Goal: Task Accomplishment & Management: Manage account settings

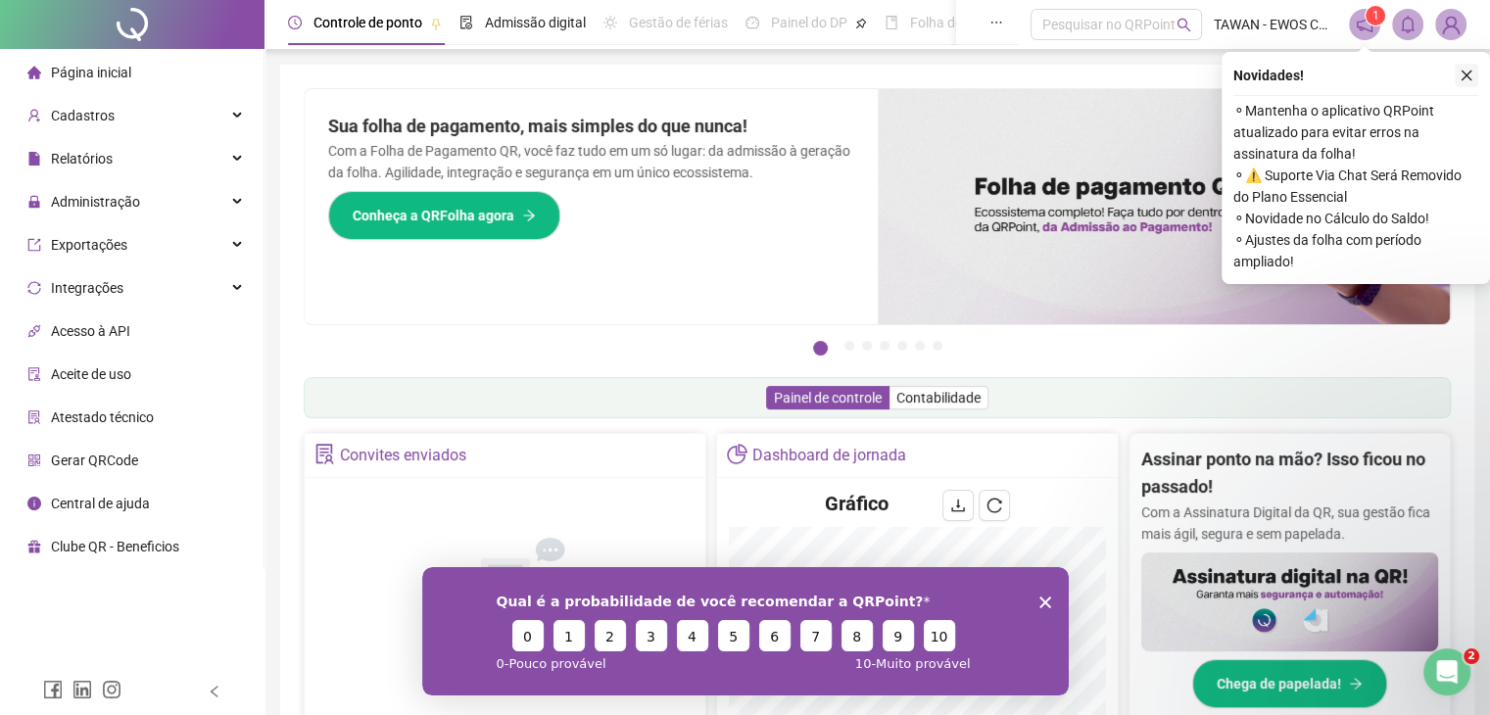
click at [1463, 77] on icon "close" at bounding box center [1467, 76] width 14 height 14
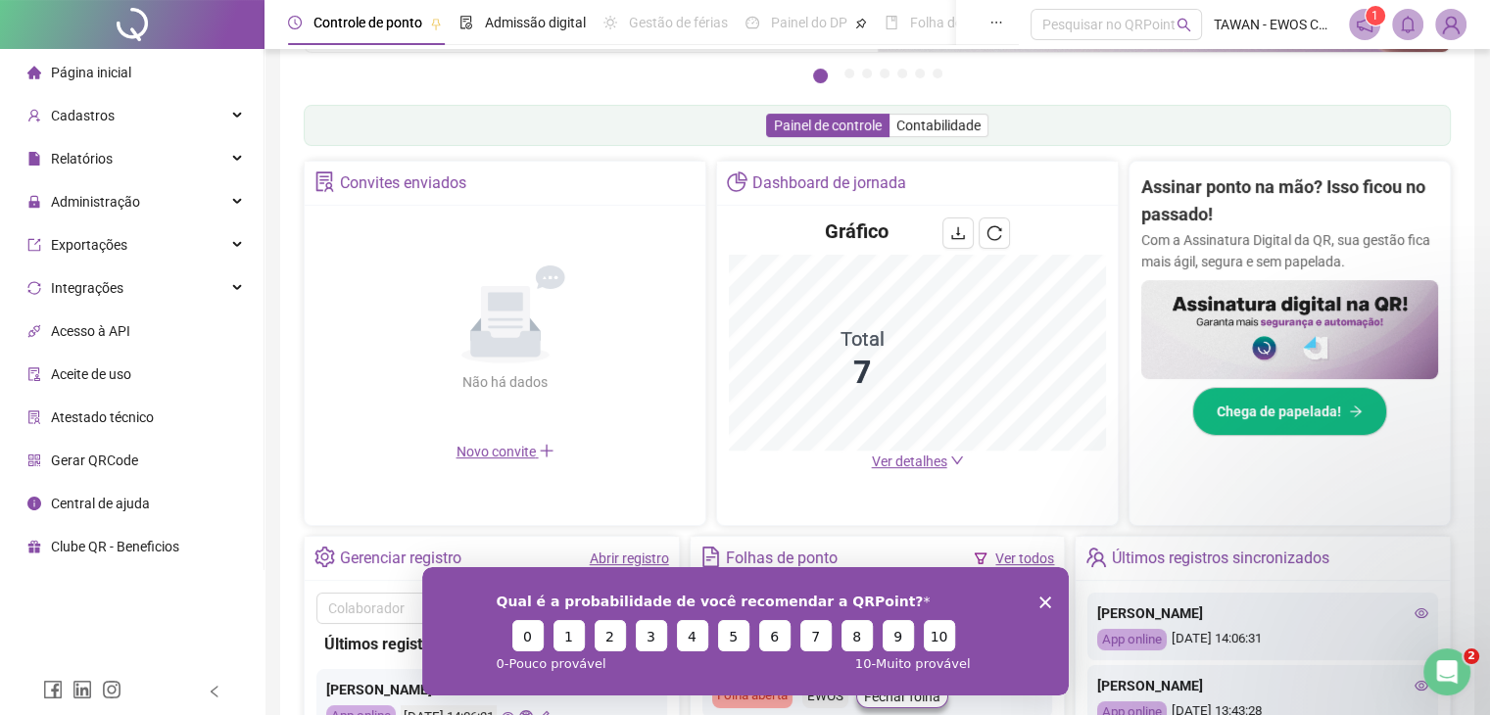
scroll to position [392, 0]
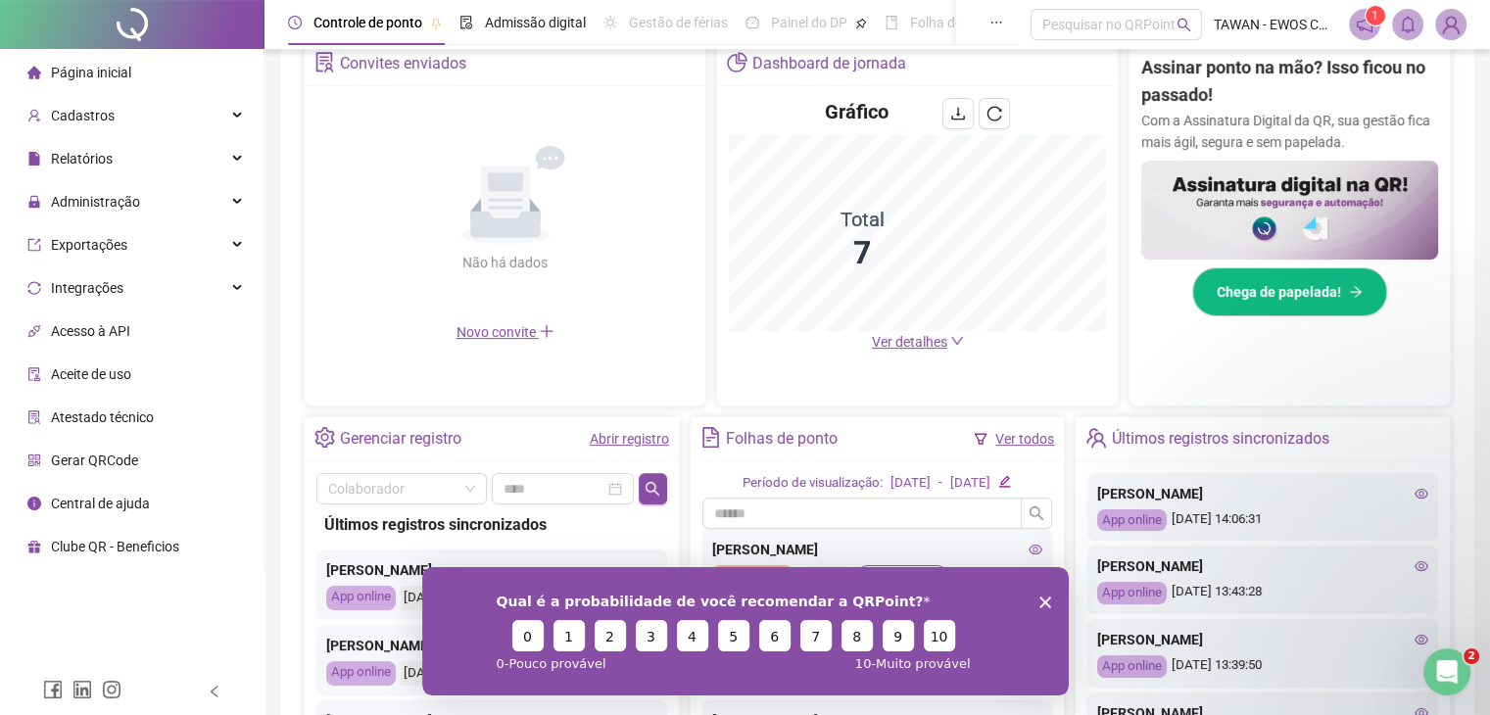
click at [1052, 595] on div "Qual é a probabilidade de você recomendar a QRPoint? 0 1 2 3 4 5 6 7 8 9 10 0 -…" at bounding box center [744, 630] width 647 height 128
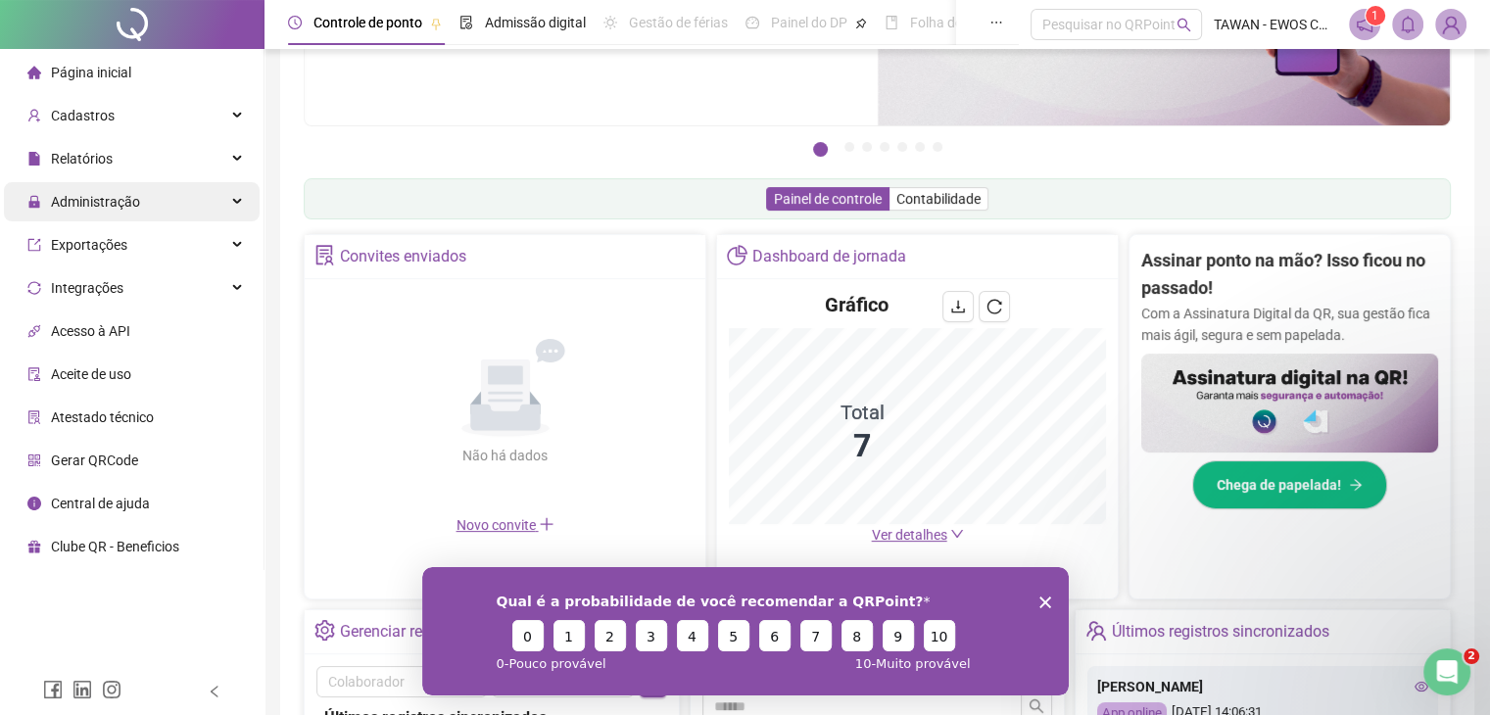
scroll to position [196, 0]
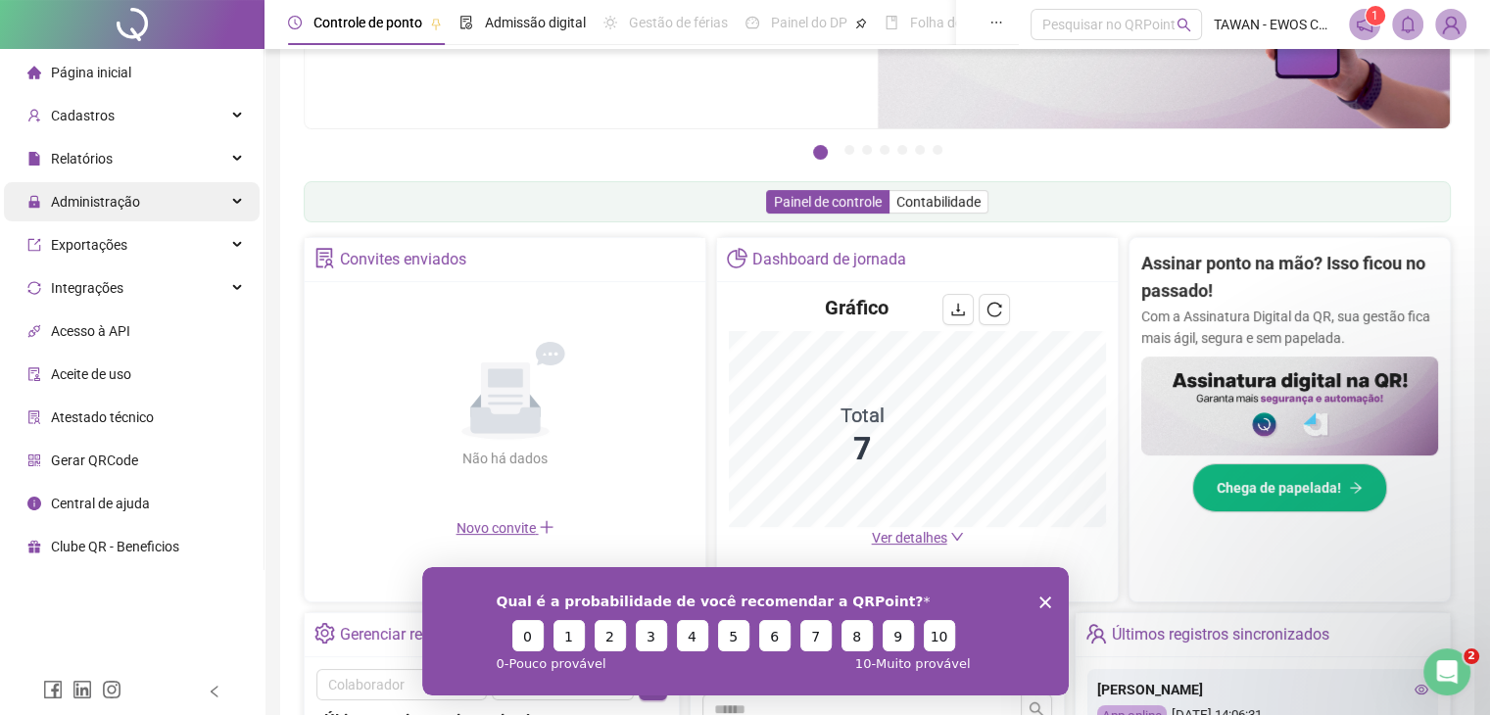
click at [100, 195] on span "Administração" at bounding box center [95, 202] width 89 height 16
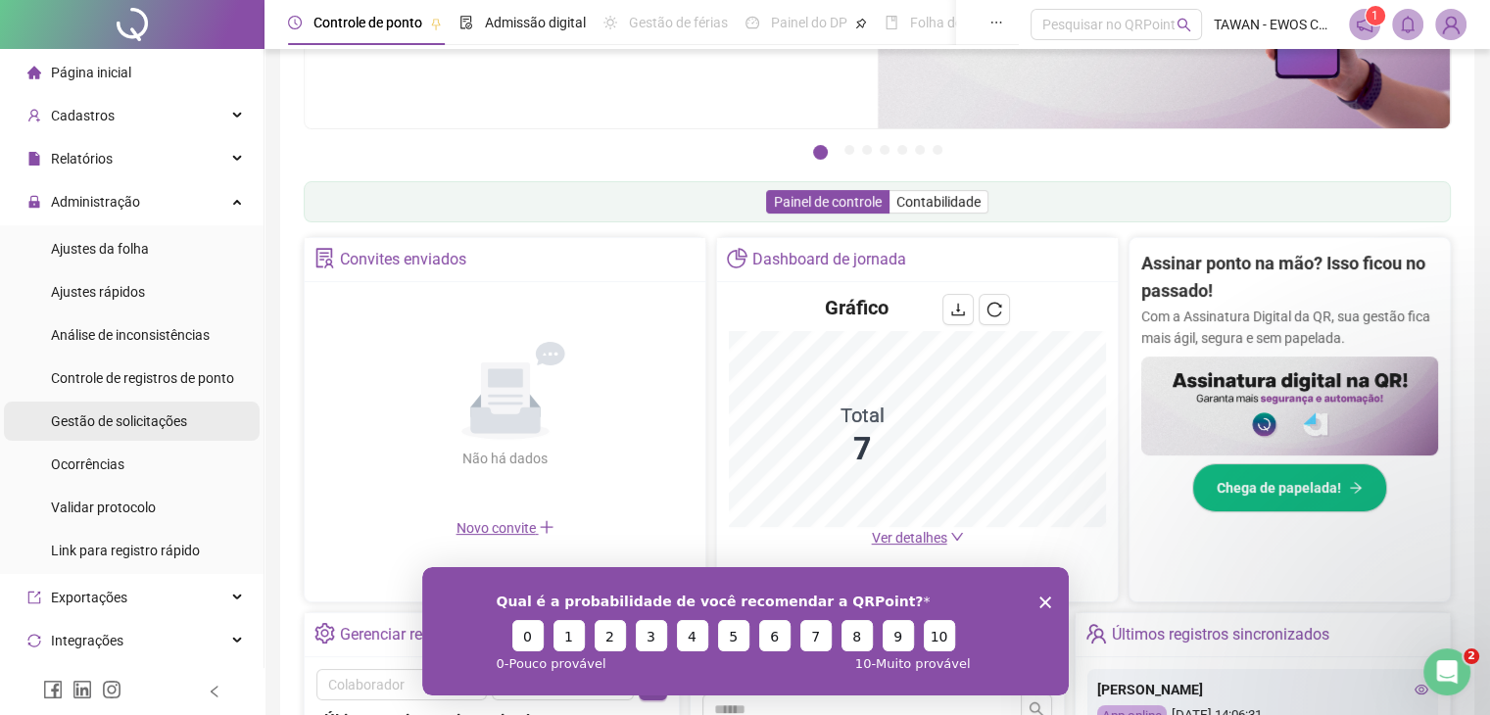
click at [145, 423] on span "Gestão de solicitações" at bounding box center [119, 421] width 136 height 16
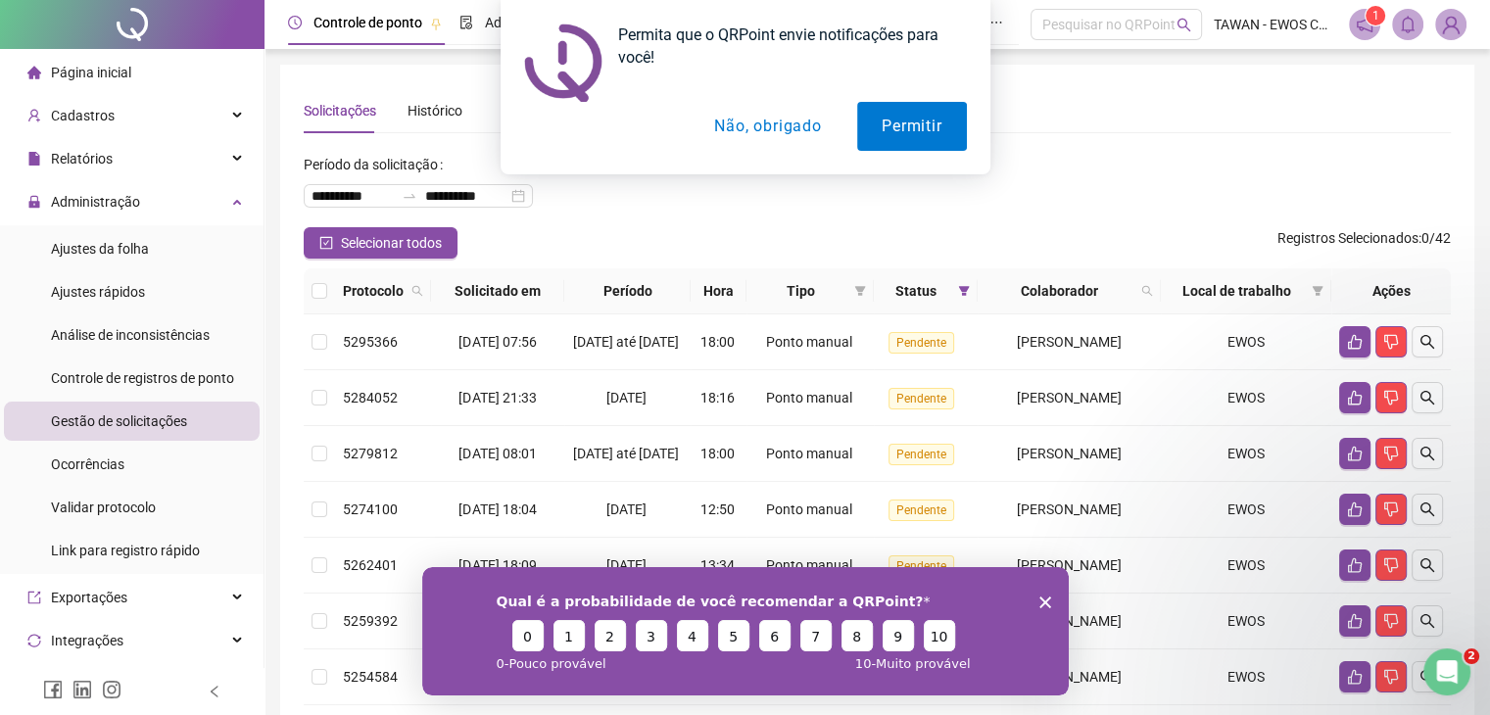
click at [1044, 592] on div "Qual é a probabilidade de você recomendar a QRPoint? 0 1 2 3 4 5 6 7 8 9 10 0 -…" at bounding box center [744, 630] width 647 height 128
click at [731, 115] on button "Não, obrigado" at bounding box center [768, 126] width 156 height 49
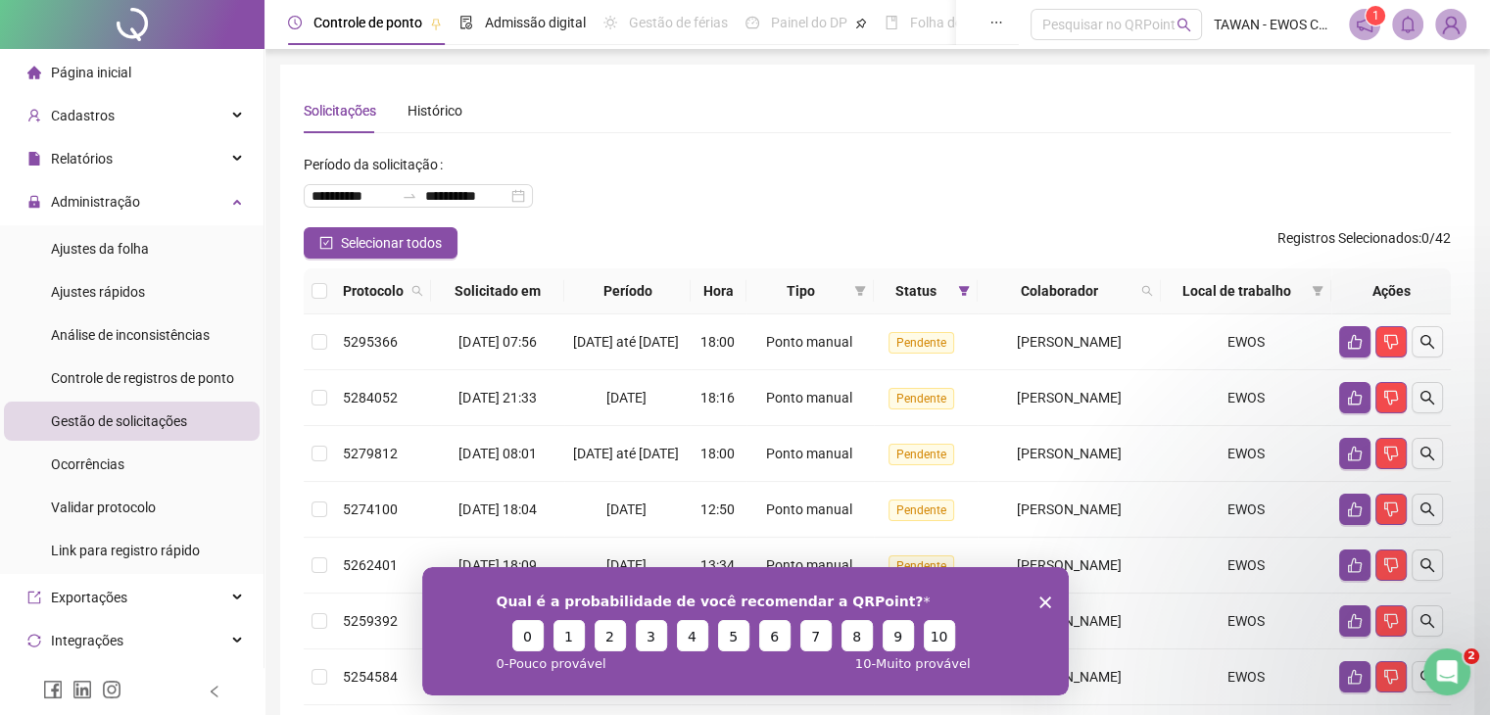
click at [1052, 606] on div "Qual é a probabilidade de você recomendar a QRPoint? 0 1 2 3 4 5 6 7 8 9 10 0 -…" at bounding box center [744, 630] width 647 height 128
click at [1046, 598] on icon "Fechar inquérito" at bounding box center [1045, 602] width 12 height 12
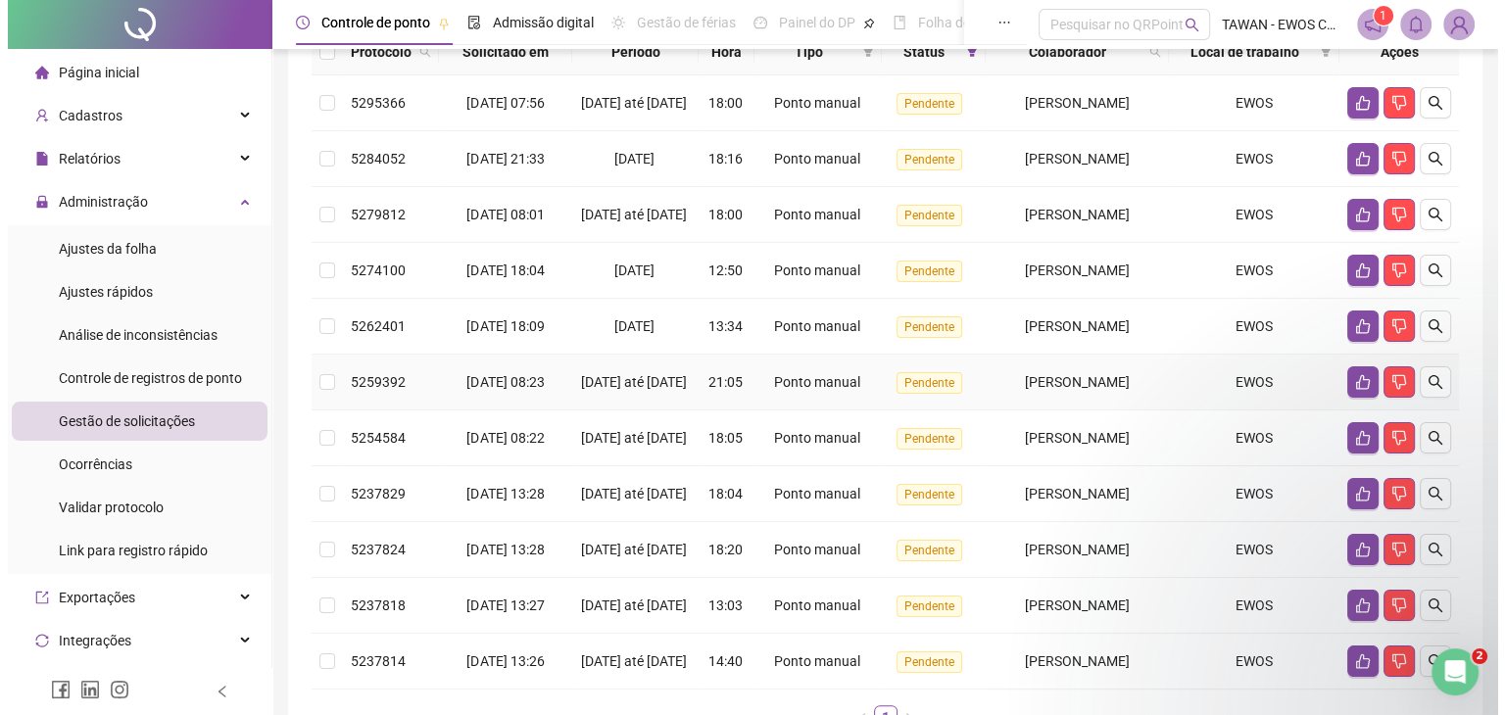
scroll to position [76, 0]
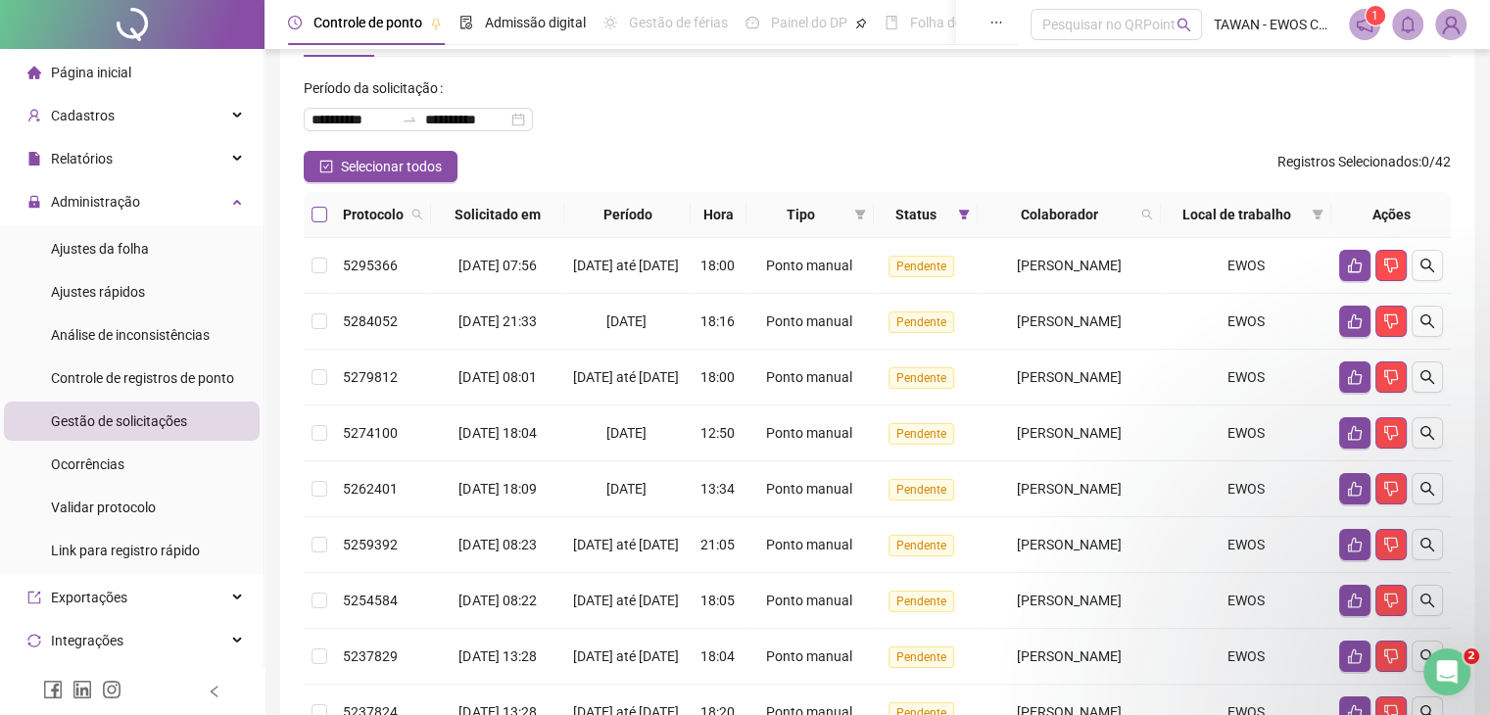
click at [317, 204] on label at bounding box center [320, 215] width 16 height 22
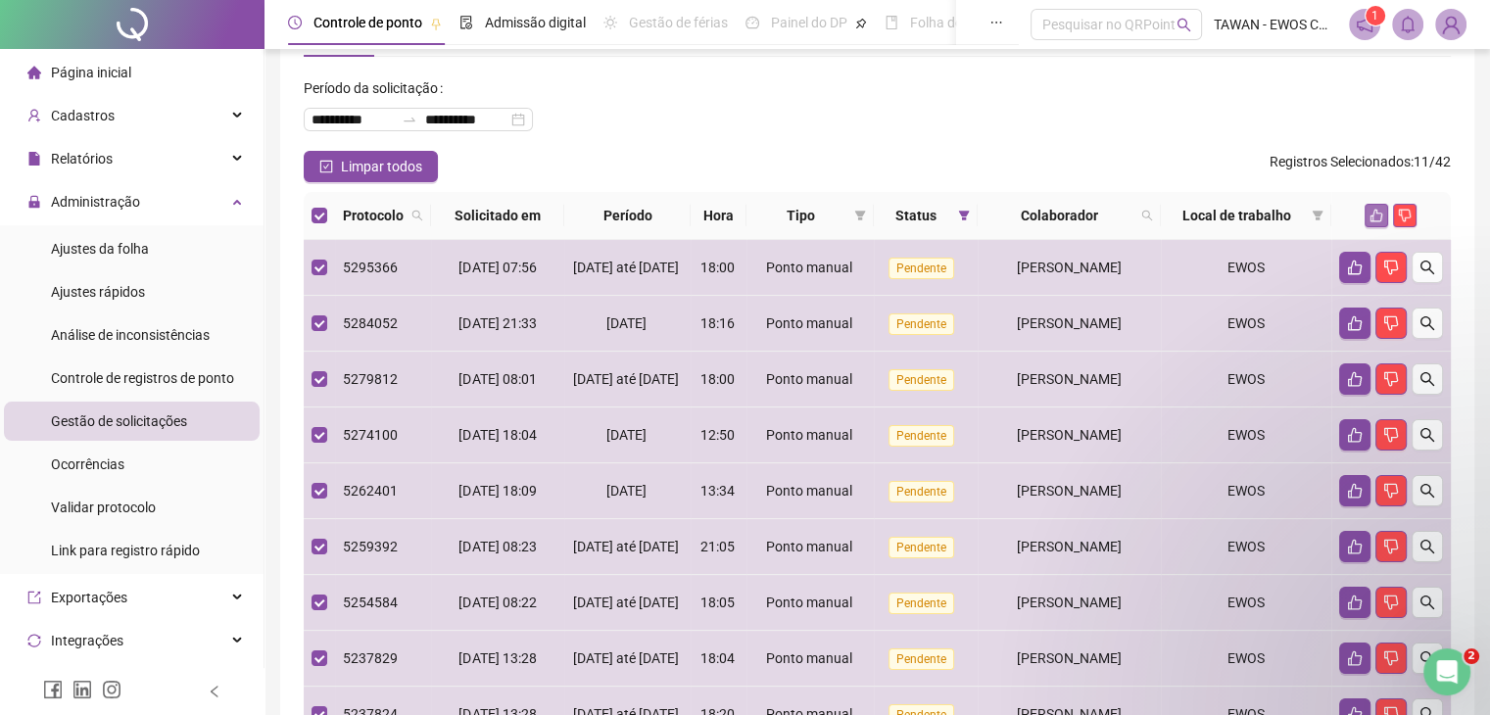
click at [1384, 211] on button "button" at bounding box center [1377, 216] width 24 height 24
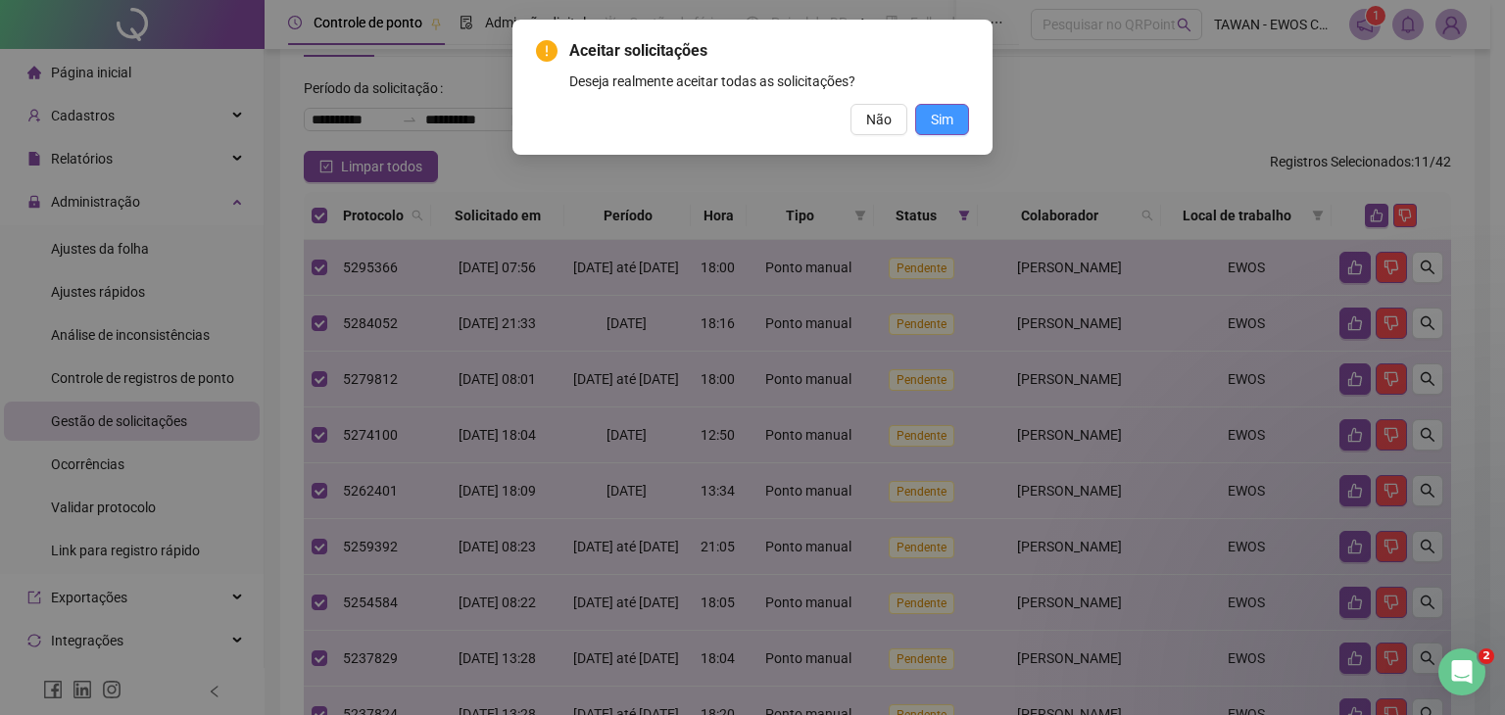
click at [924, 111] on button "Sim" at bounding box center [942, 119] width 54 height 31
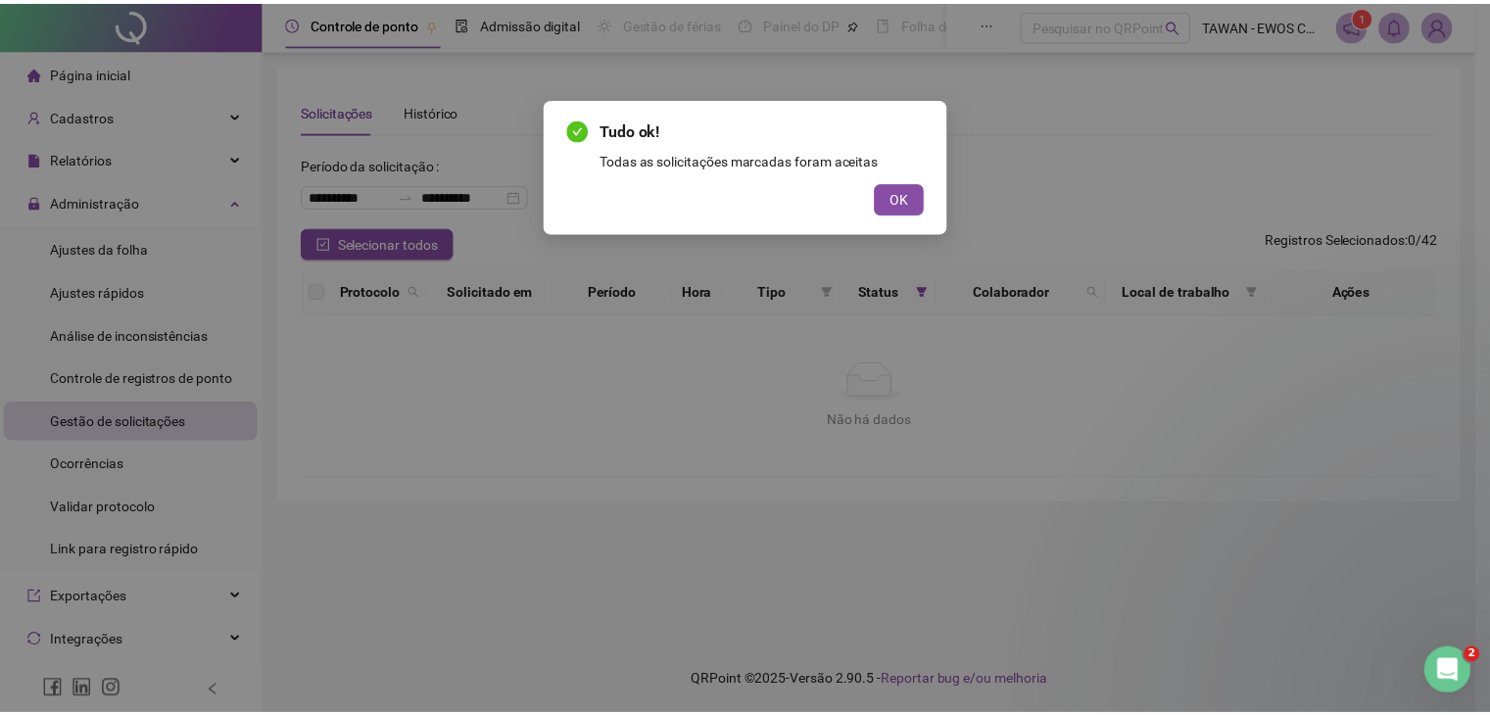
scroll to position [0, 0]
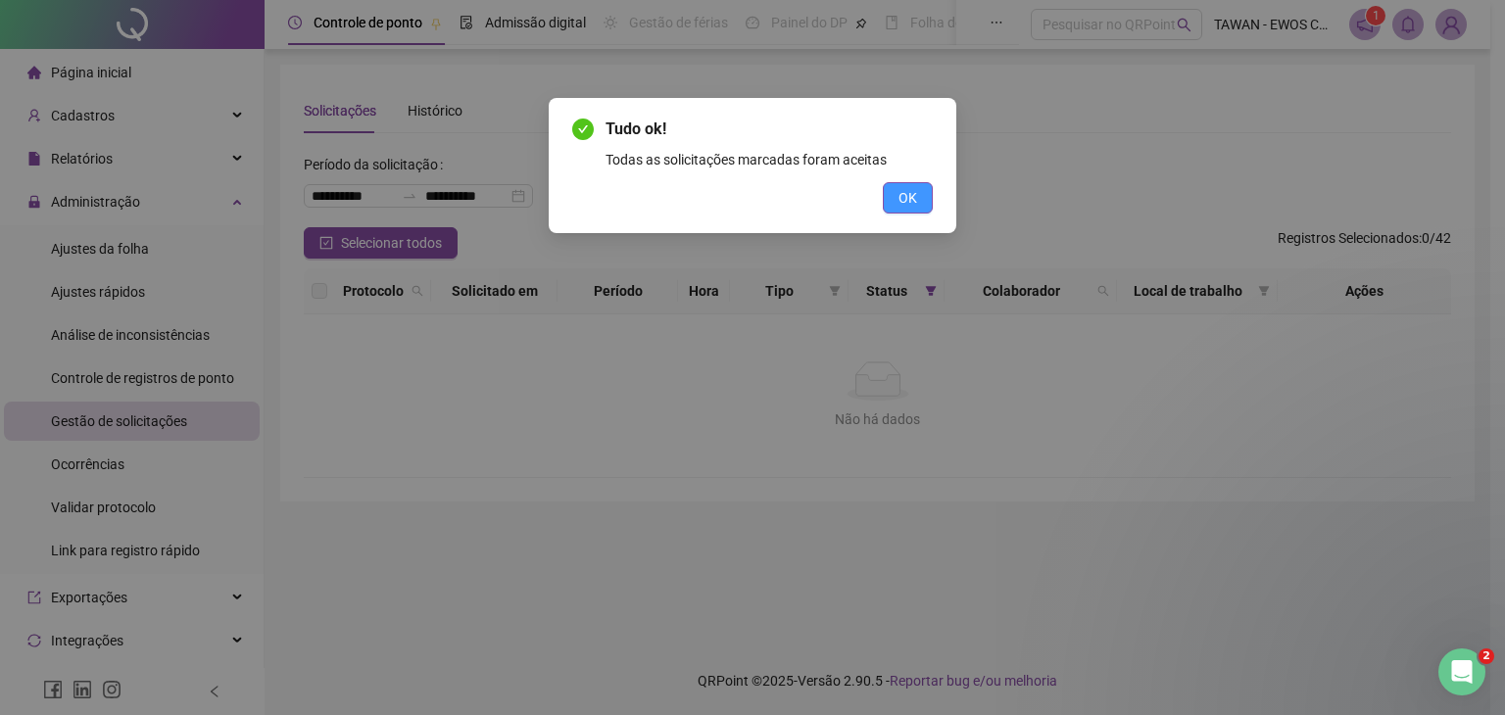
click at [920, 196] on button "OK" at bounding box center [908, 197] width 50 height 31
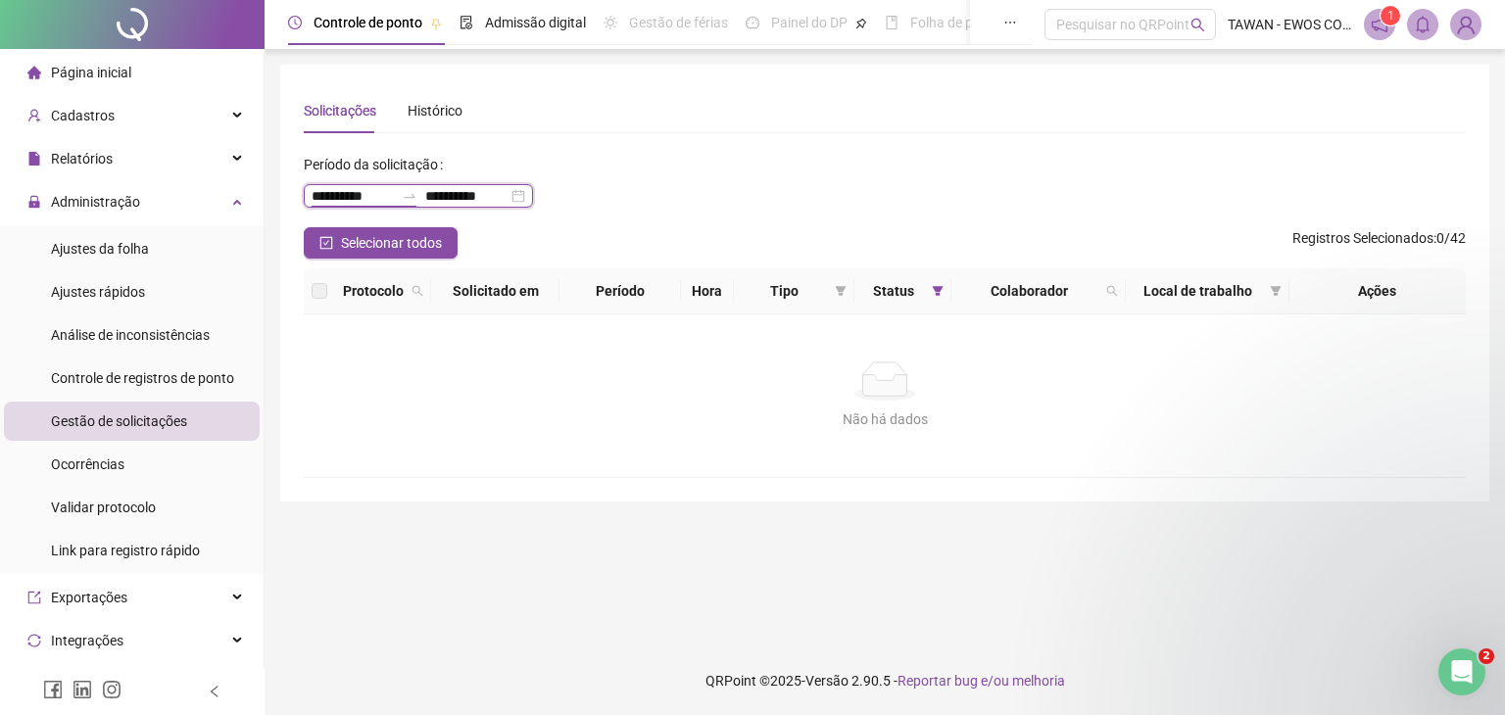
click at [350, 205] on input "**********" at bounding box center [353, 196] width 82 height 22
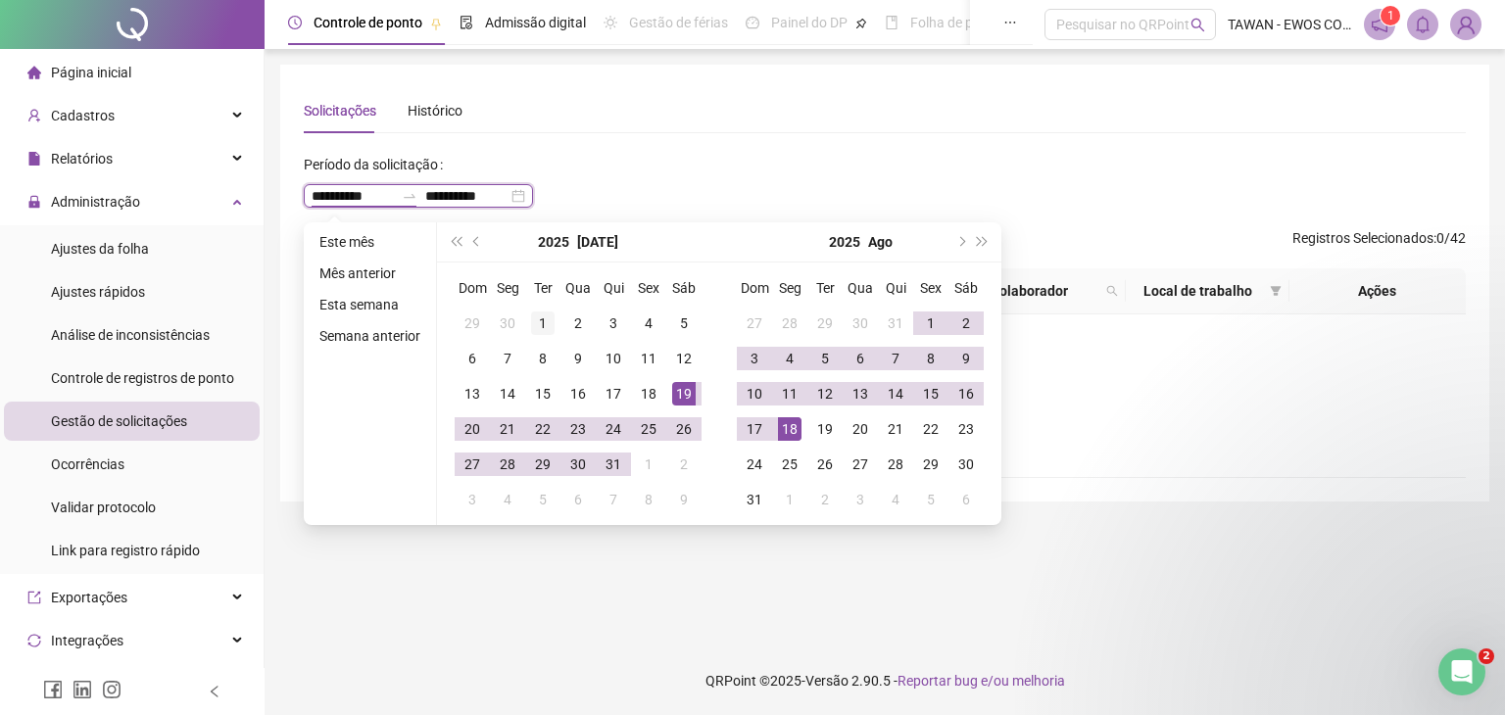
type input "**********"
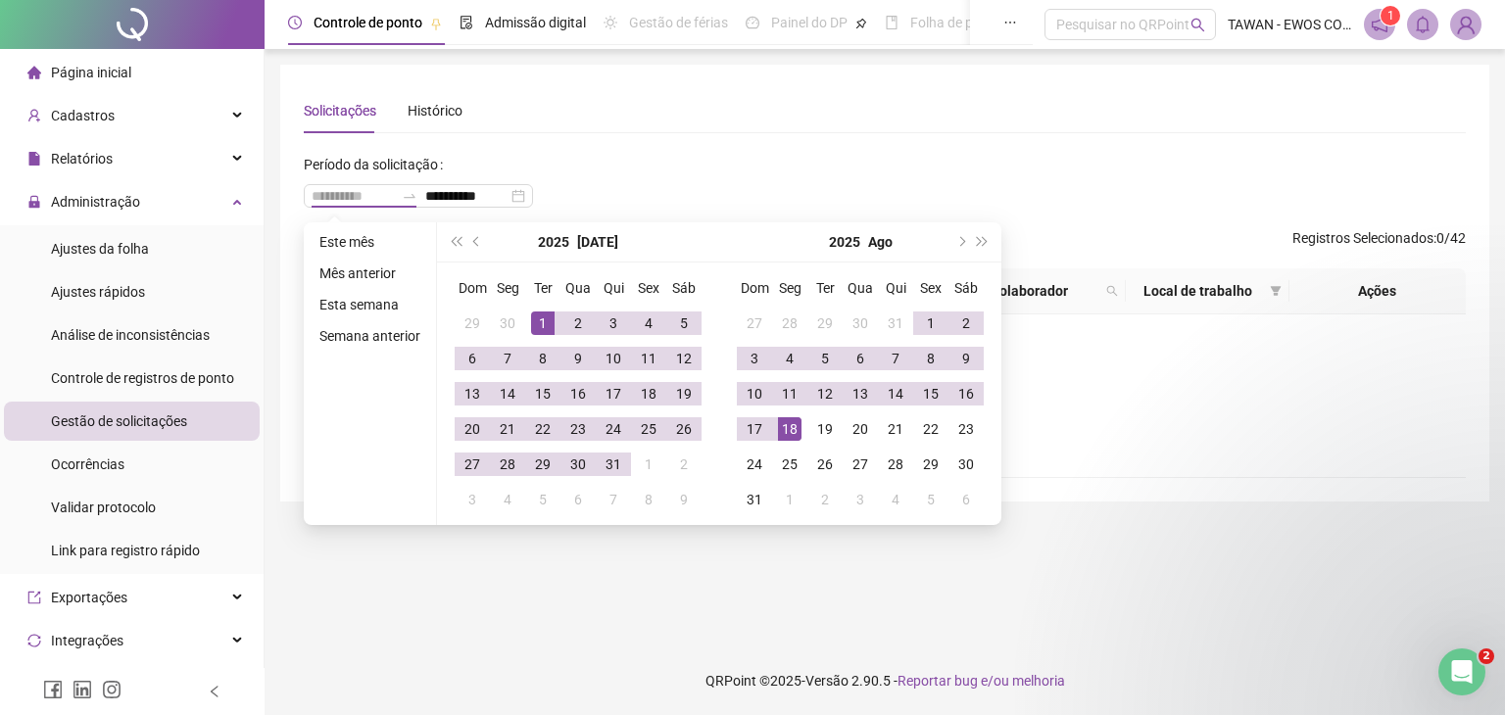
click at [536, 315] on div "1" at bounding box center [543, 324] width 24 height 24
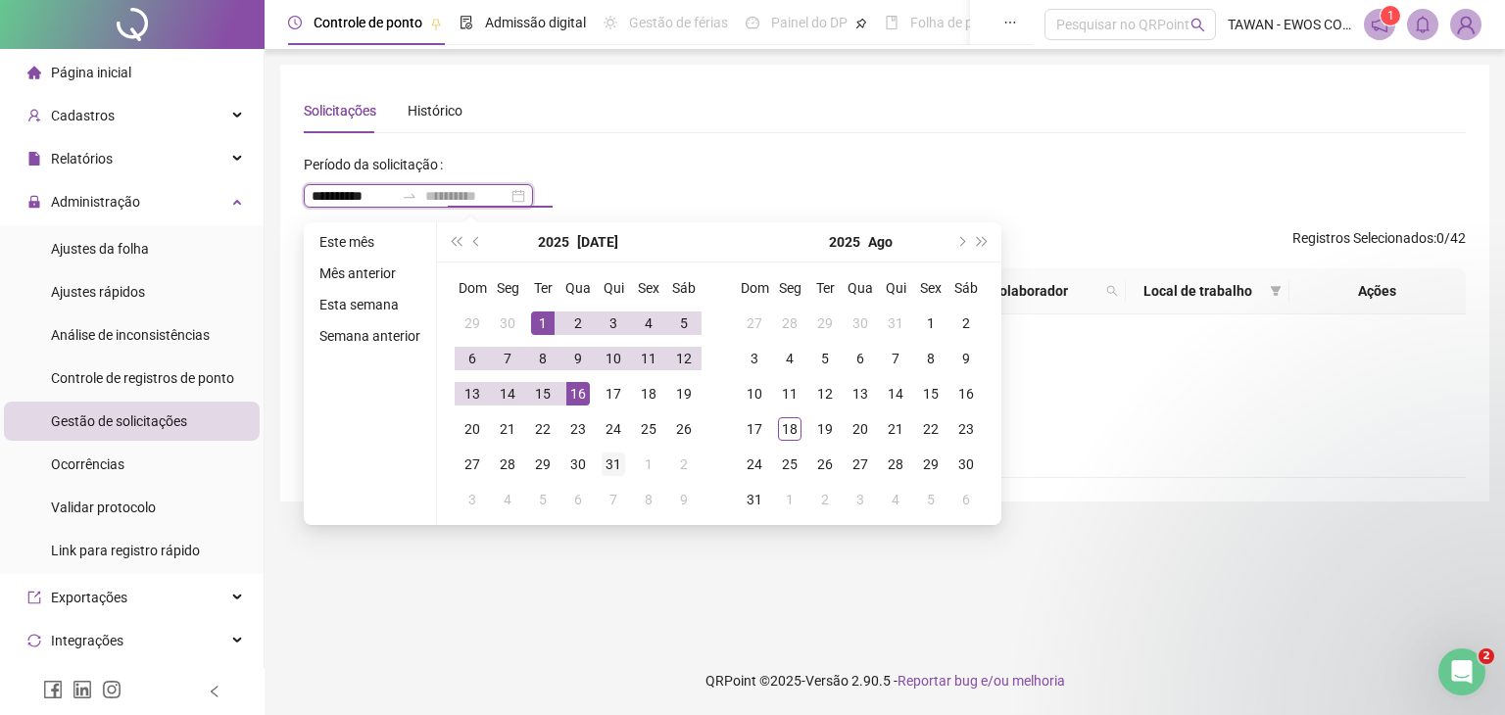
type input "**********"
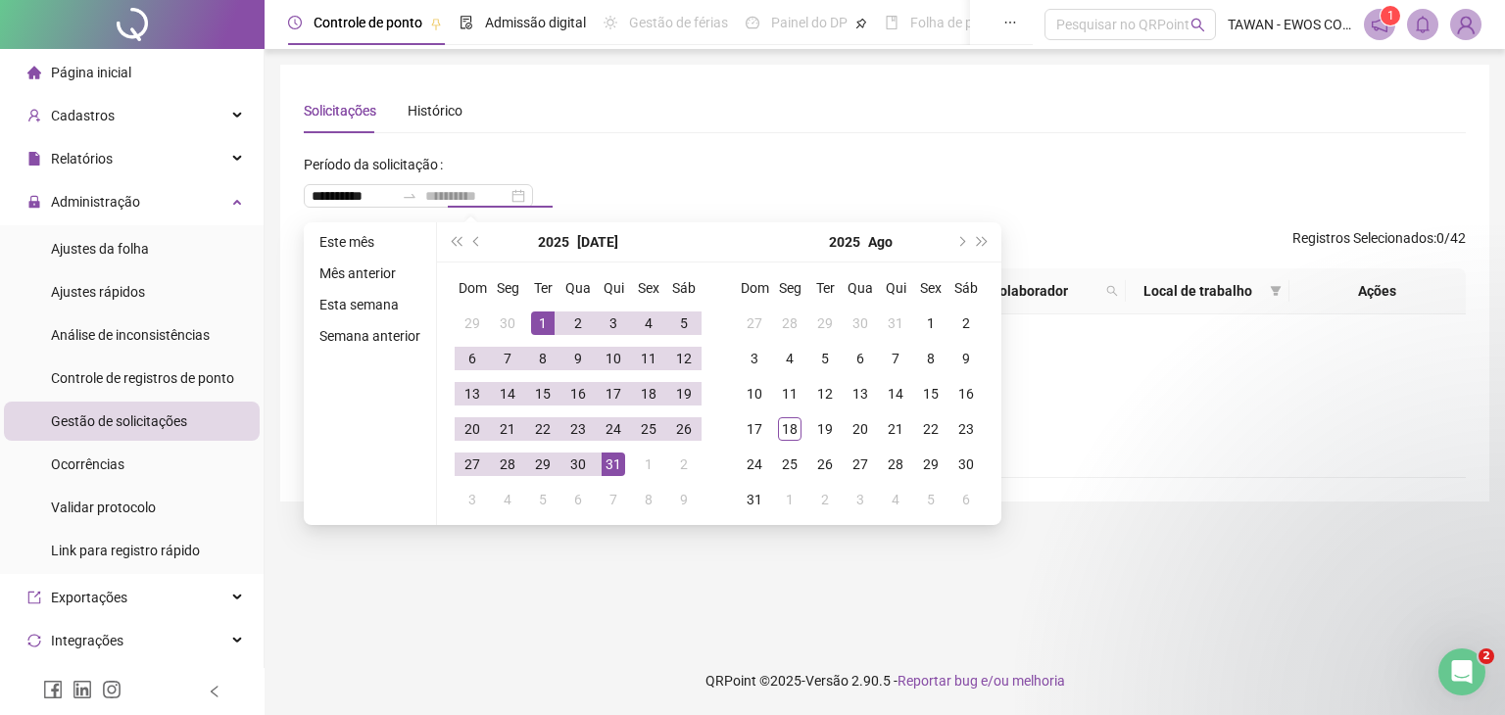
click at [616, 471] on div "31" at bounding box center [614, 465] width 24 height 24
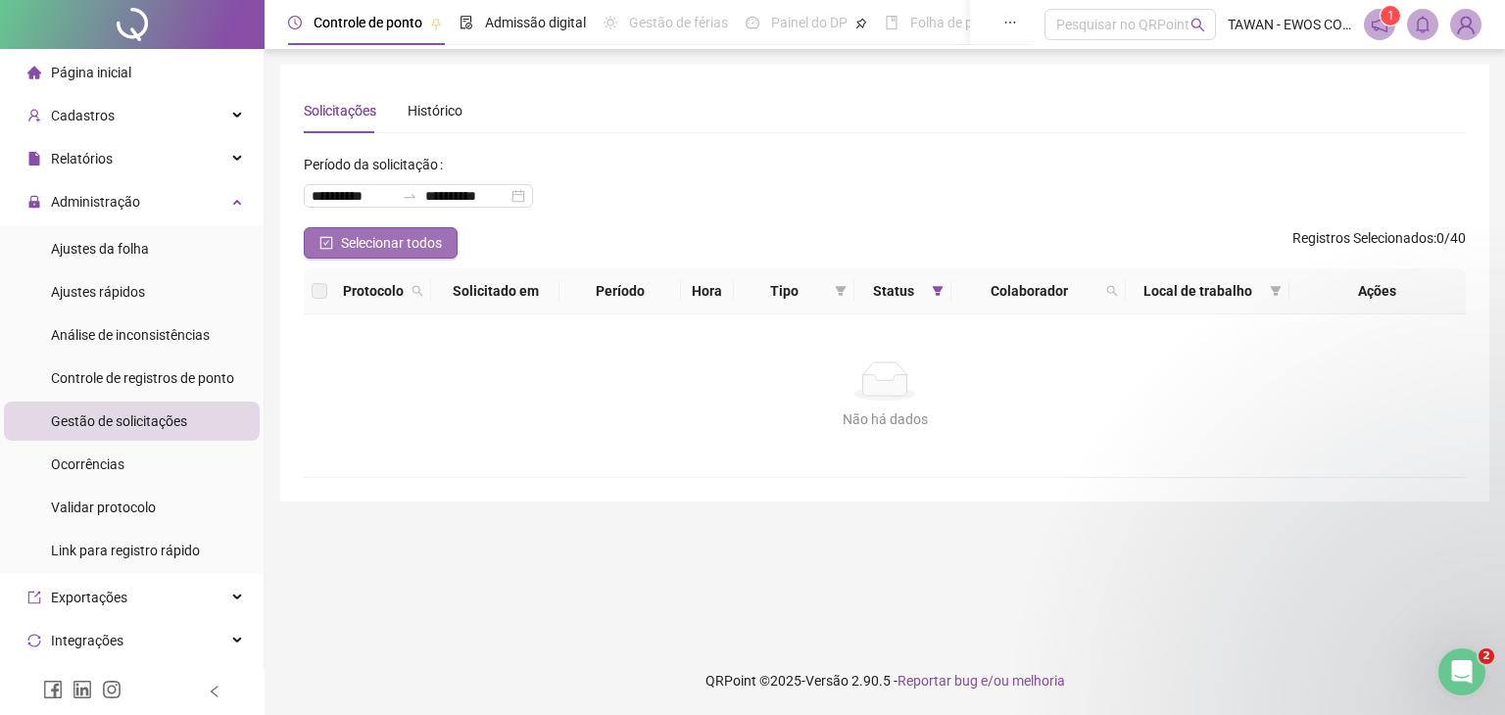
click at [377, 232] on span "Selecionar todos" at bounding box center [391, 243] width 101 height 22
click at [371, 236] on span "Selecionar todos" at bounding box center [391, 243] width 101 height 22
click at [427, 108] on div "Histórico" at bounding box center [435, 111] width 55 height 22
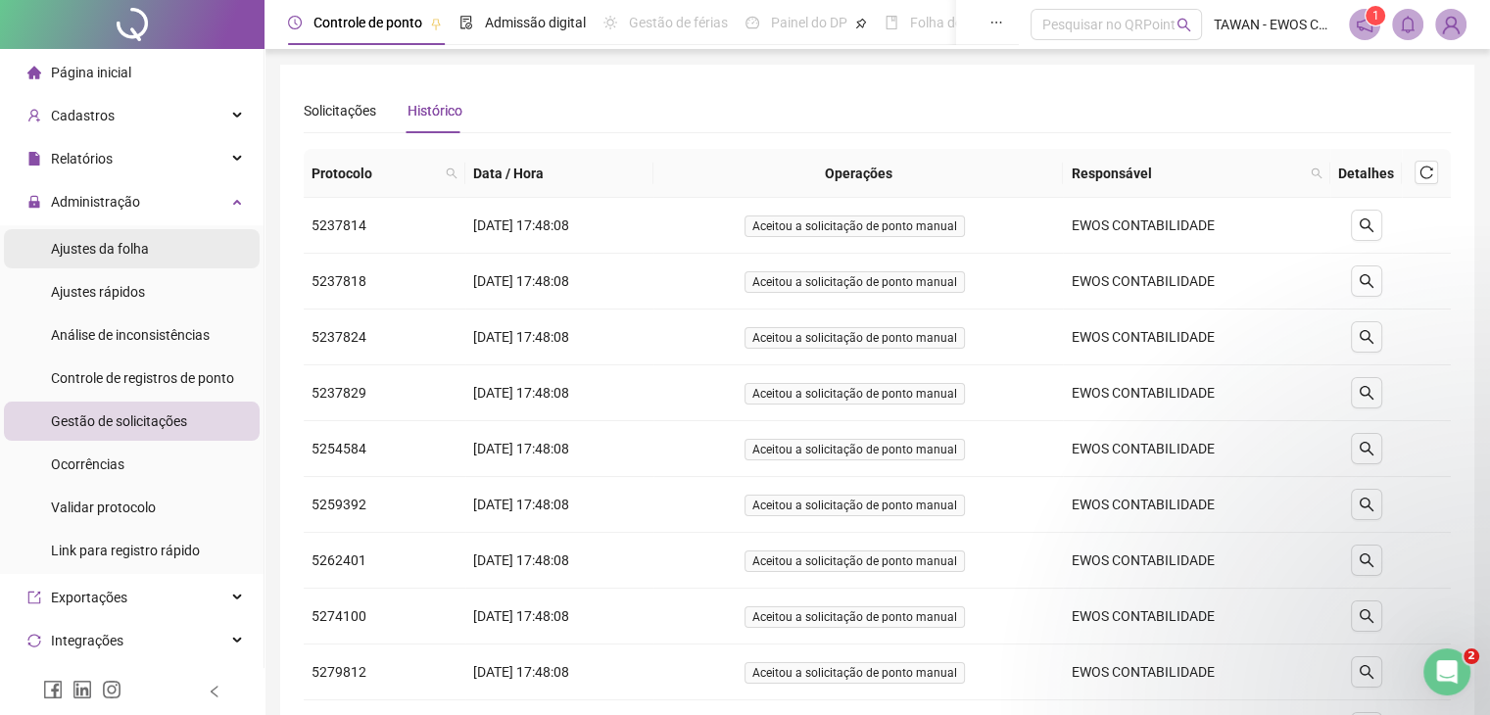
click at [107, 244] on span "Ajustes da folha" at bounding box center [100, 249] width 98 height 16
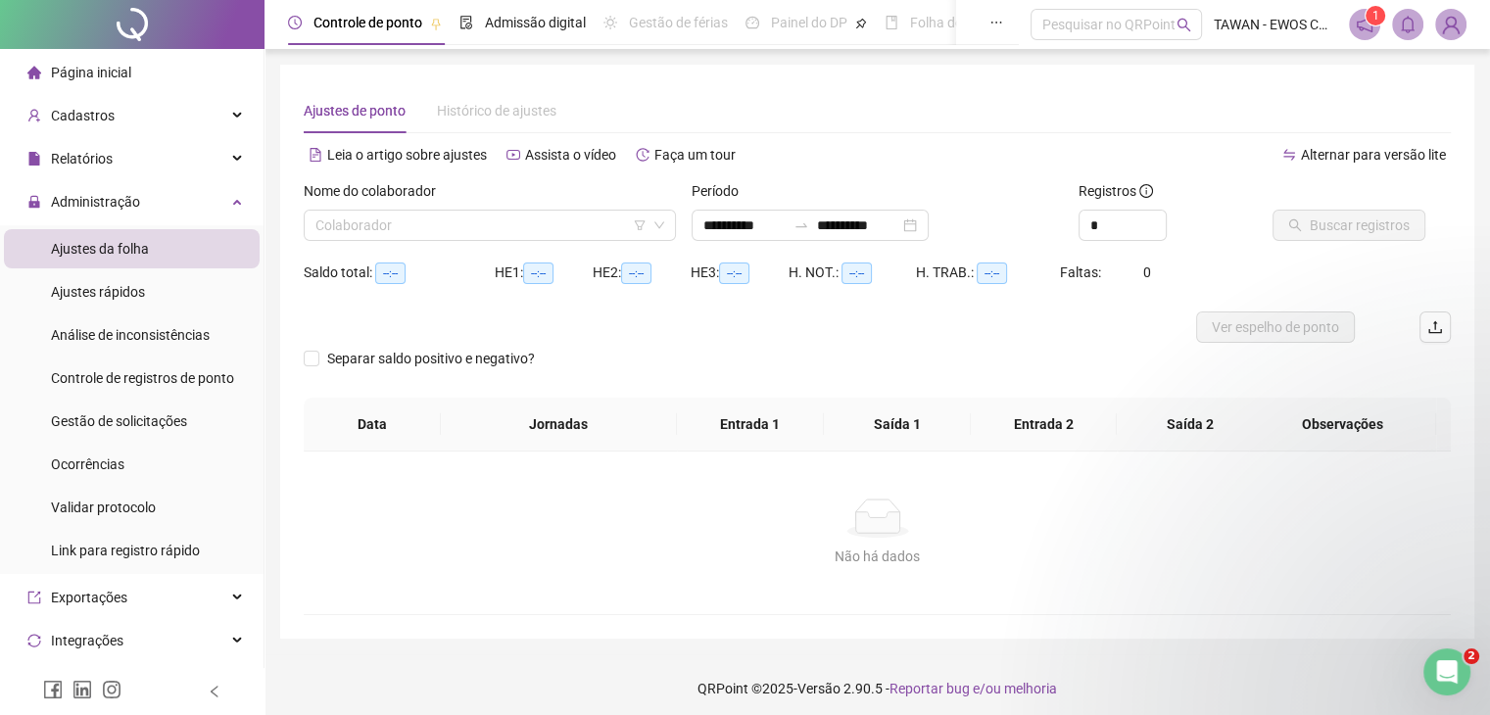
type input "**********"
click at [144, 370] on span "Controle de registros de ponto" at bounding box center [142, 378] width 183 height 16
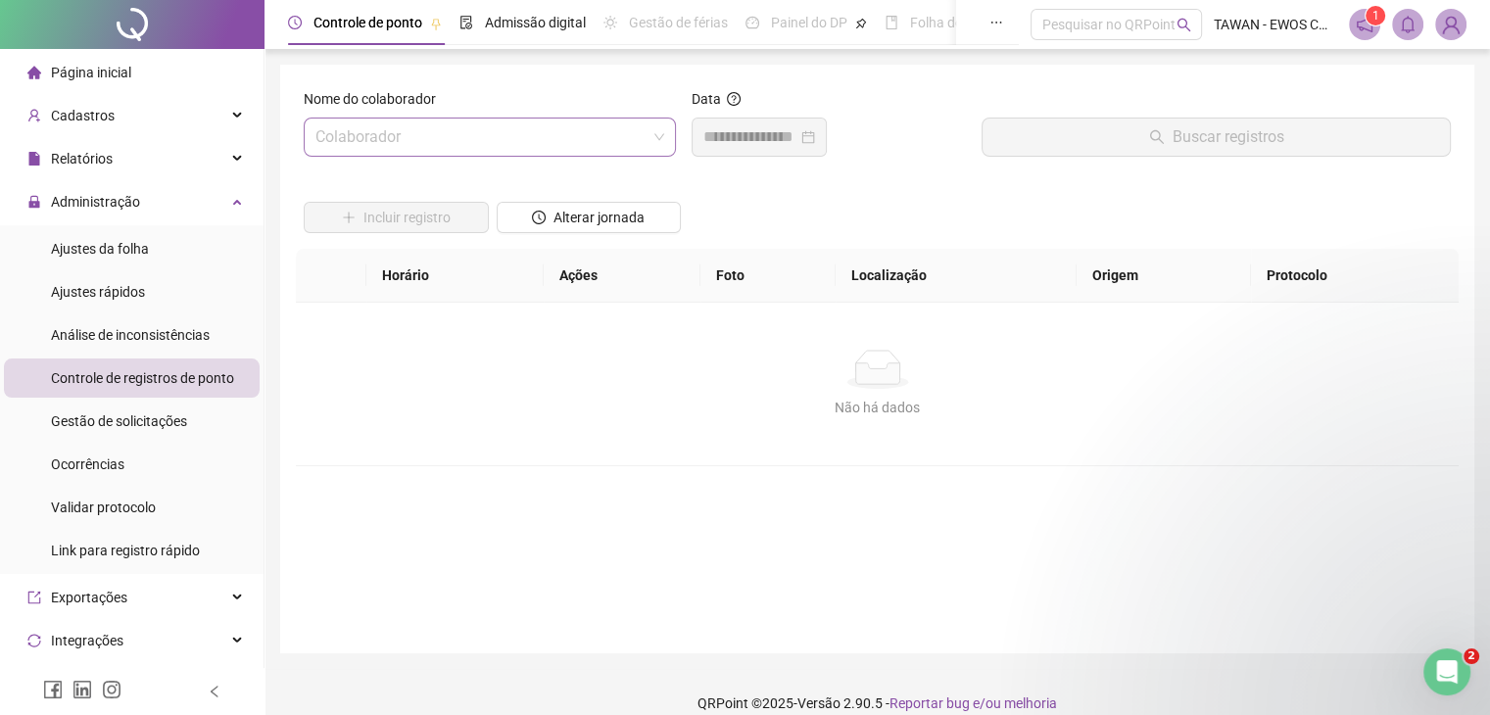
click at [460, 128] on input "search" at bounding box center [481, 137] width 331 height 37
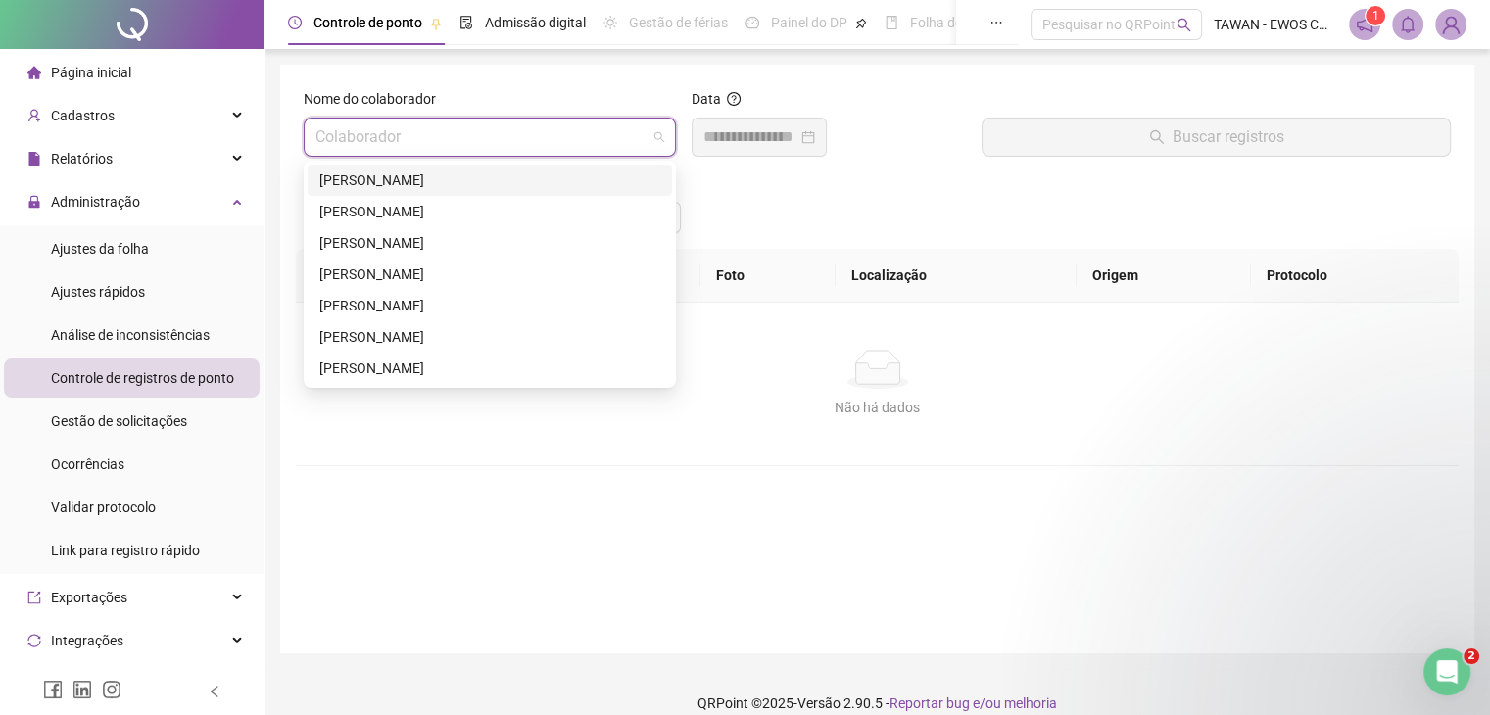
click at [792, 173] on div "Incluir registro Alterar jornada" at bounding box center [877, 210] width 1155 height 76
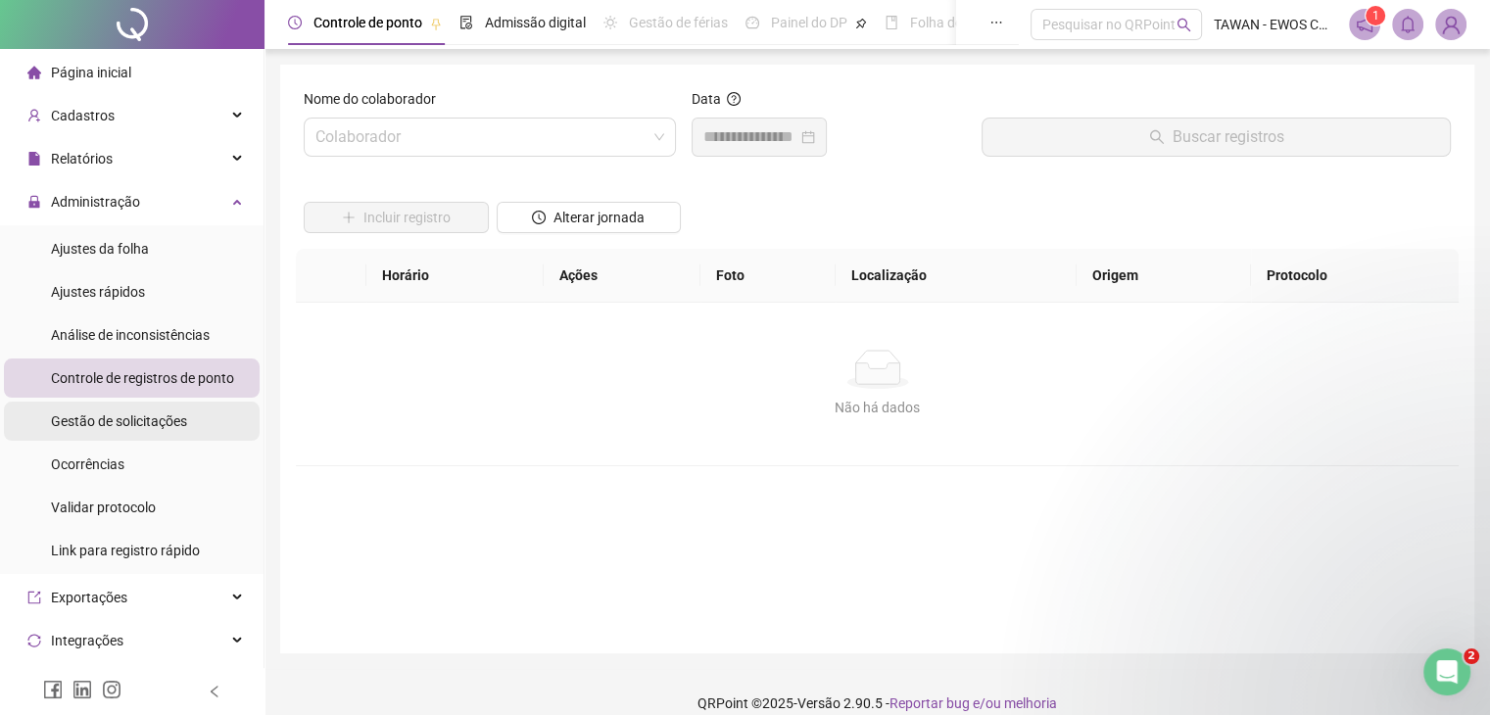
click at [149, 413] on span "Gestão de solicitações" at bounding box center [119, 421] width 136 height 16
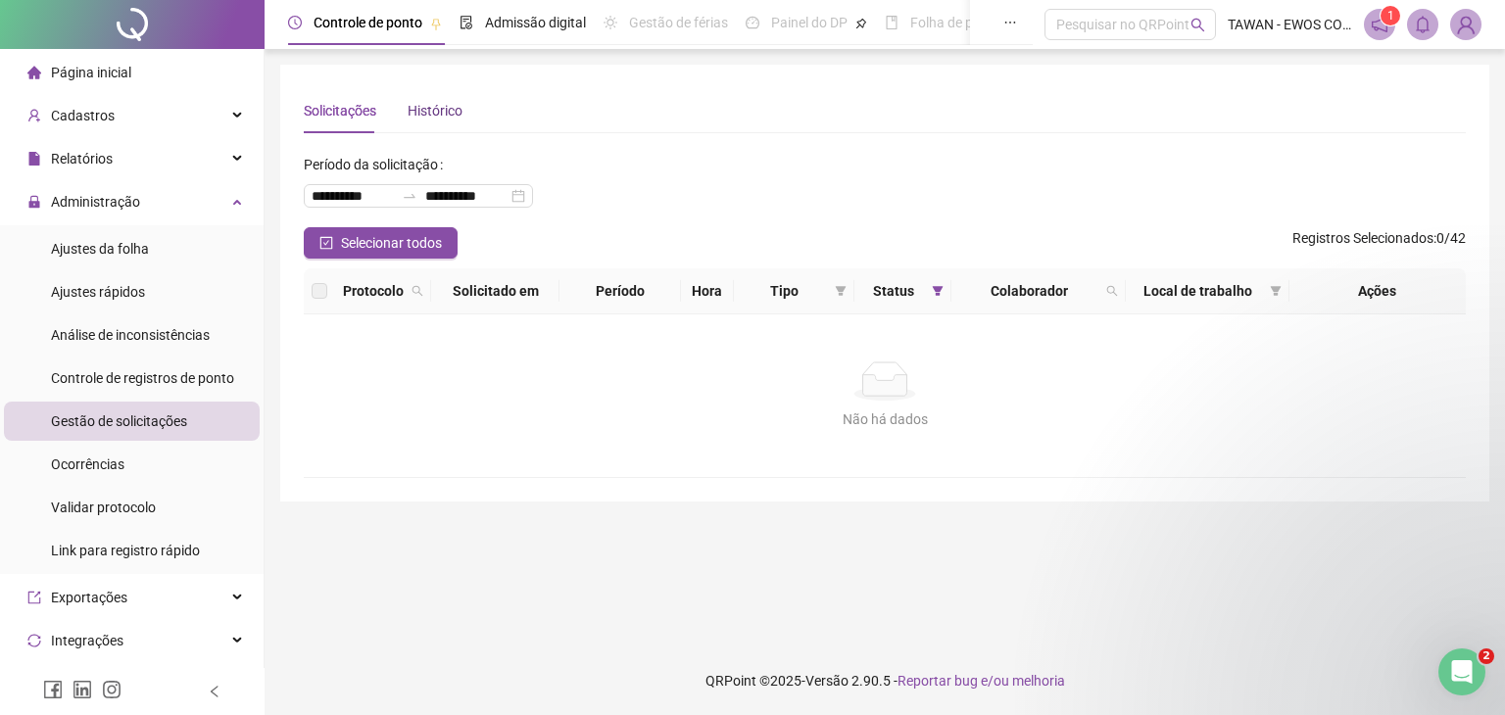
click at [454, 103] on div "Histórico" at bounding box center [435, 111] width 55 height 22
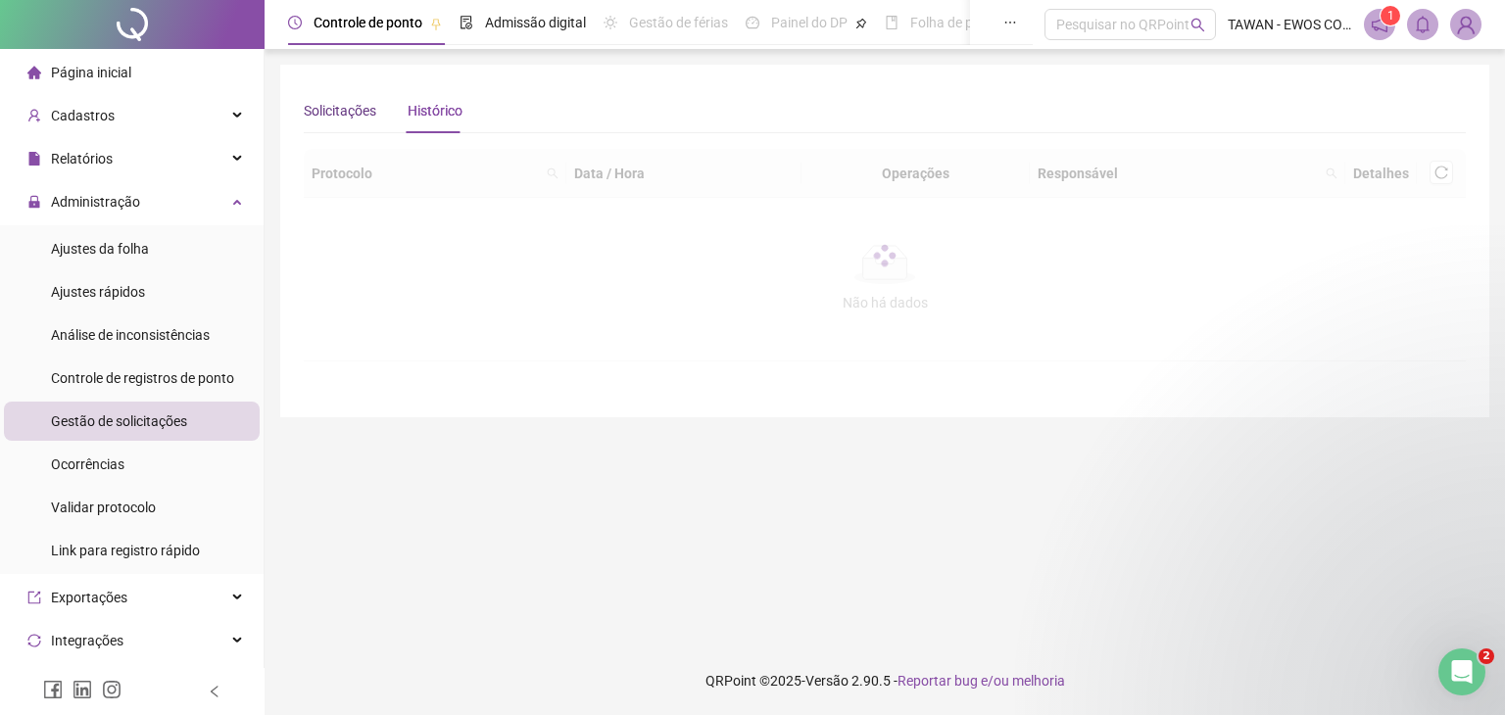
click at [337, 107] on div "Solicitações" at bounding box center [340, 111] width 73 height 22
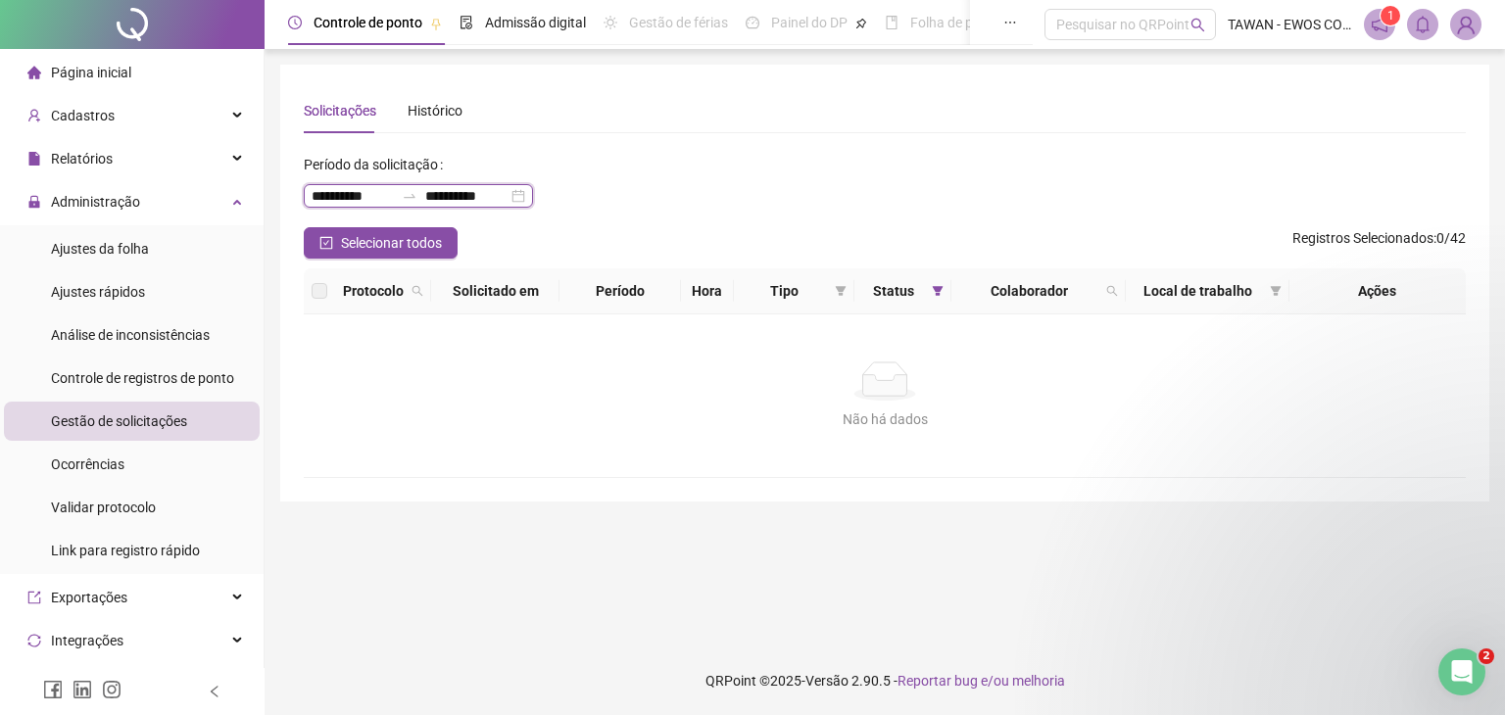
click at [456, 205] on input "**********" at bounding box center [466, 196] width 82 height 22
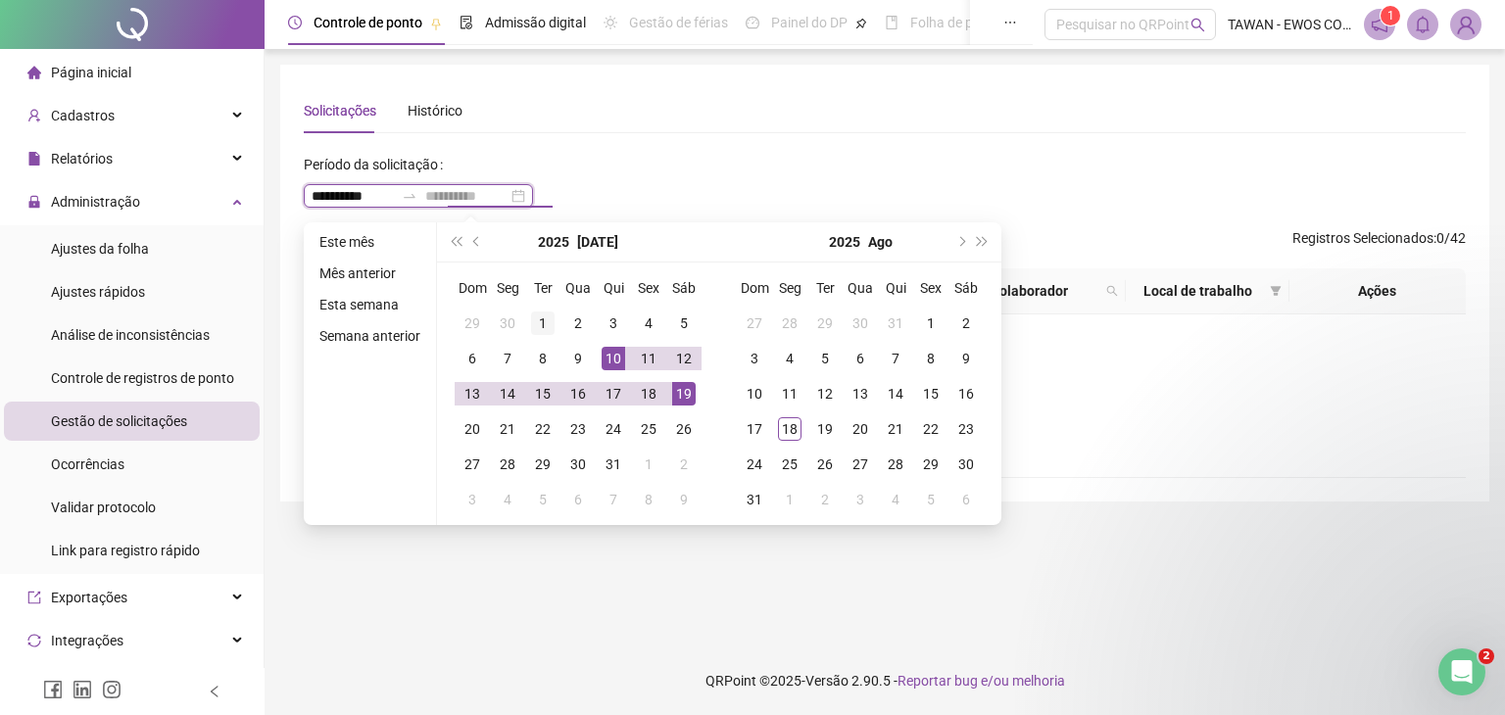
type input "**********"
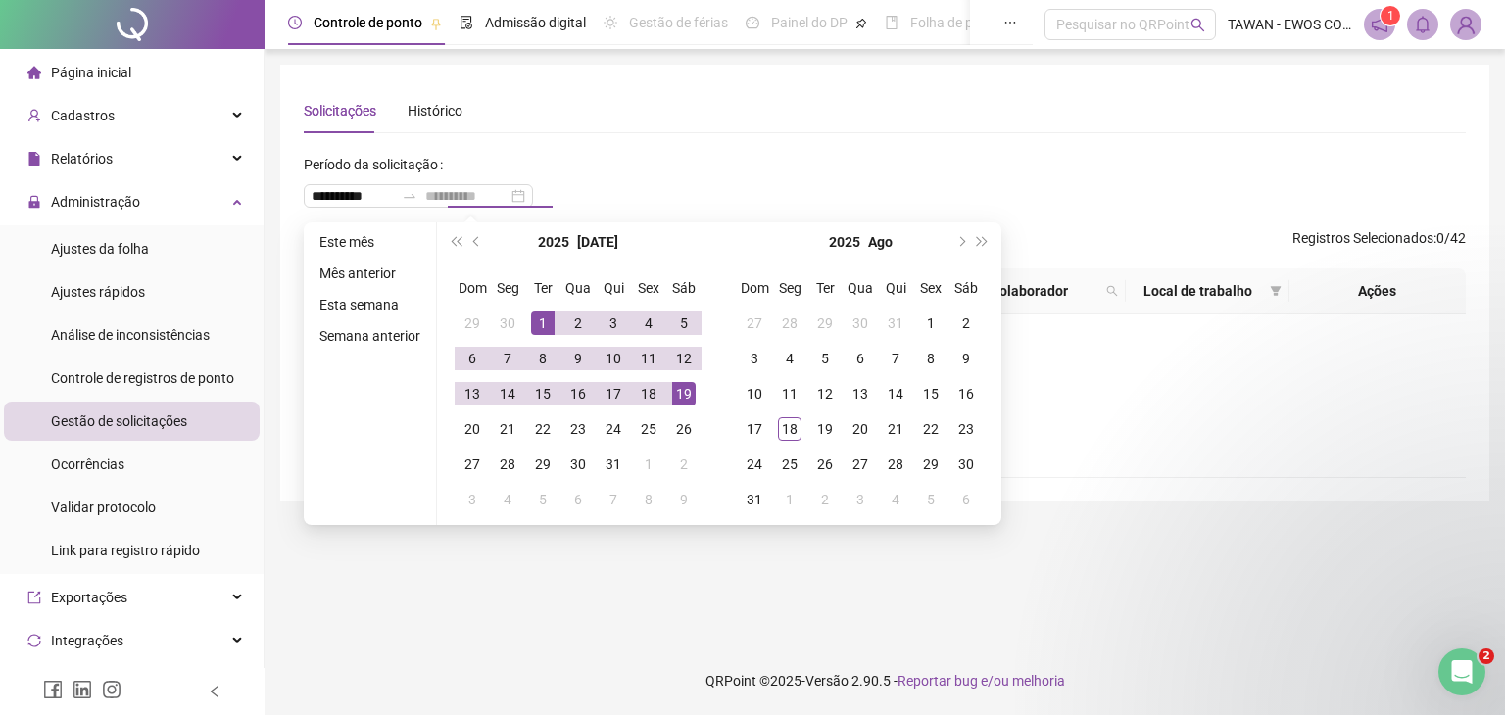
click at [532, 315] on div "1" at bounding box center [543, 324] width 24 height 24
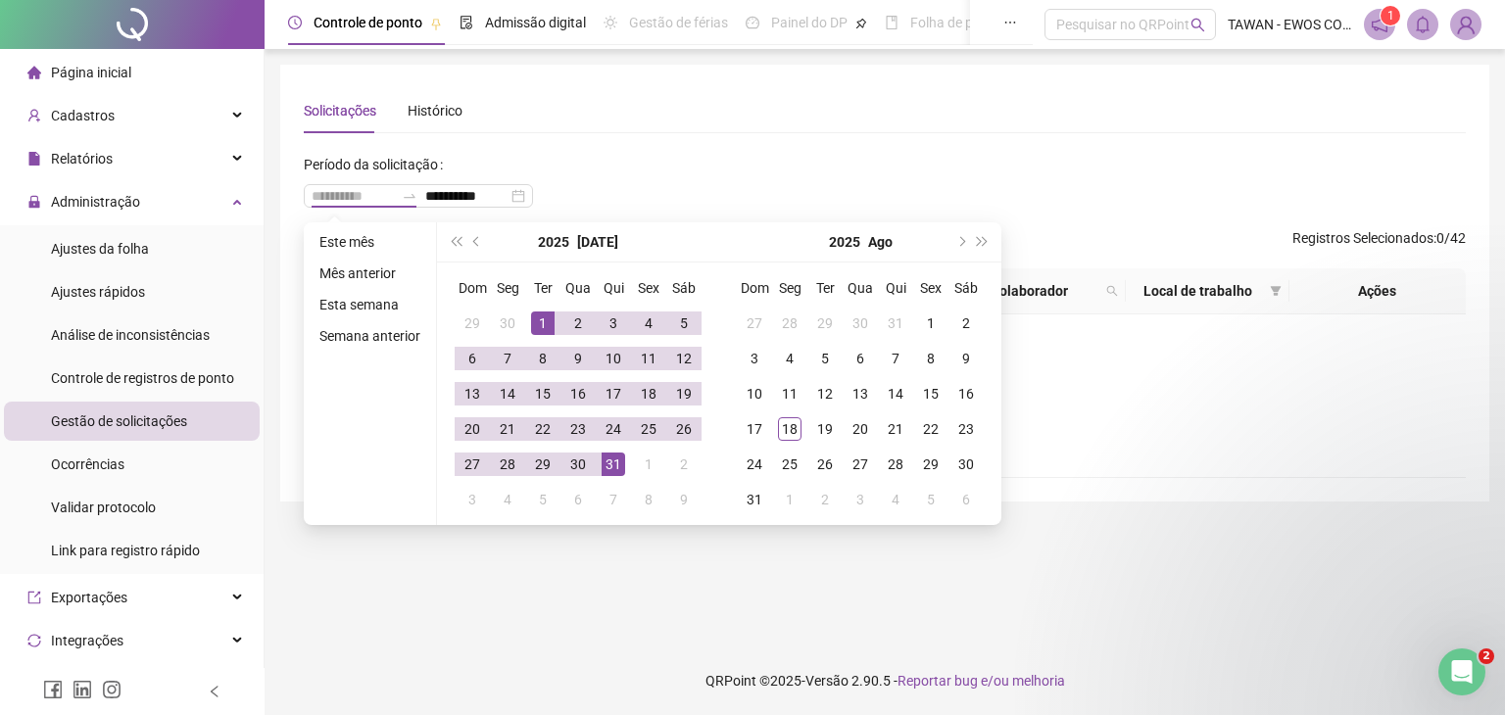
click at [614, 465] on div "31" at bounding box center [614, 465] width 24 height 24
type input "**********"
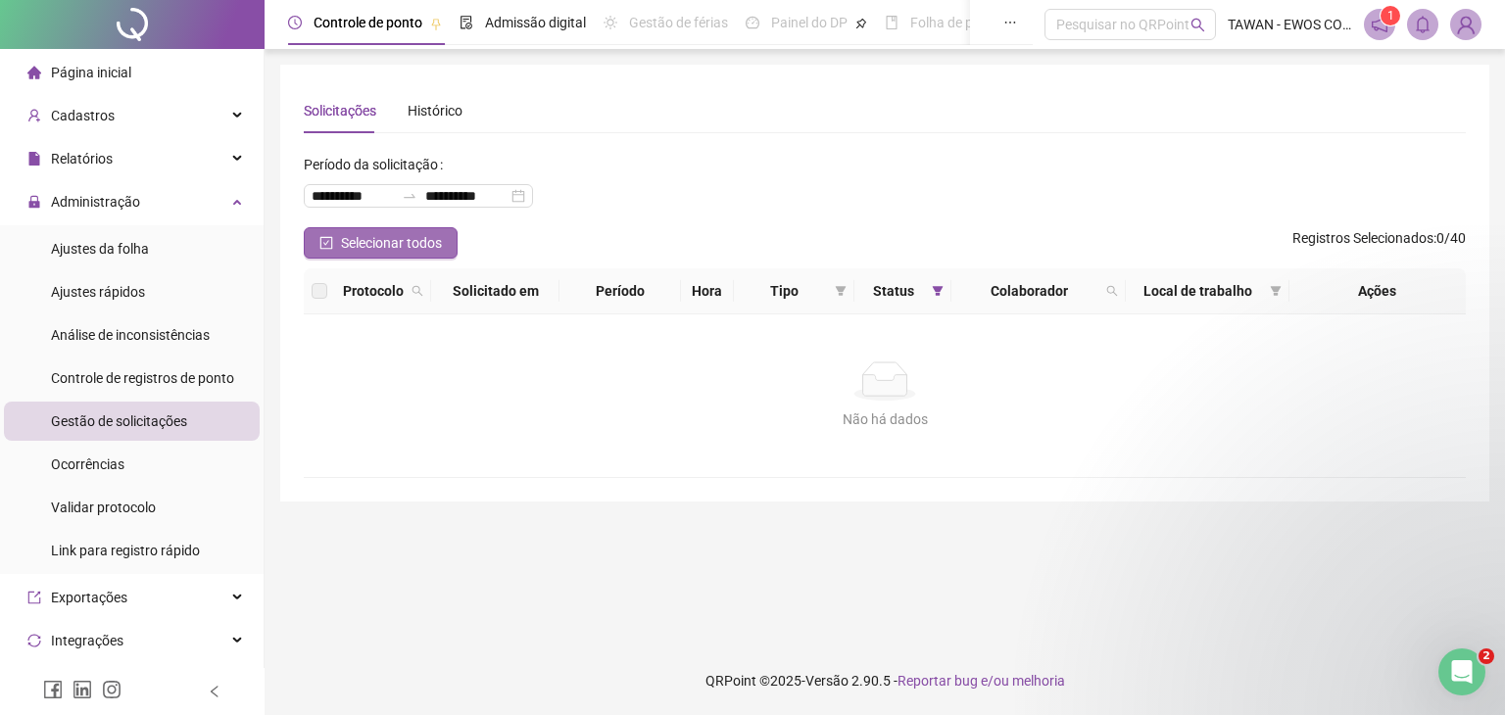
click at [398, 256] on button "Selecionar todos" at bounding box center [381, 242] width 154 height 31
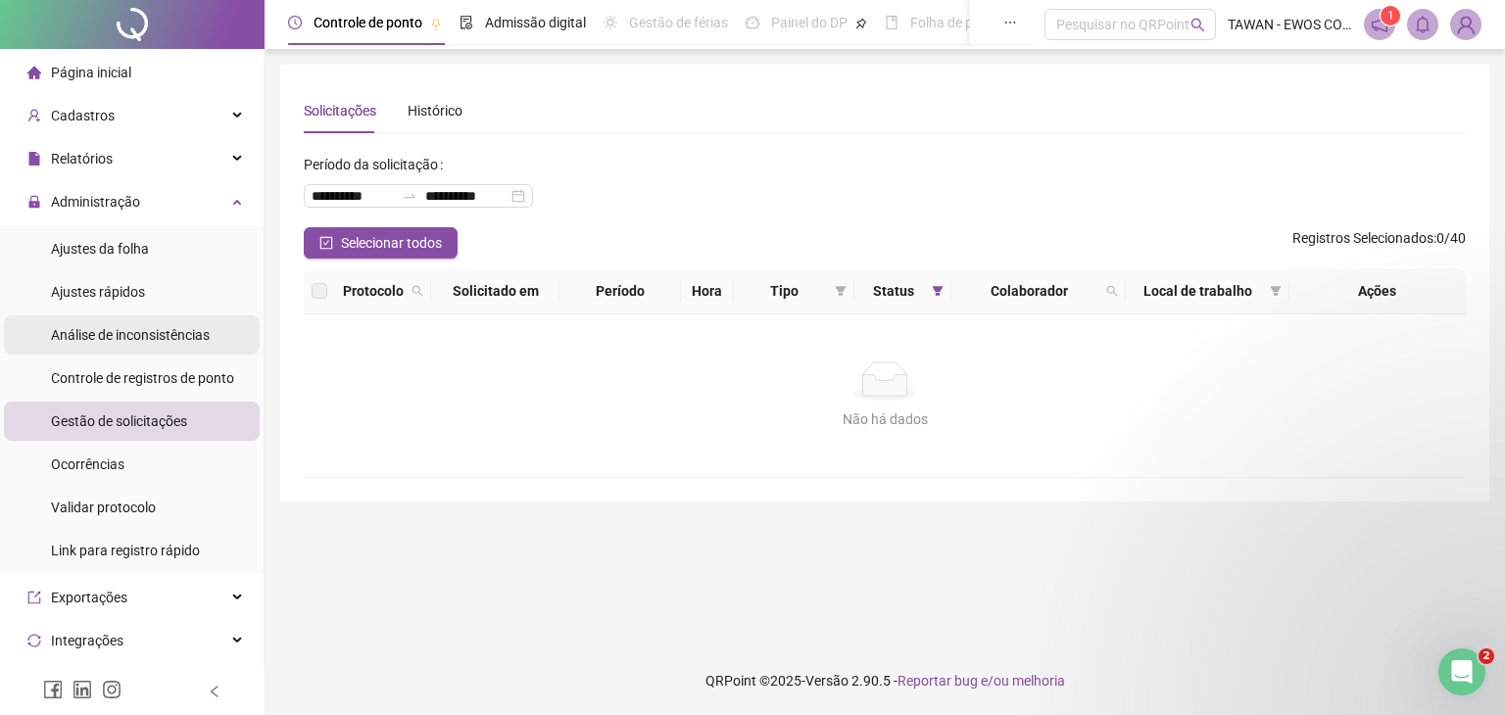
click at [138, 335] on span "Análise de inconsistências" at bounding box center [130, 335] width 159 height 16
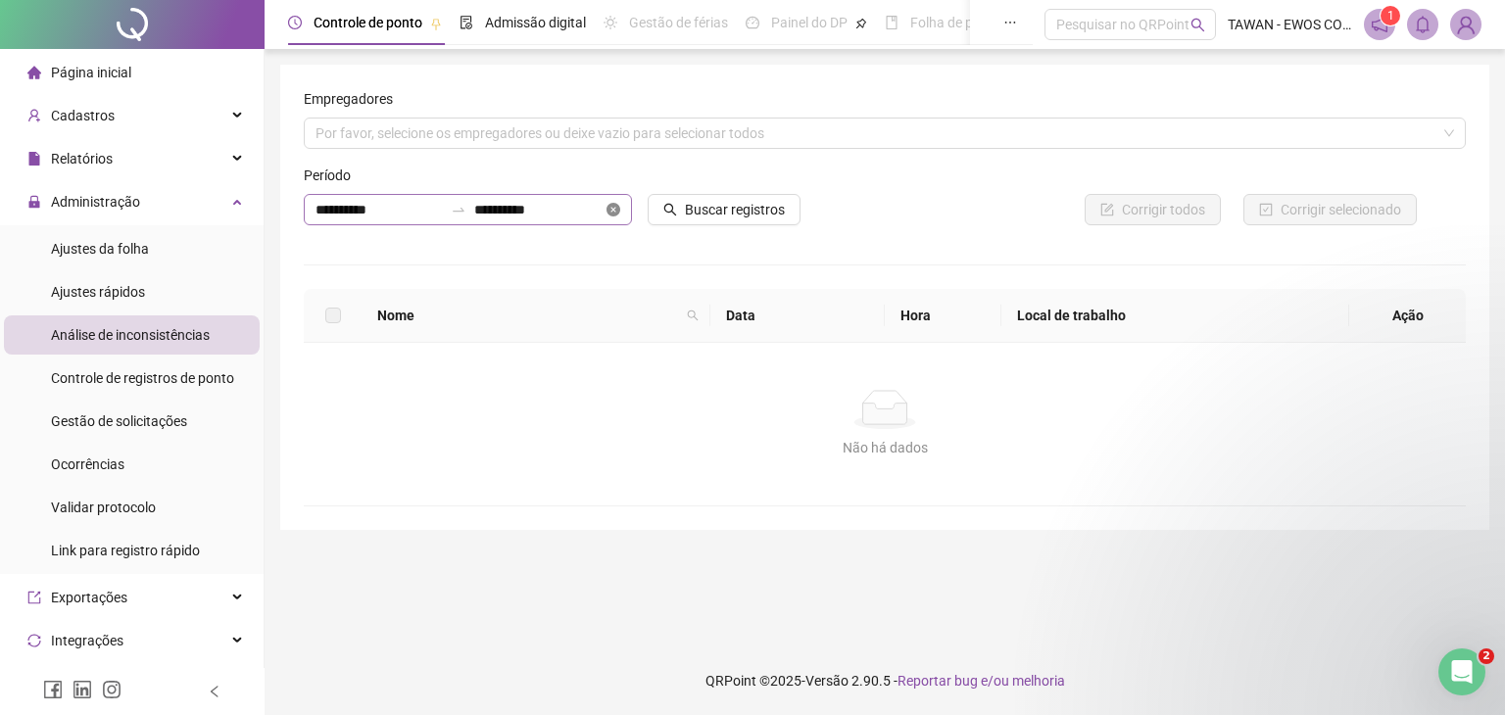
click at [611, 209] on icon "close-circle" at bounding box center [614, 210] width 14 height 14
click at [605, 210] on div at bounding box center [468, 209] width 328 height 31
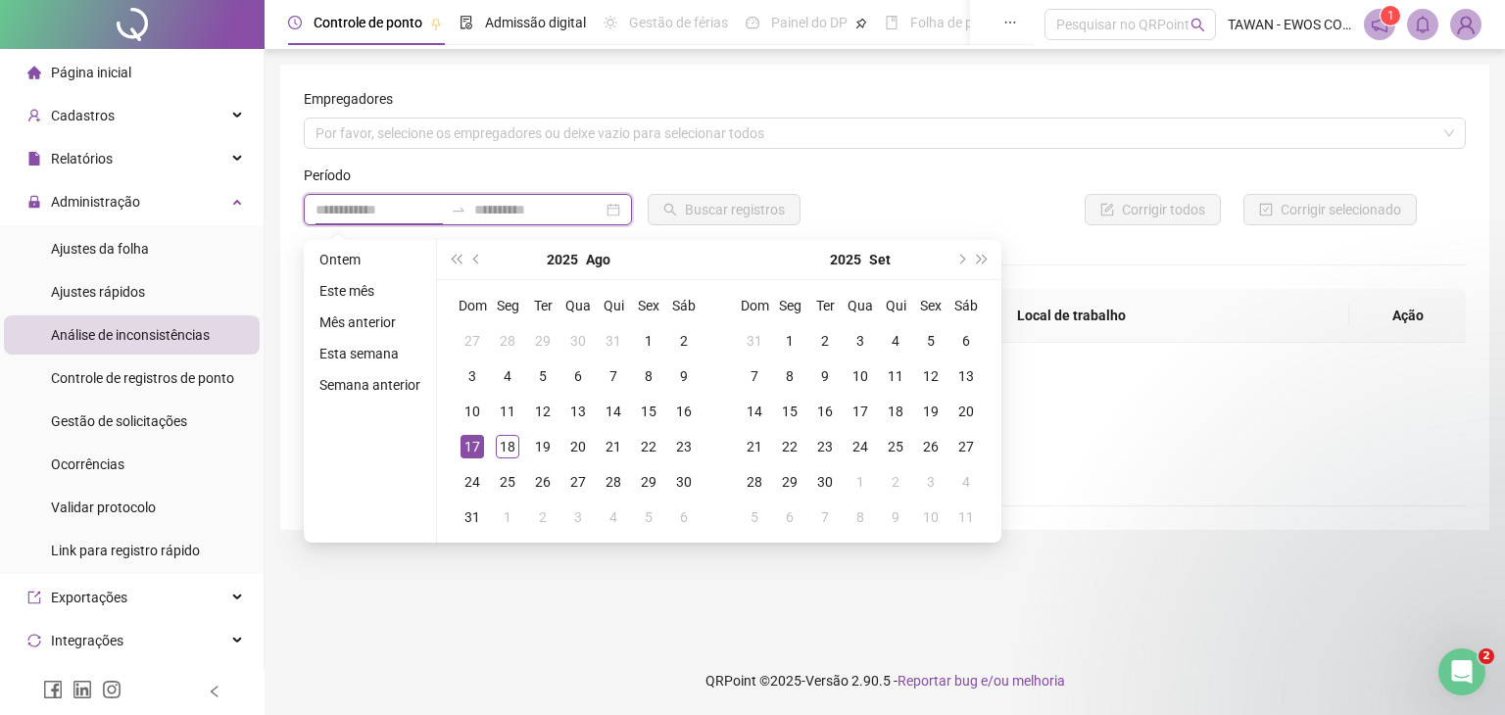
type input "**********"
click at [489, 255] on div "2025 Ago" at bounding box center [578, 259] width 178 height 39
click at [480, 259] on span "prev-year" at bounding box center [478, 260] width 10 height 10
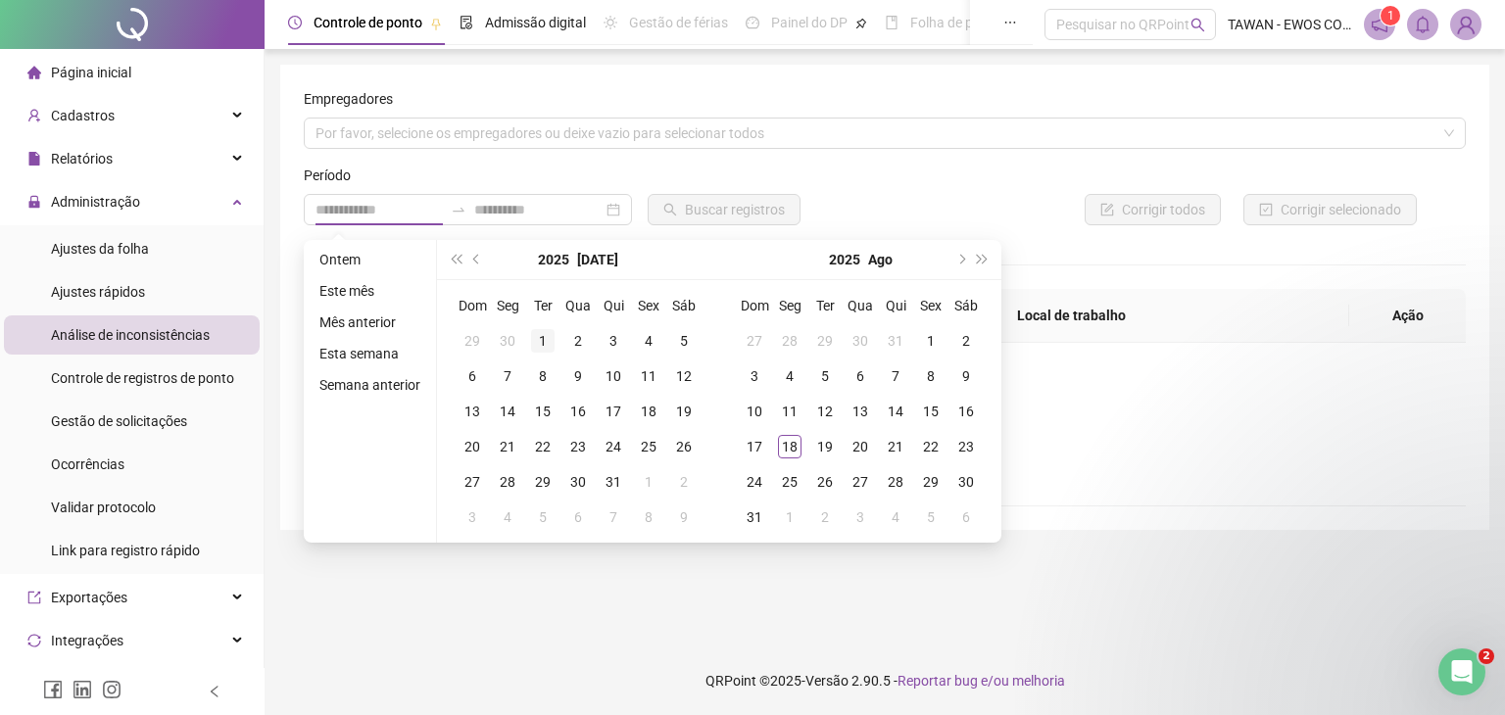
type input "**********"
click at [542, 341] on div "1" at bounding box center [543, 341] width 24 height 24
click at [541, 338] on div "1" at bounding box center [543, 341] width 24 height 24
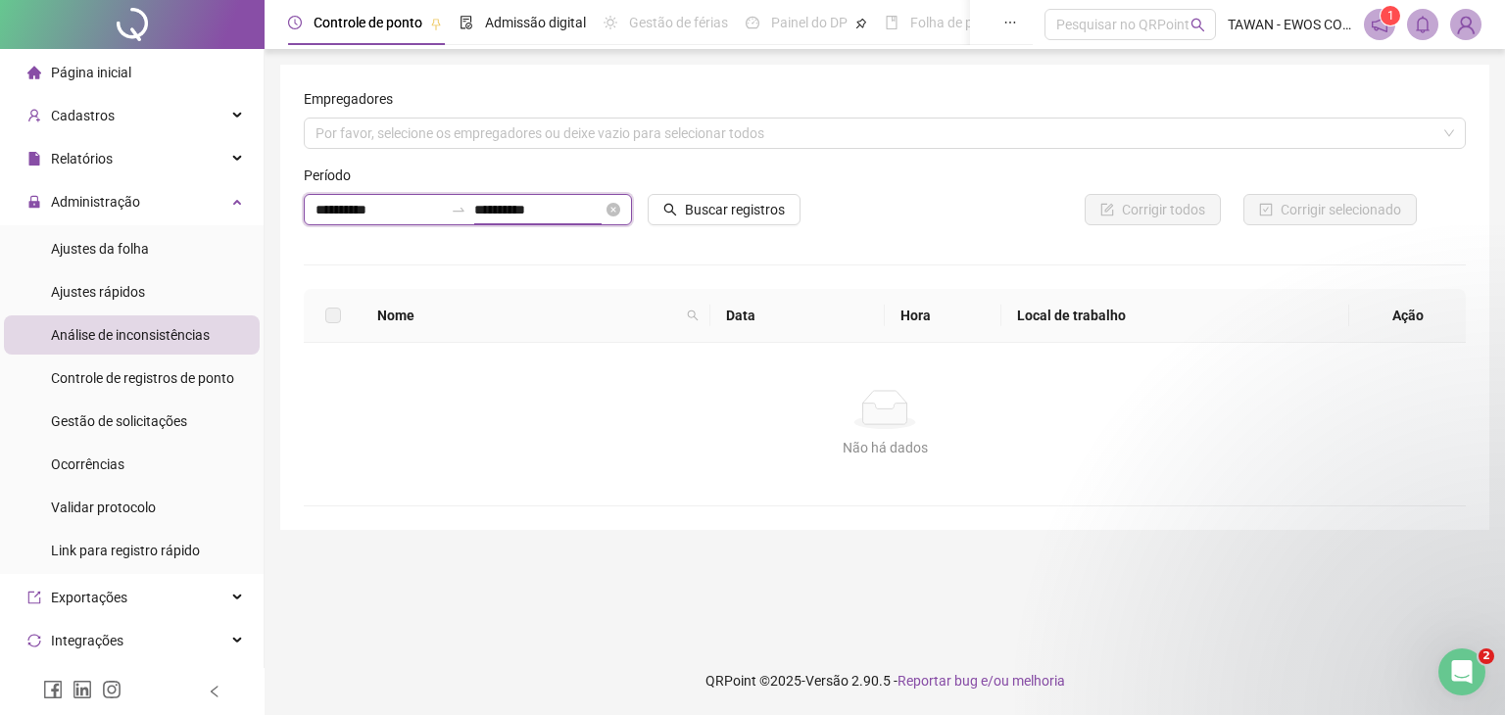
click at [529, 201] on input "**********" at bounding box center [537, 210] width 127 height 22
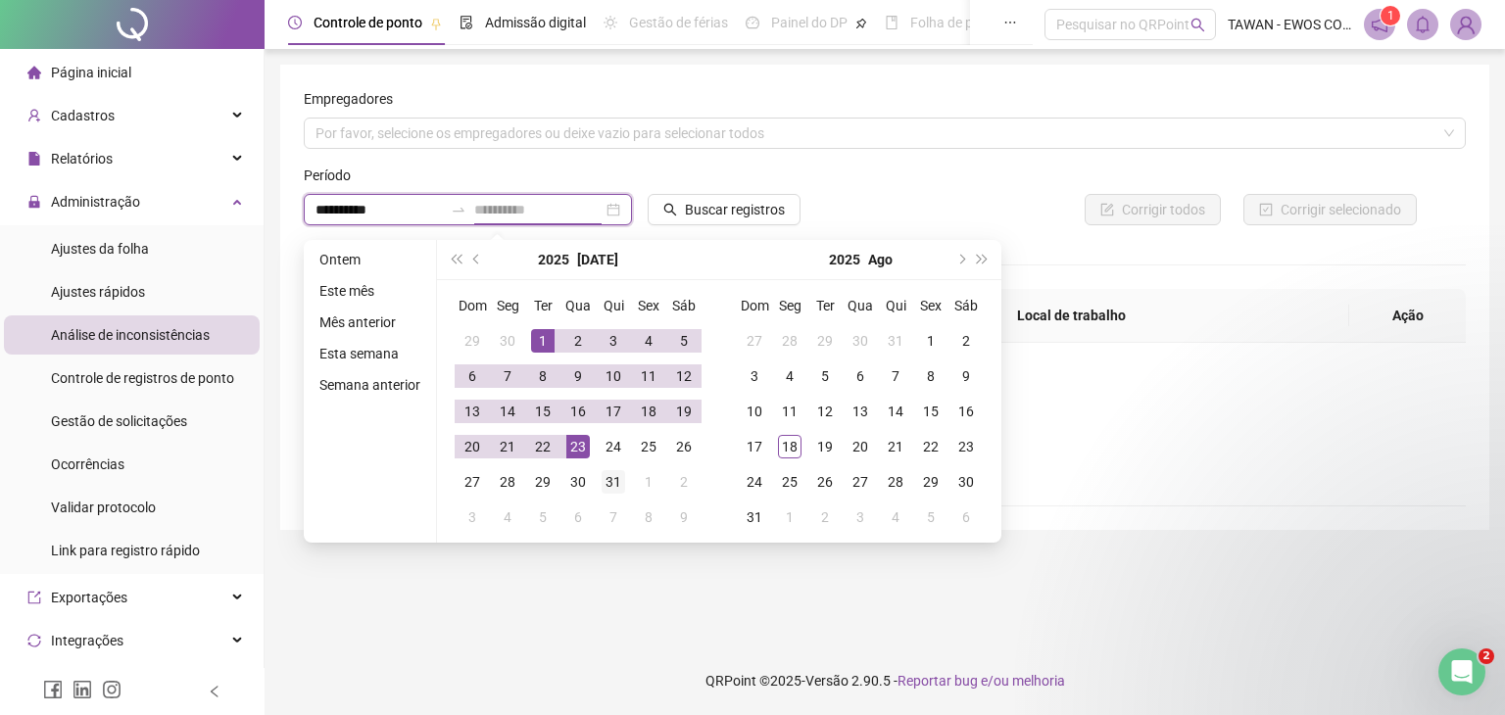
type input "**********"
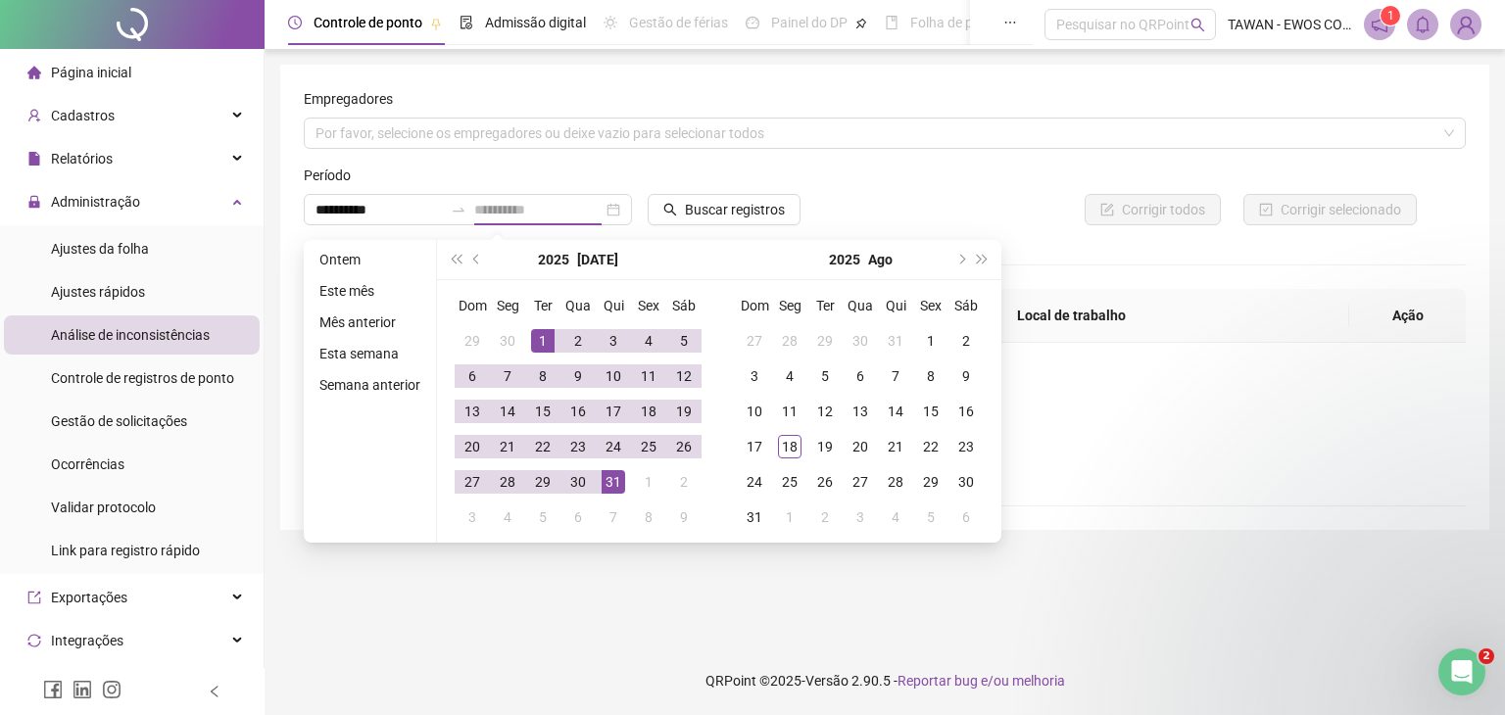
click at [610, 482] on div "31" at bounding box center [614, 482] width 24 height 24
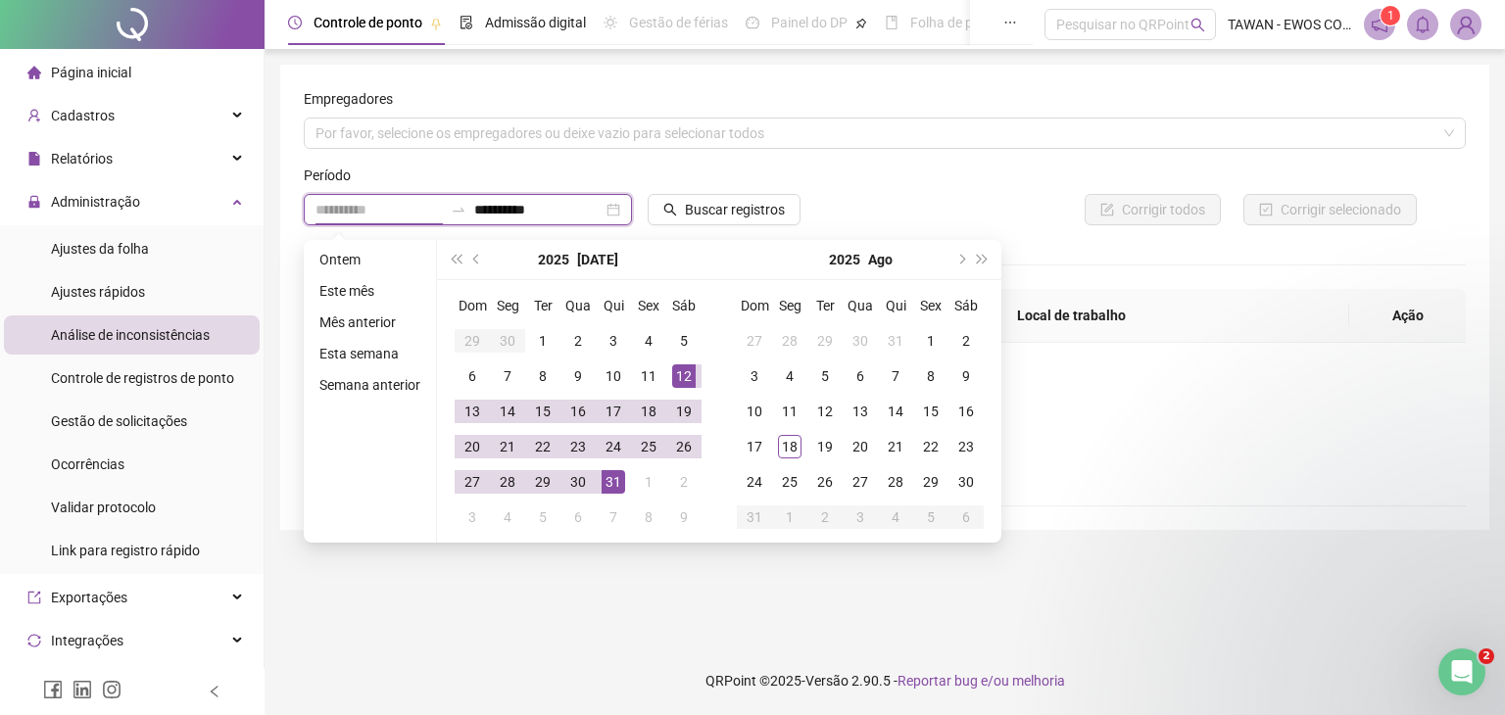
type input "**********"
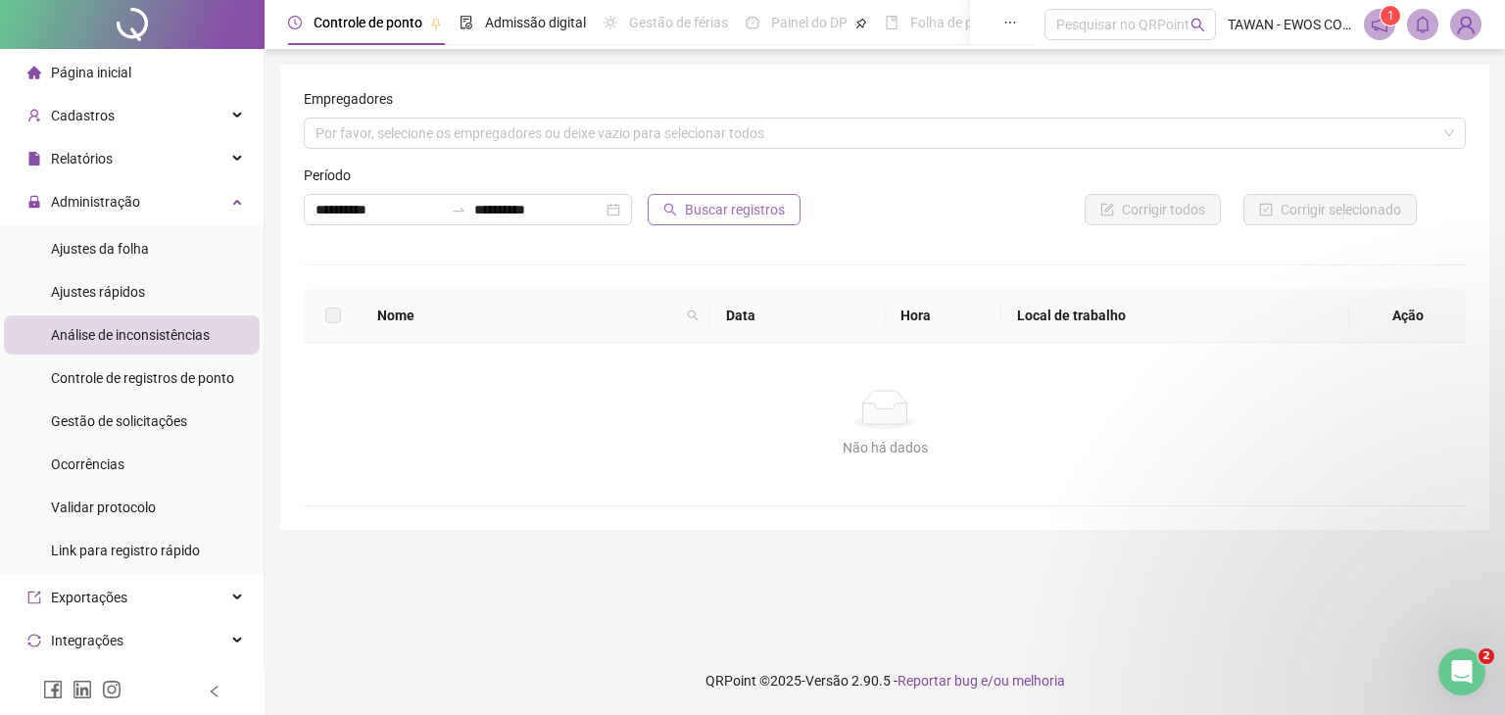
click at [699, 207] on span "Buscar registros" at bounding box center [735, 210] width 100 height 22
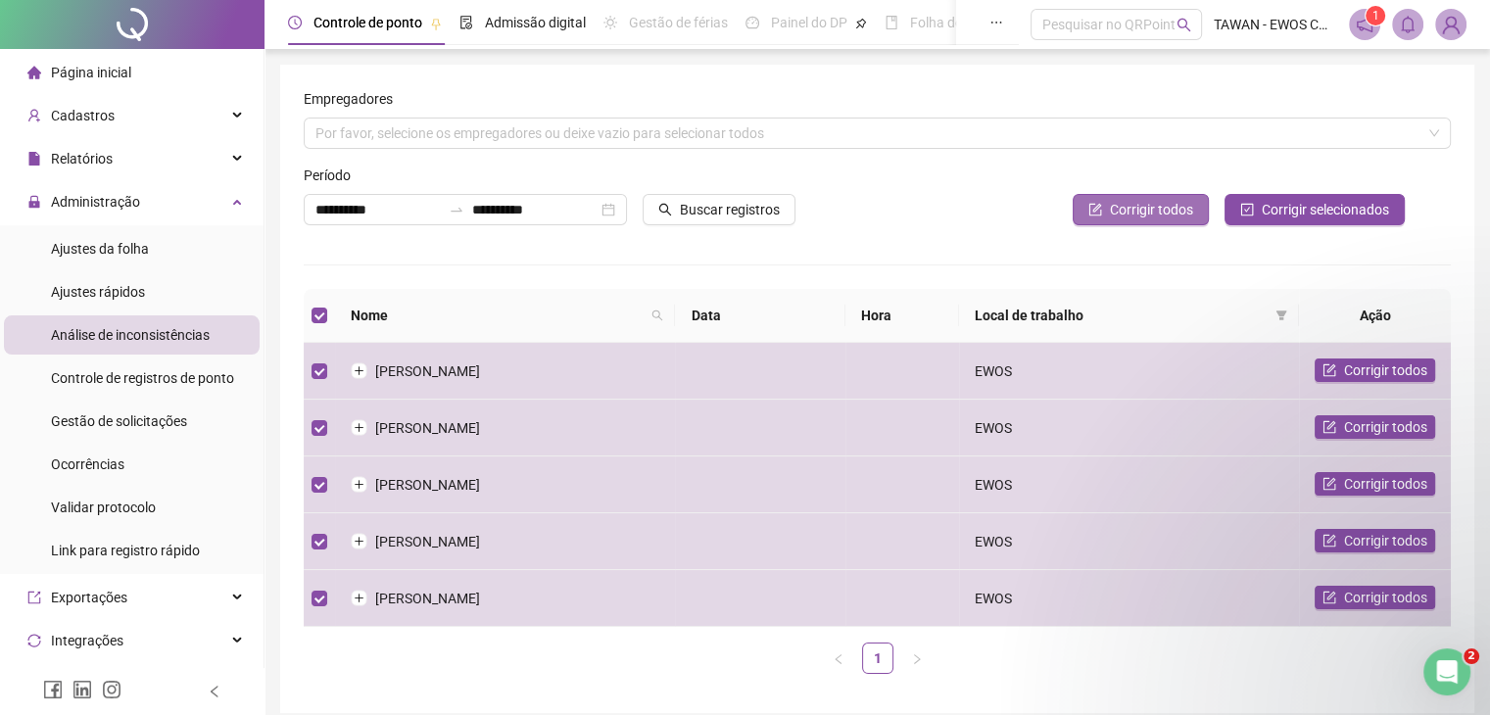
click at [1144, 206] on span "Corrigir todos" at bounding box center [1151, 210] width 83 height 22
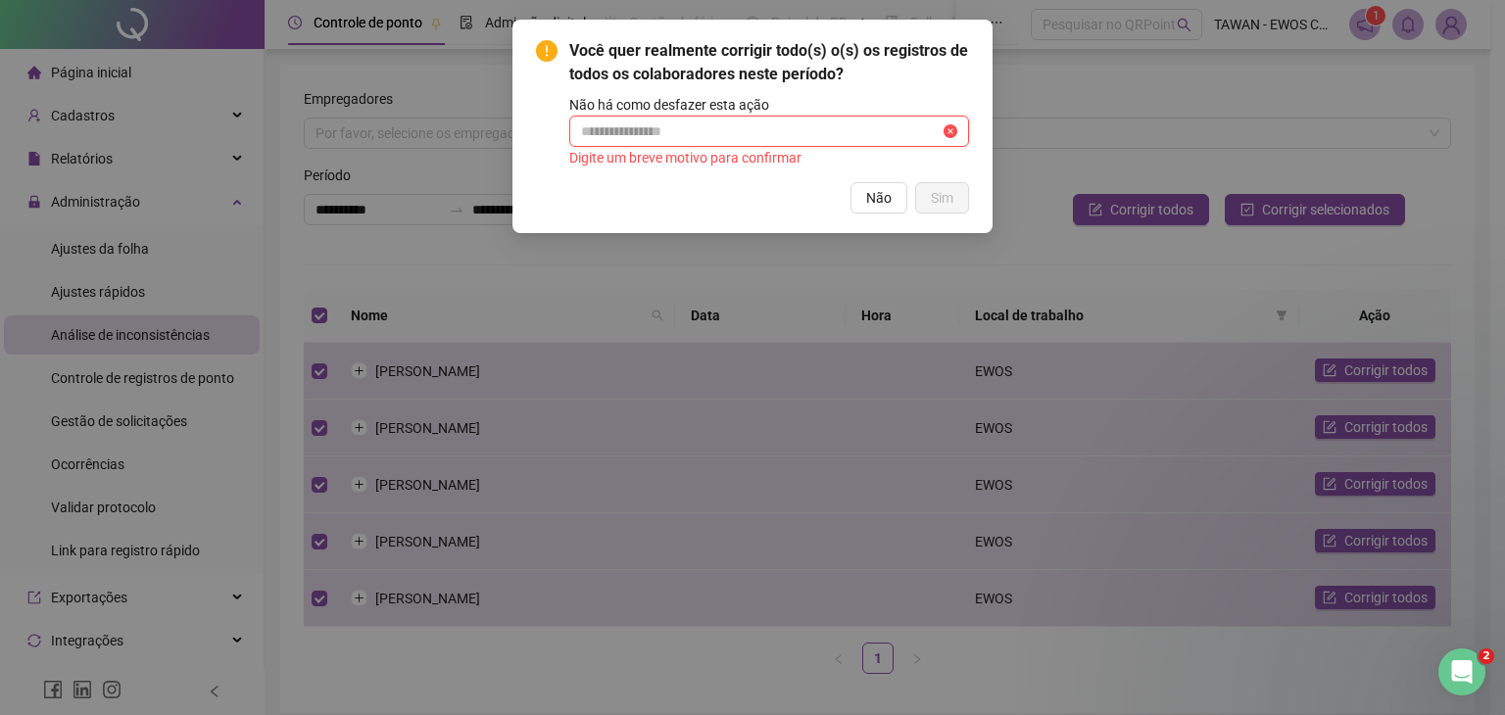
click at [696, 121] on input "text" at bounding box center [760, 132] width 359 height 22
drag, startPoint x: 535, startPoint y: 176, endPoint x: 559, endPoint y: 173, distance: 24.7
click at [536, 176] on div "Você quer realmente corrigir todo(s) o(s) os registros de todos os colaboradore…" at bounding box center [752, 126] width 433 height 174
click at [882, 197] on span "Não" at bounding box center [878, 198] width 25 height 22
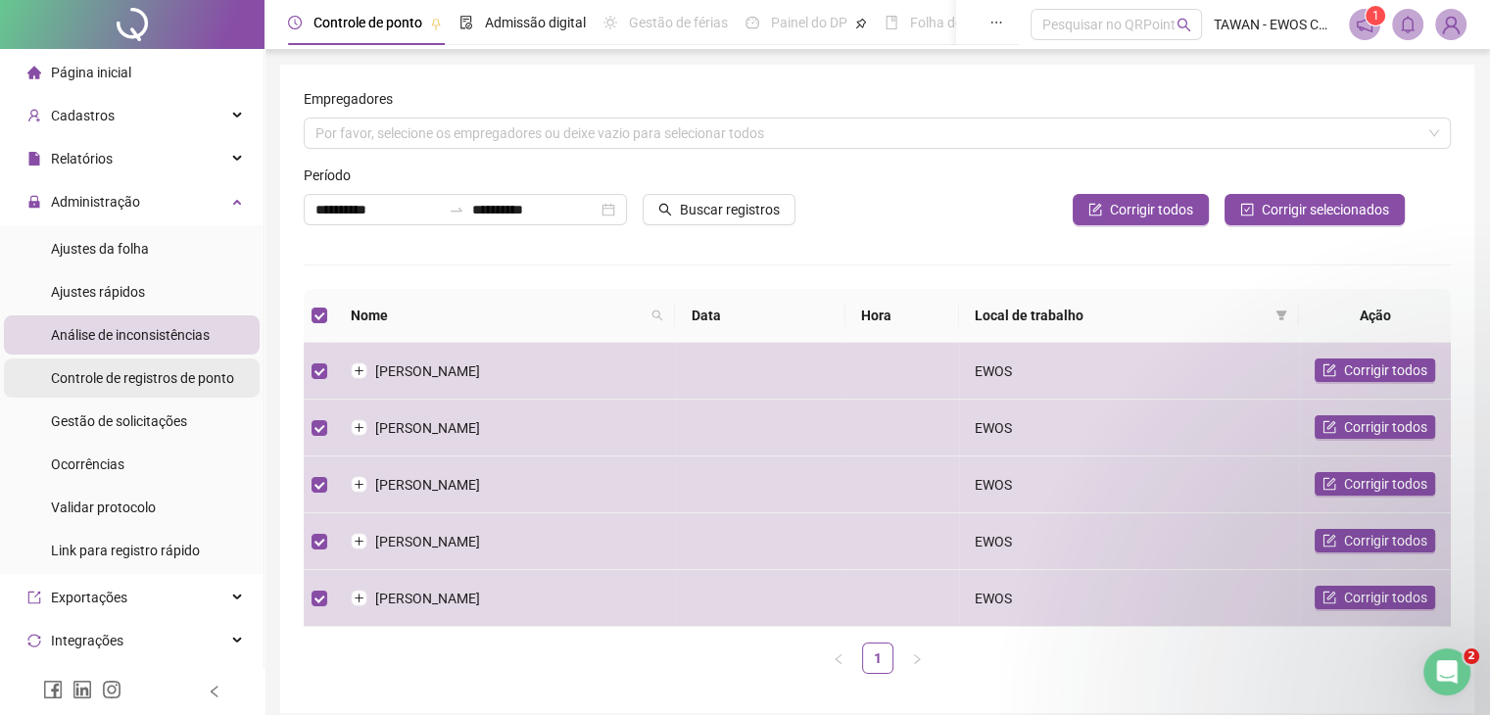
click at [155, 372] on span "Controle de registros de ponto" at bounding box center [142, 378] width 183 height 16
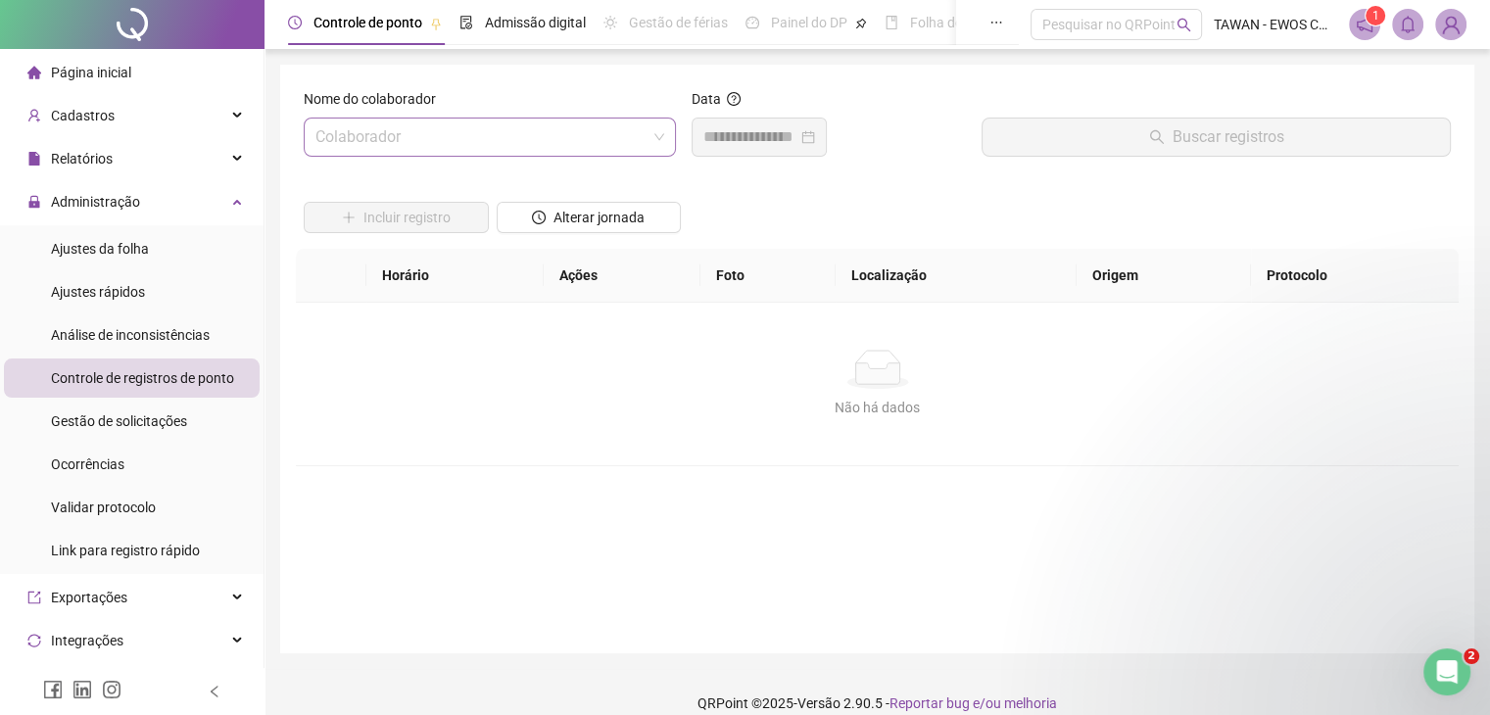
click at [406, 137] on input "search" at bounding box center [481, 137] width 331 height 37
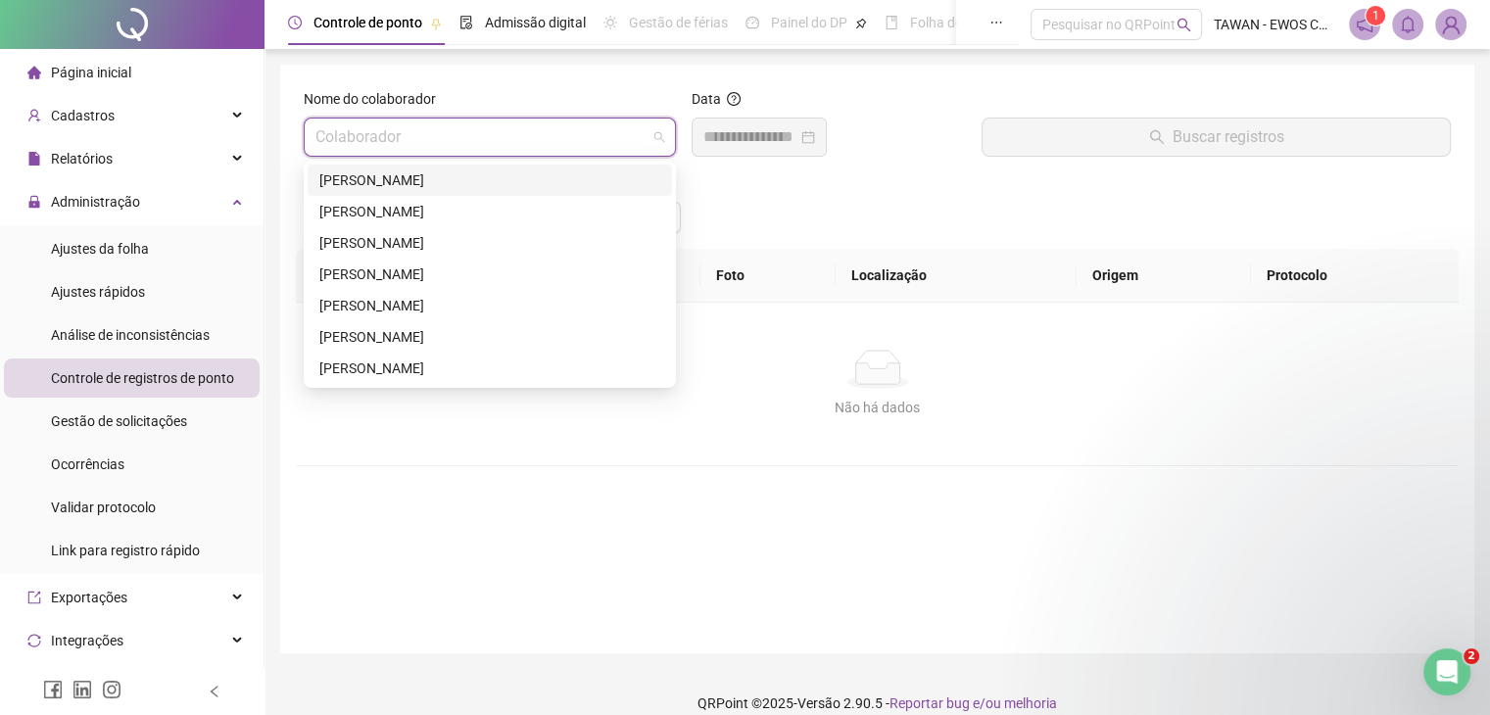
click at [415, 177] on div "[PERSON_NAME]" at bounding box center [489, 181] width 341 height 22
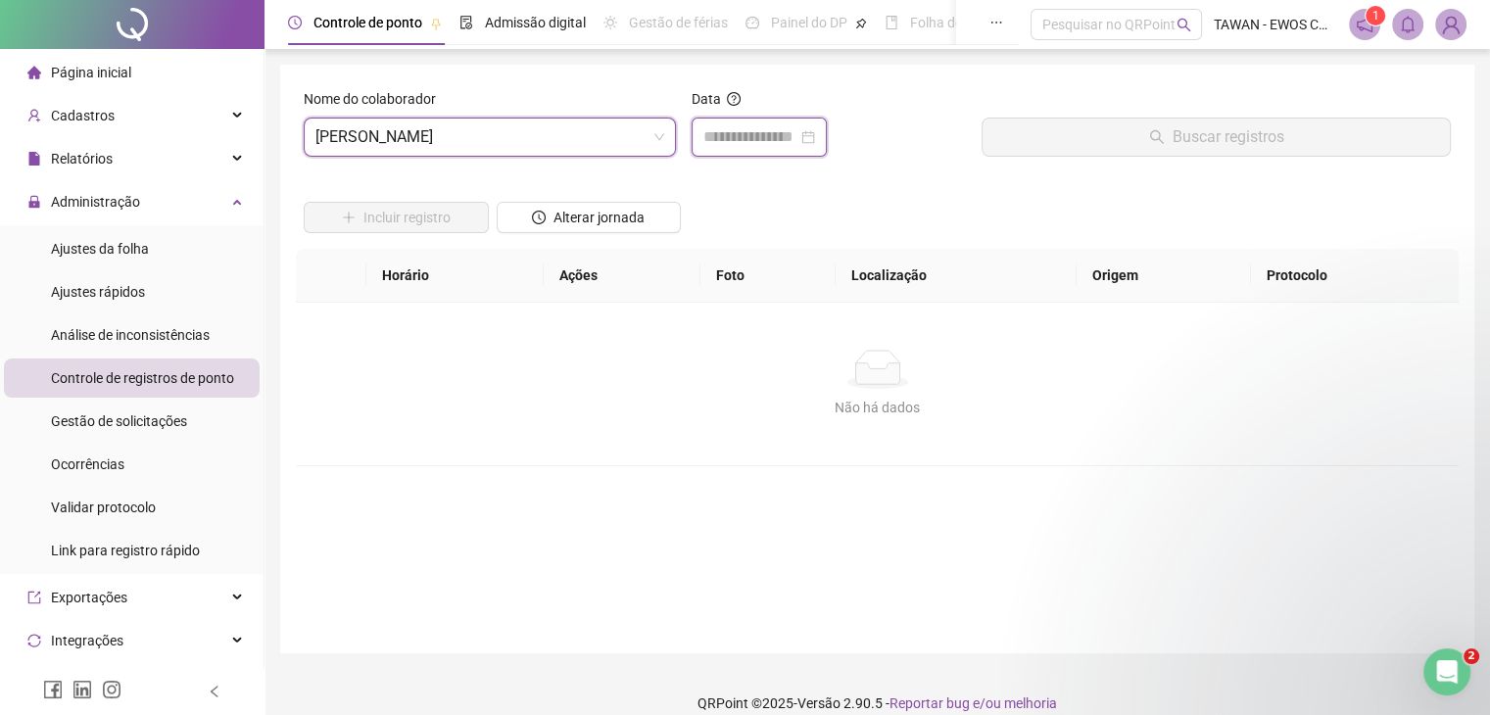
click at [762, 140] on input at bounding box center [751, 137] width 94 height 24
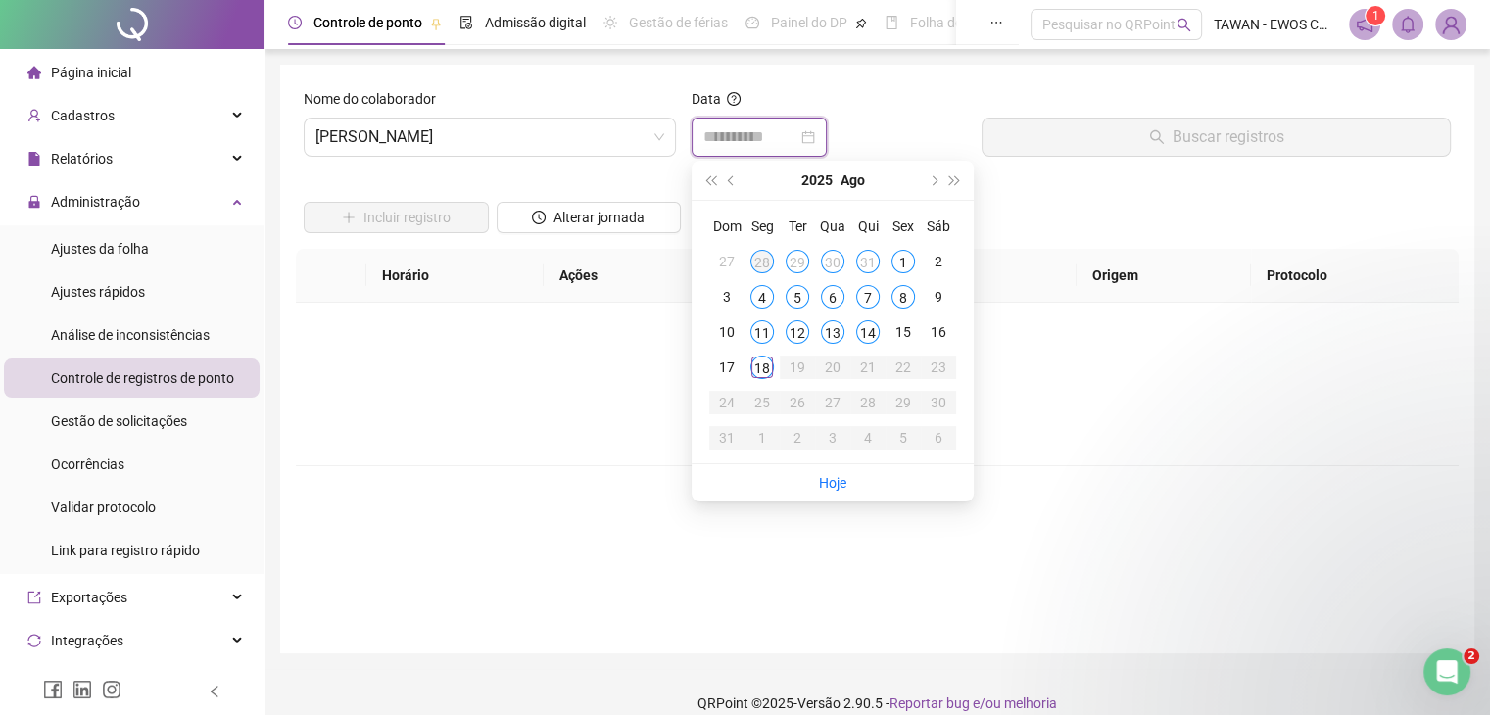
type input "**********"
click at [739, 185] on button "prev-year" at bounding box center [732, 180] width 22 height 39
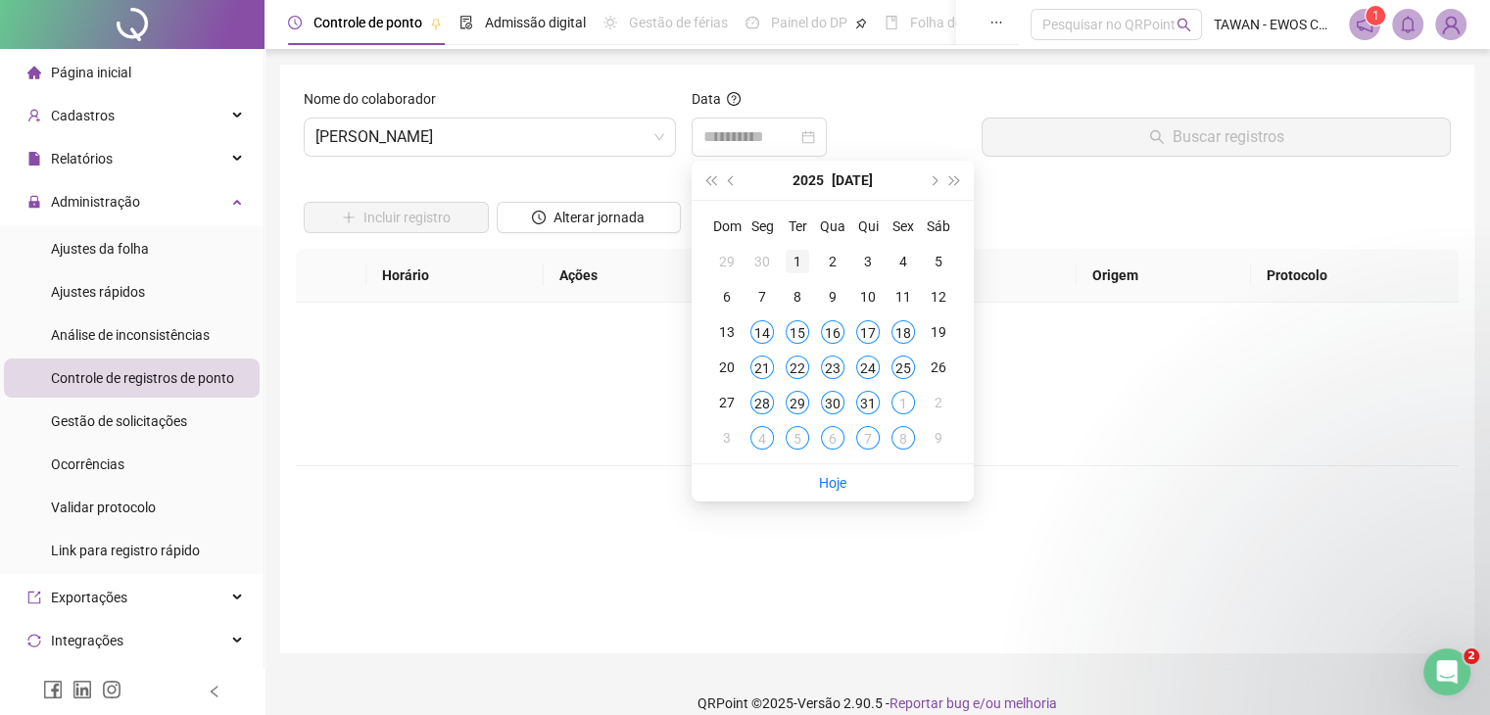
type input "**********"
click at [796, 259] on div "1" at bounding box center [798, 262] width 24 height 24
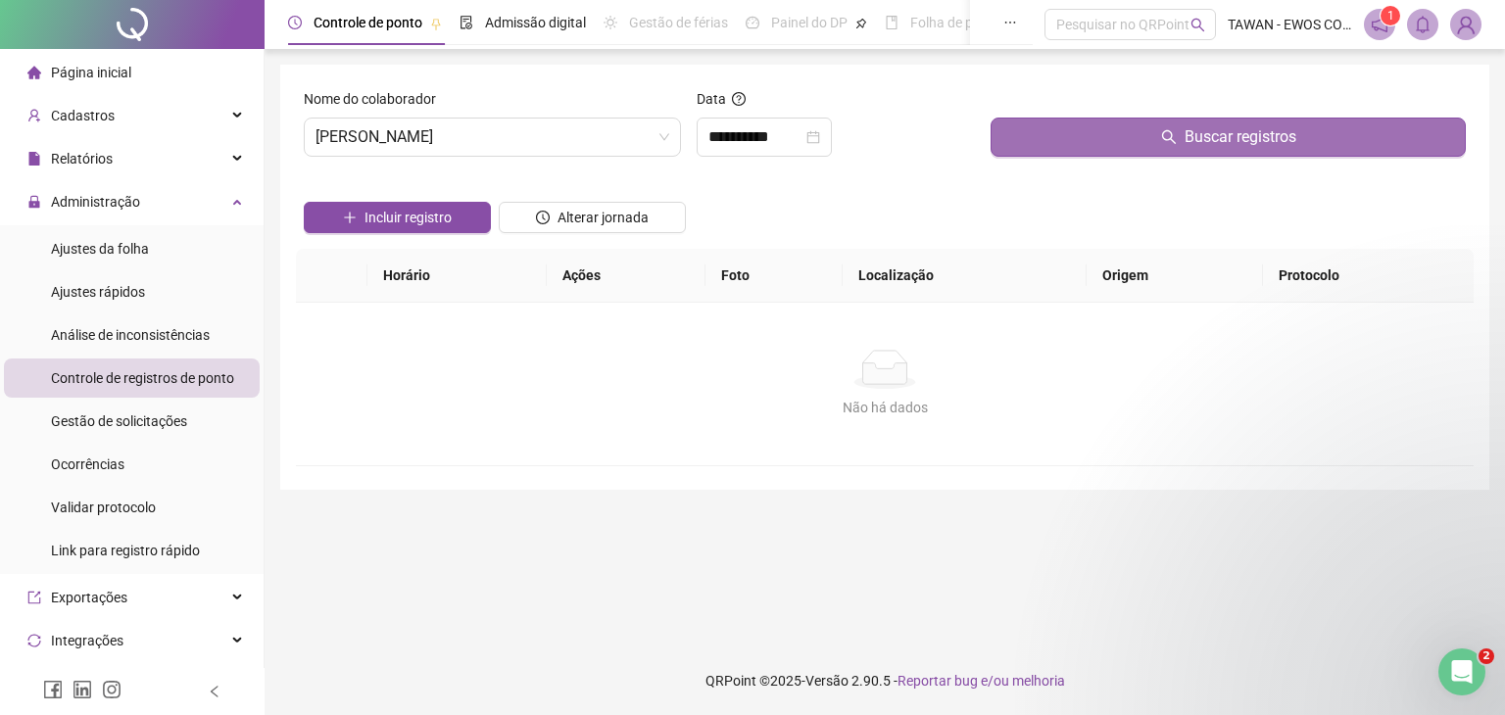
click at [1367, 140] on button "Buscar registros" at bounding box center [1228, 137] width 475 height 39
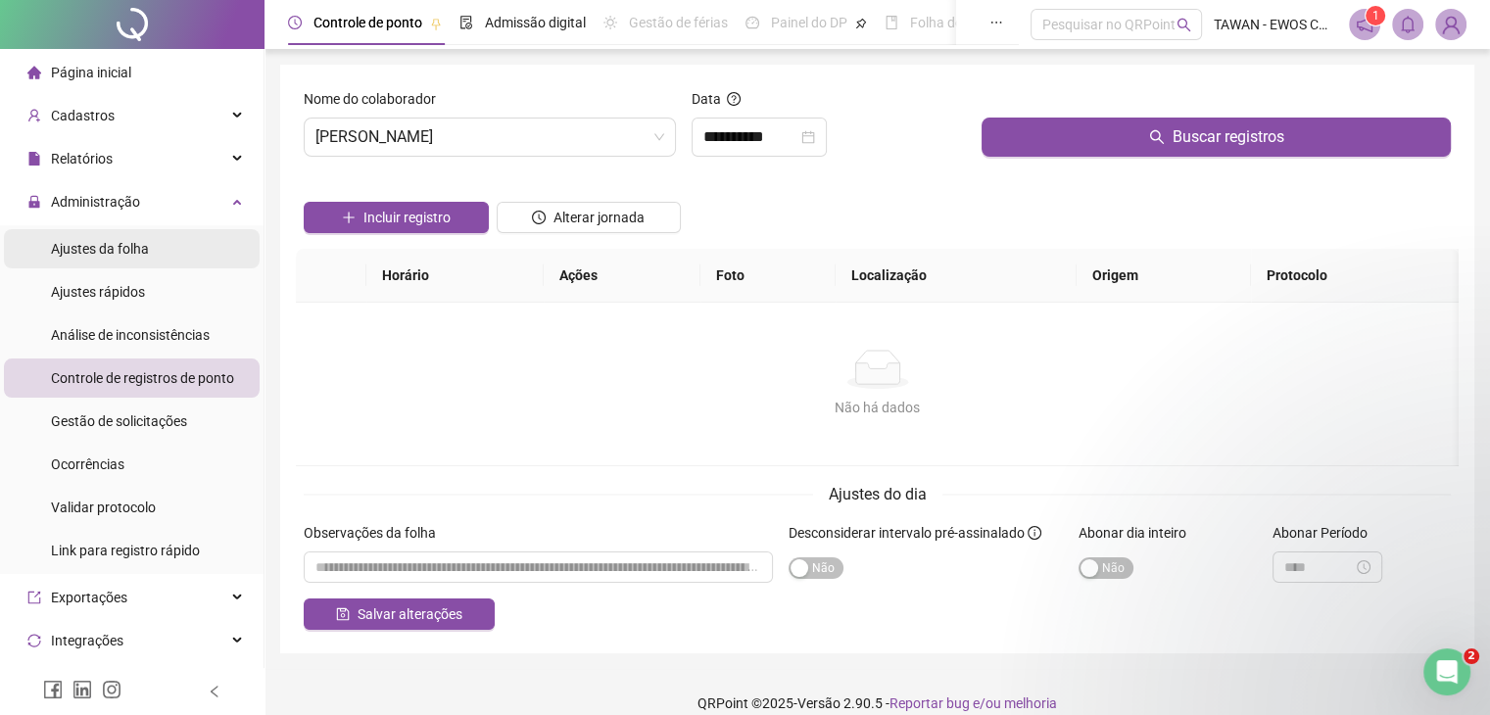
click at [117, 263] on div "Ajustes da folha" at bounding box center [100, 248] width 98 height 39
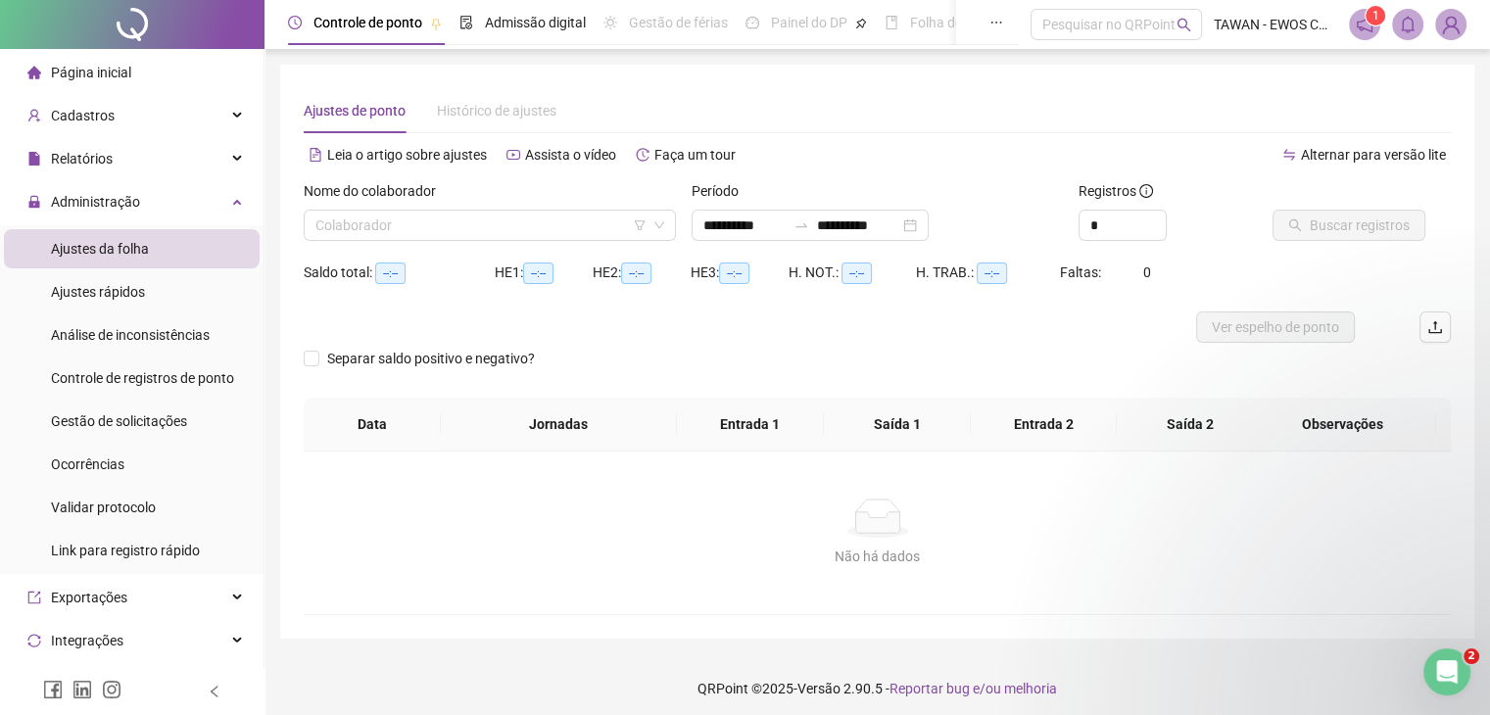
type input "**********"
click at [501, 103] on span "Histórico de ajustes" at bounding box center [497, 111] width 120 height 16
click at [446, 213] on input "search" at bounding box center [481, 225] width 331 height 29
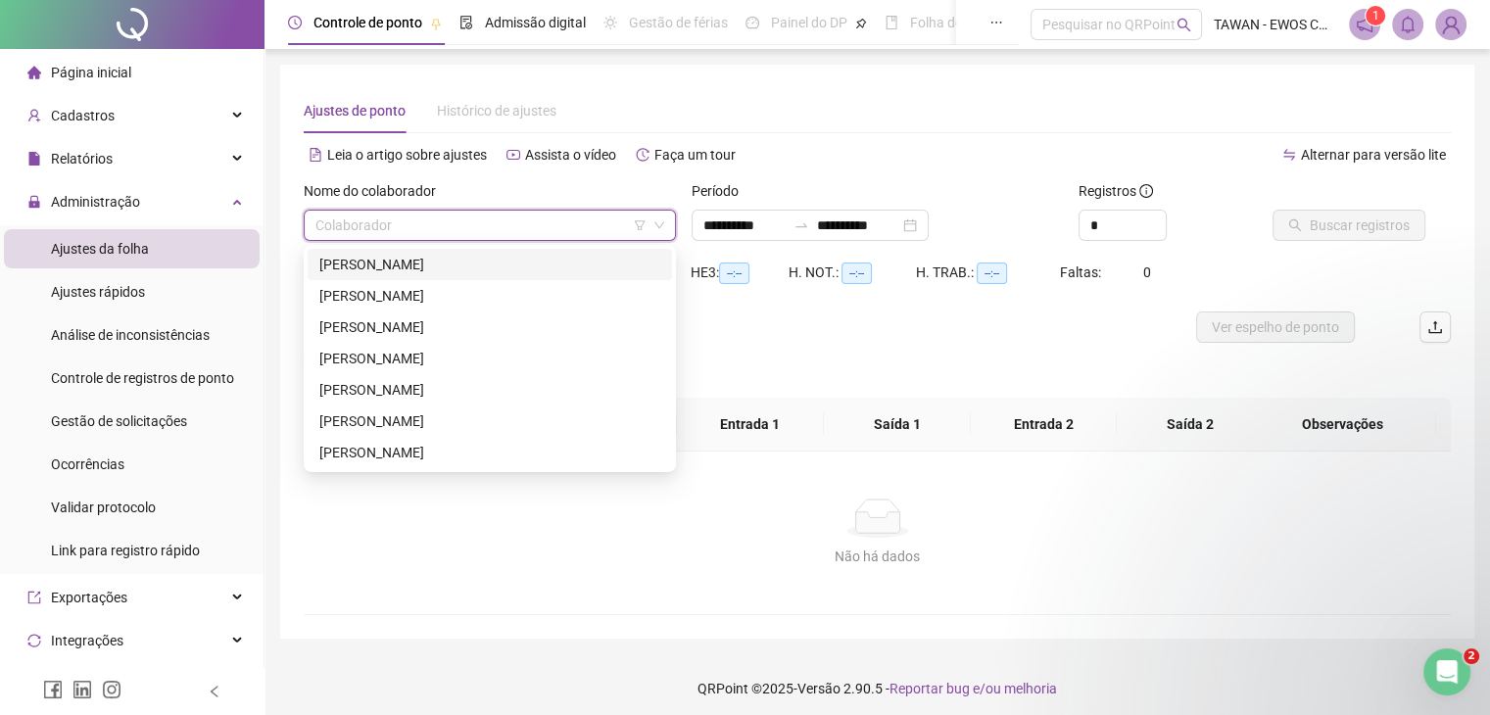
click at [408, 259] on div "[PERSON_NAME]" at bounding box center [489, 265] width 341 height 22
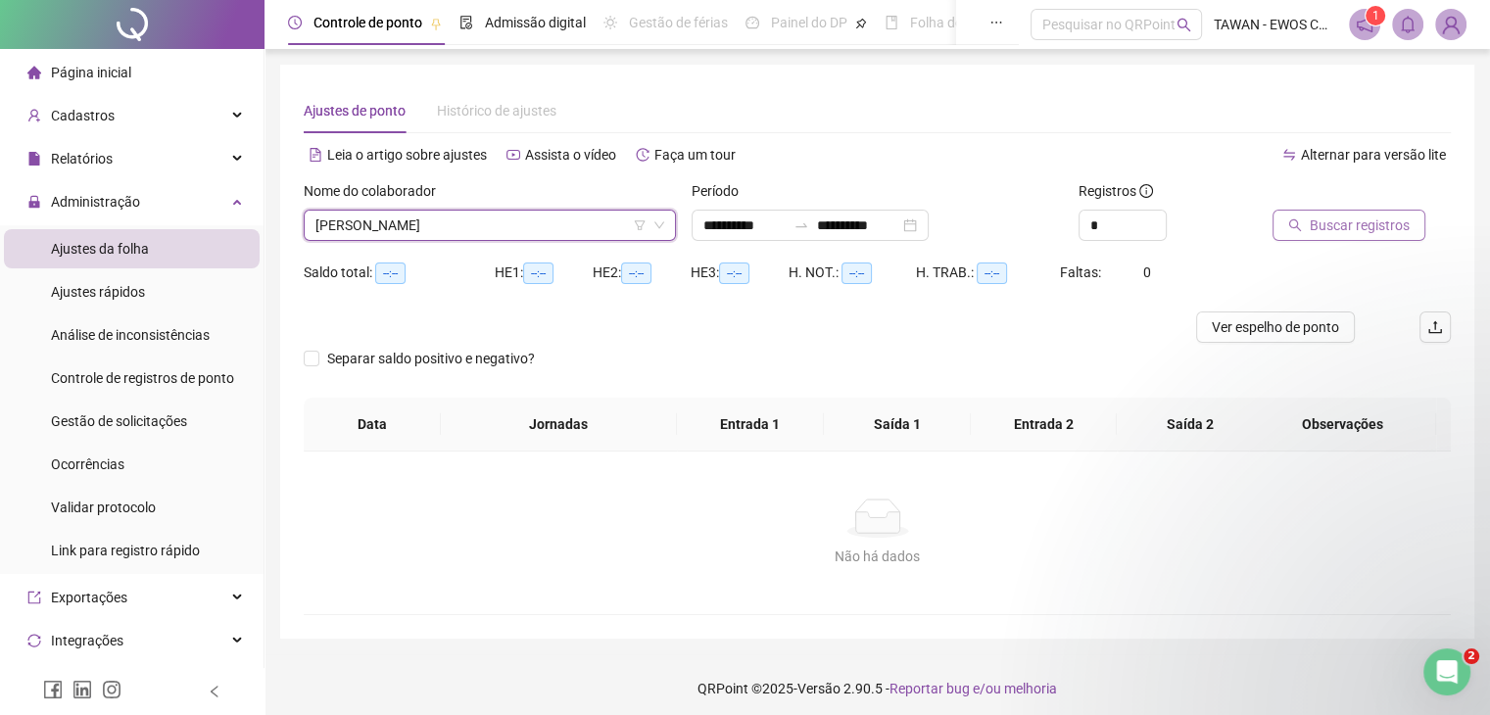
click at [1336, 223] on span "Buscar registros" at bounding box center [1360, 226] width 100 height 22
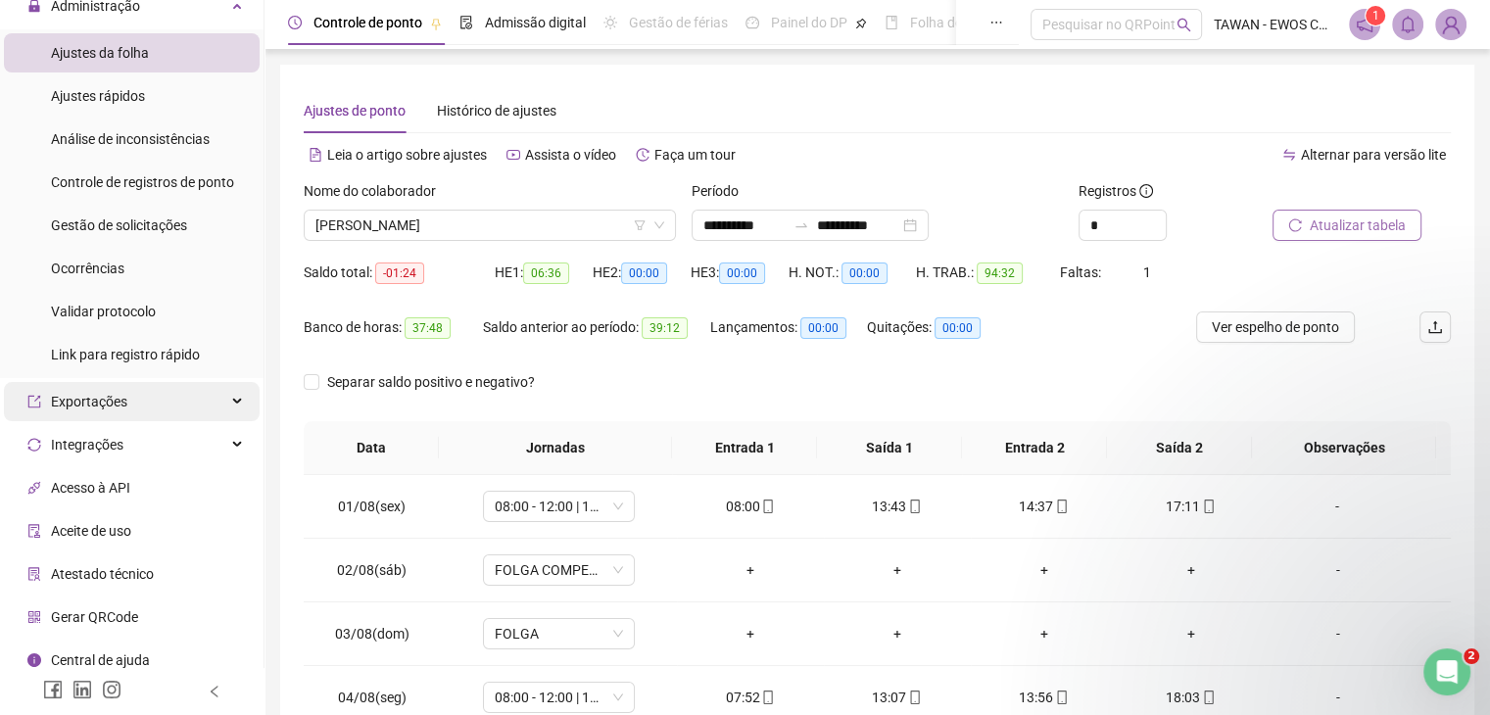
scroll to position [208, 0]
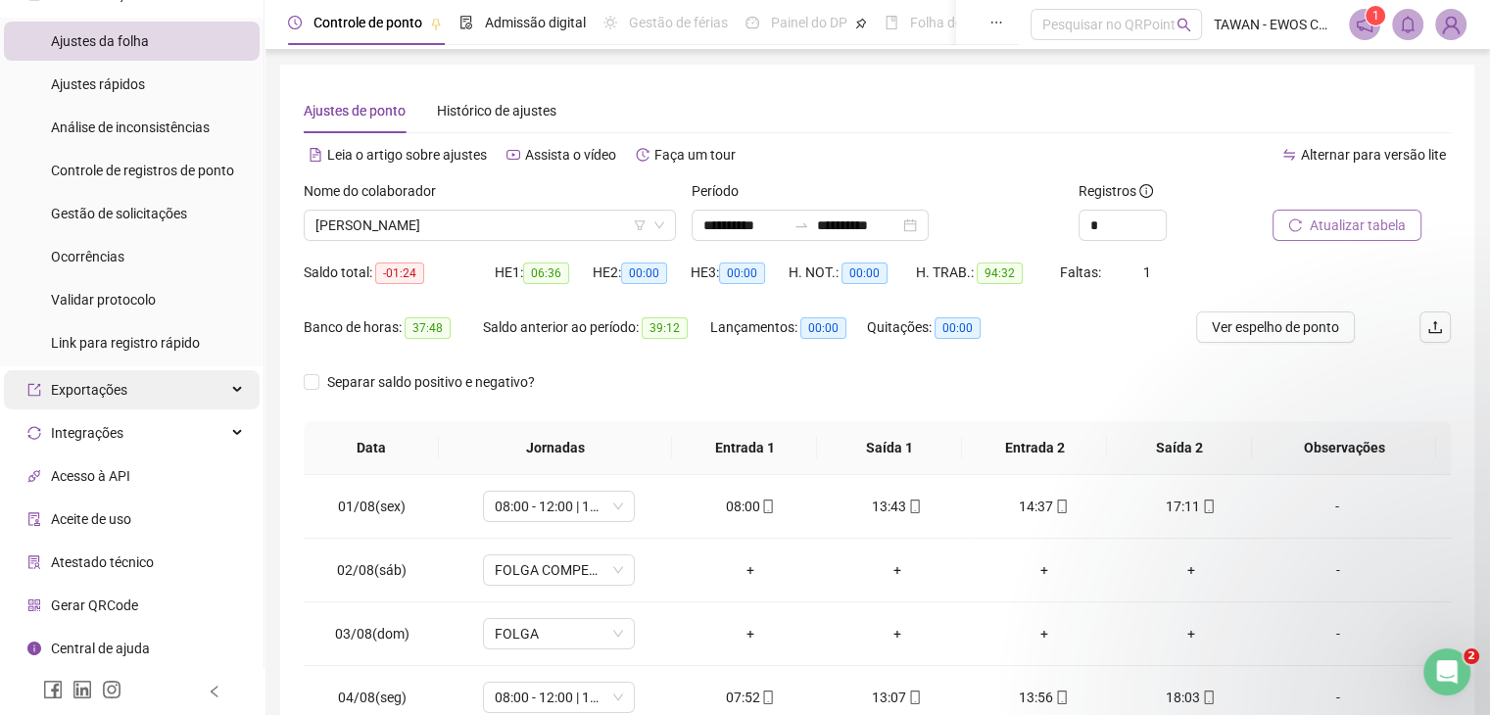
click at [211, 394] on div "Exportações" at bounding box center [132, 389] width 256 height 39
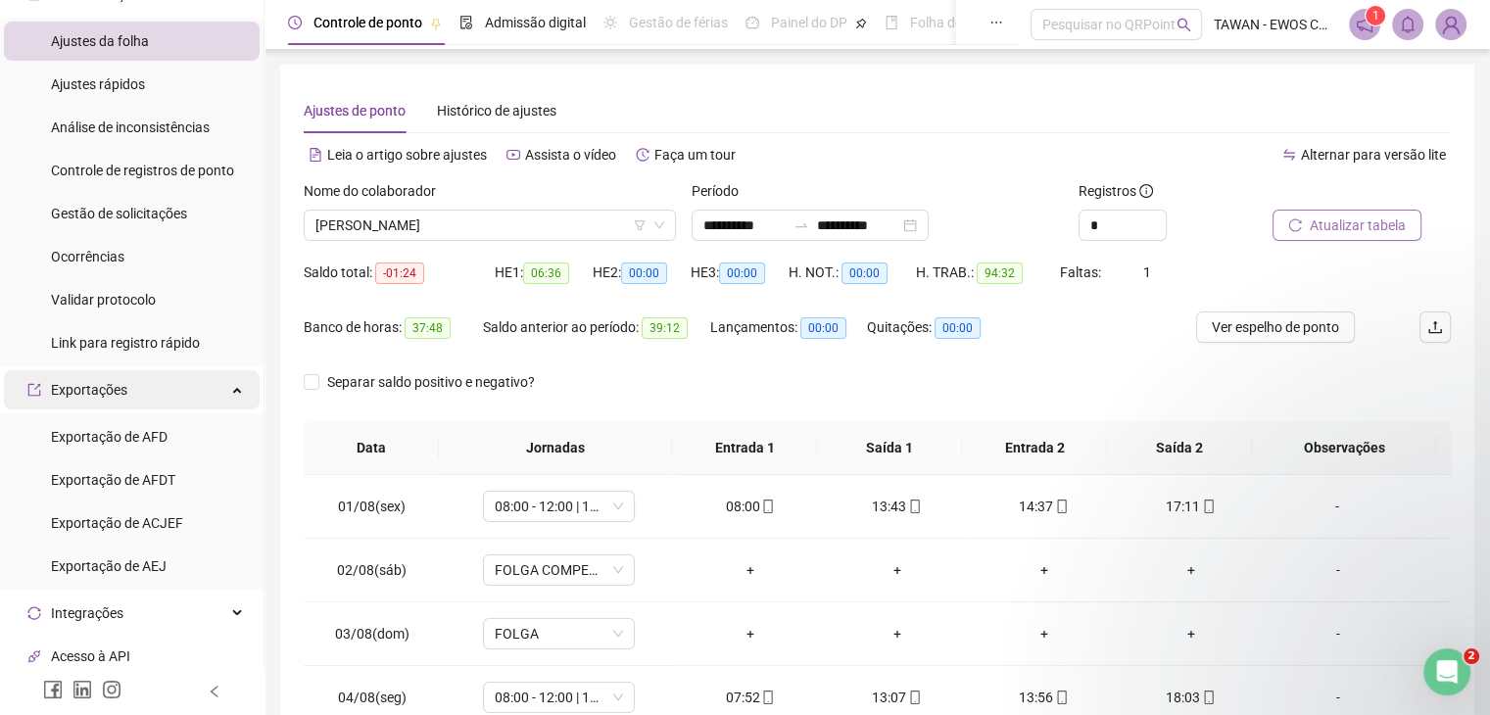
click at [211, 394] on div "Exportações" at bounding box center [132, 389] width 256 height 39
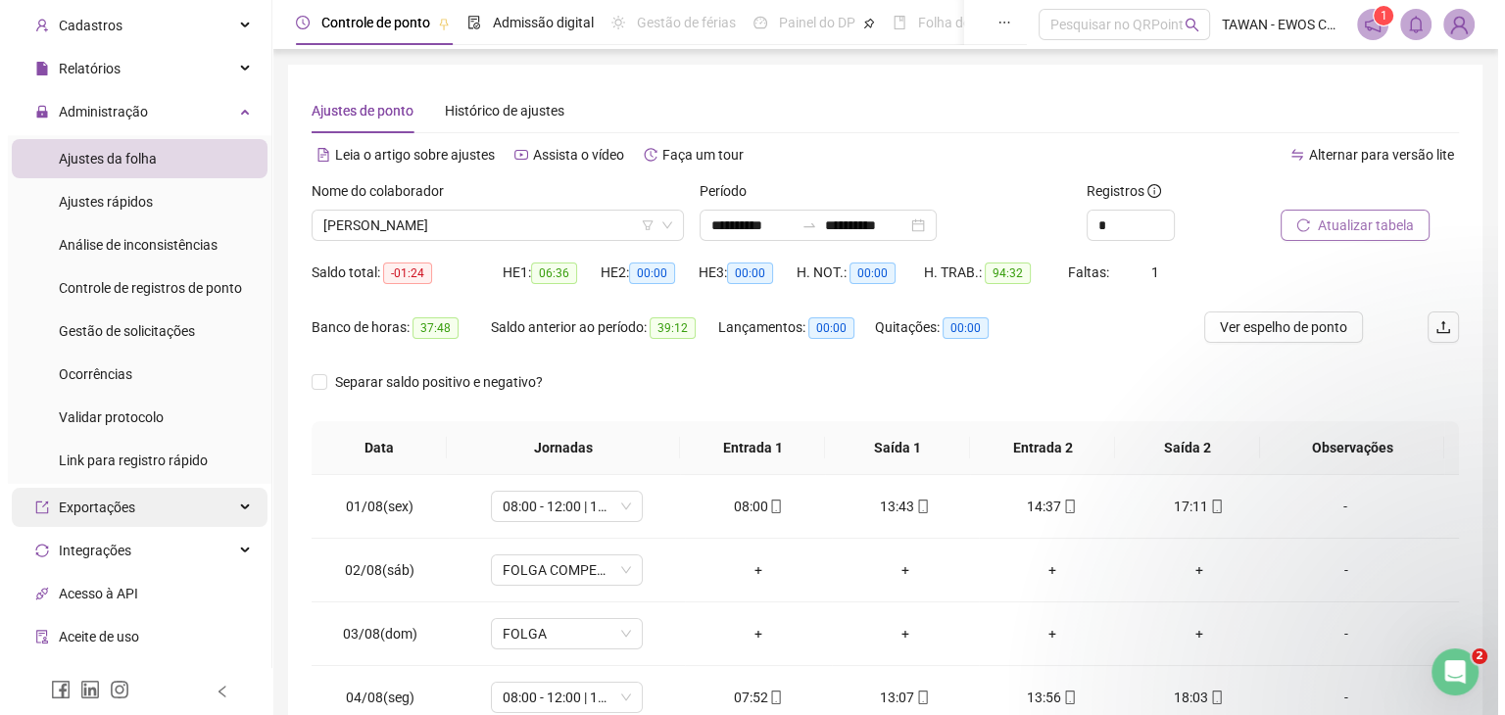
scroll to position [0, 0]
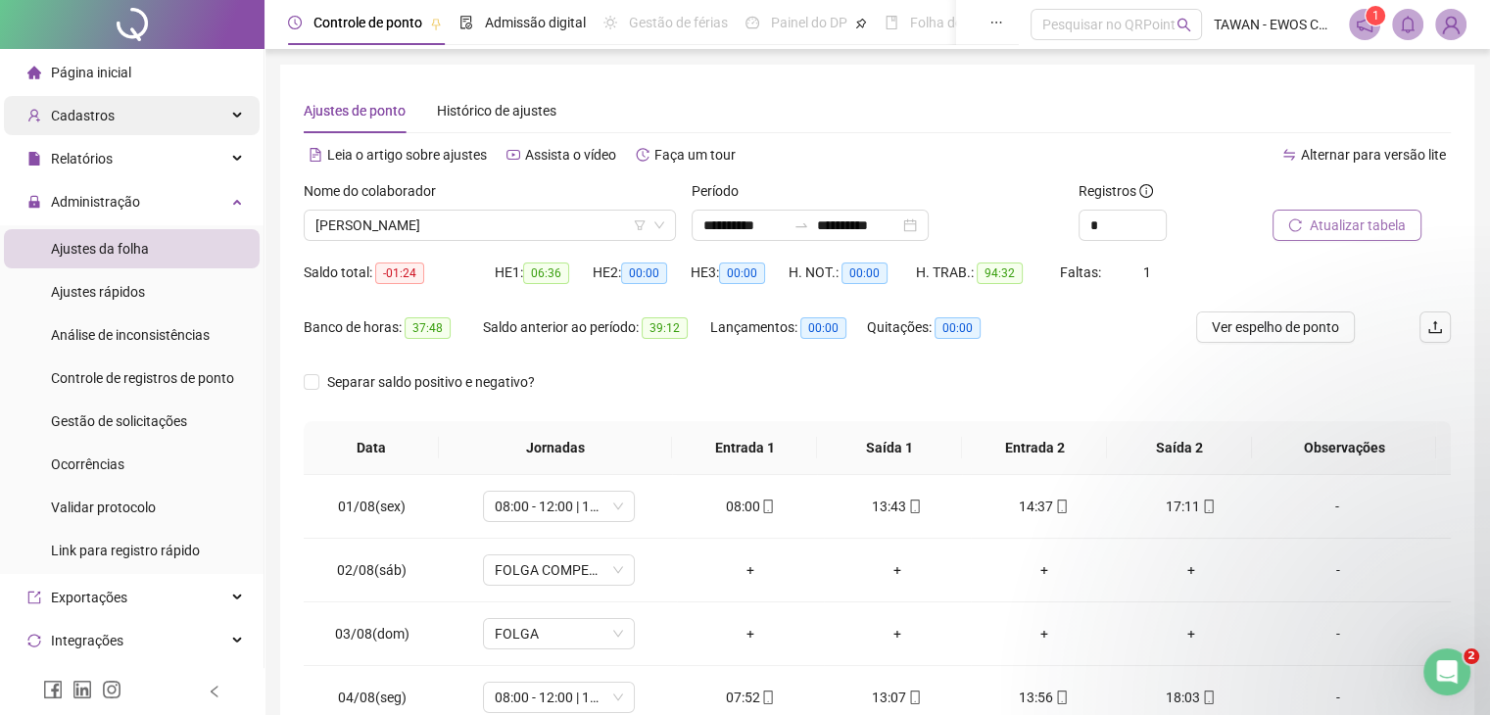
click at [219, 121] on div "Cadastros" at bounding box center [132, 115] width 256 height 39
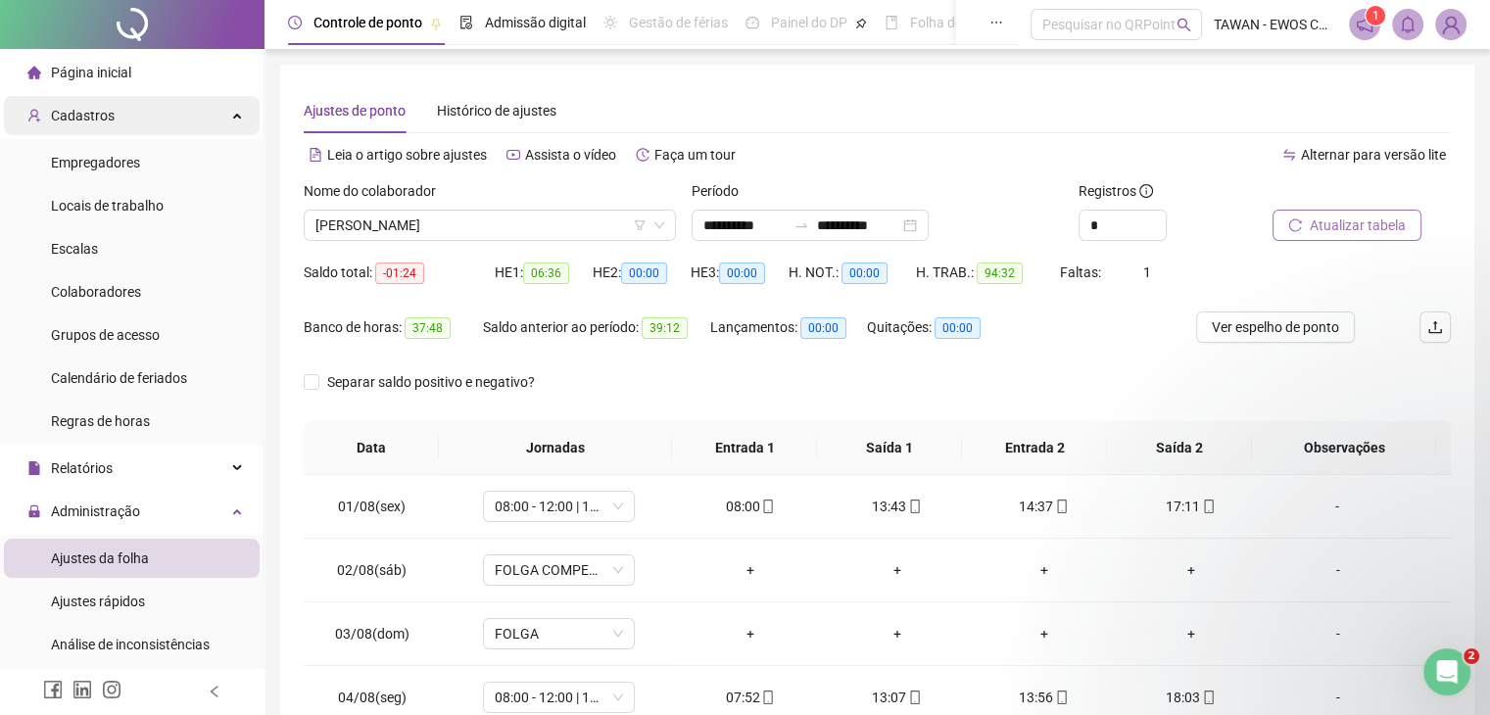
click at [227, 115] on div "Cadastros" at bounding box center [132, 115] width 256 height 39
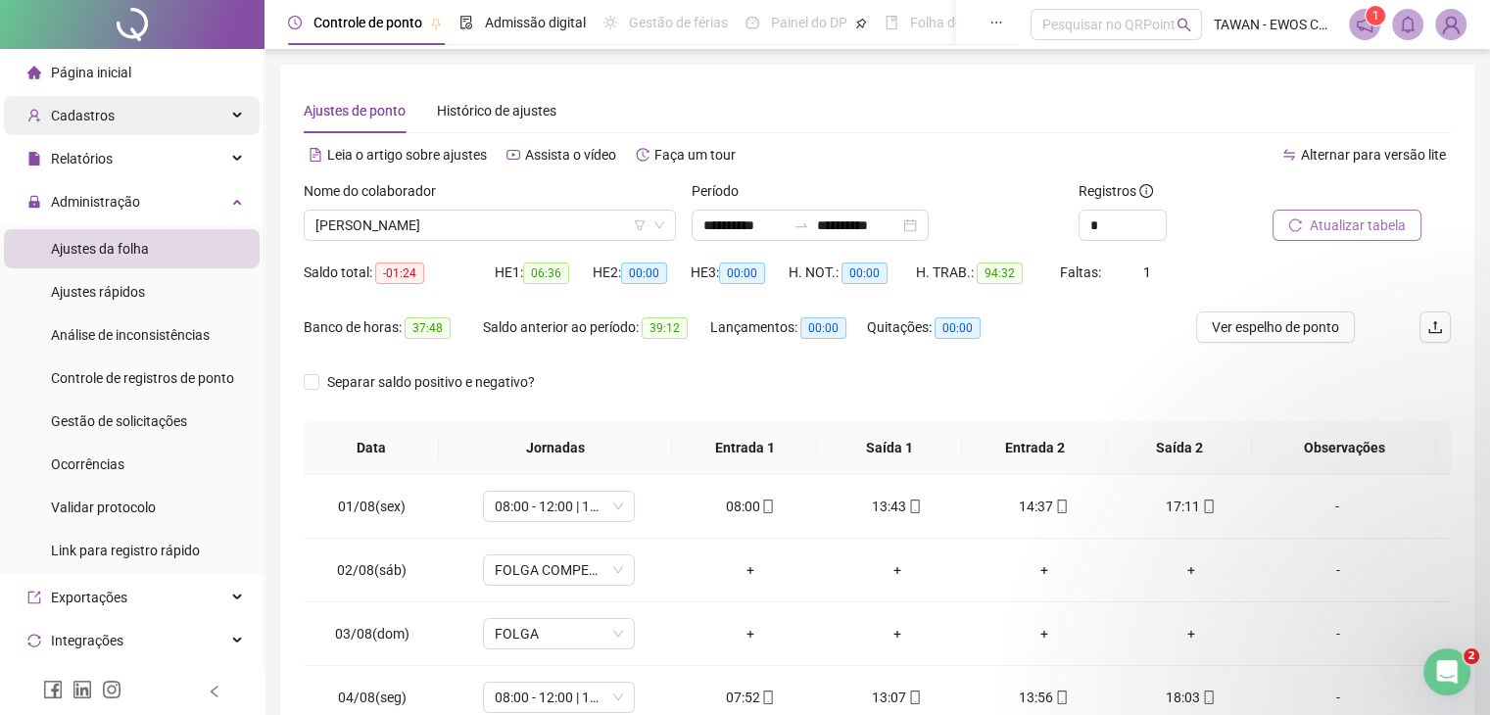
click at [227, 116] on div "Cadastros" at bounding box center [132, 115] width 256 height 39
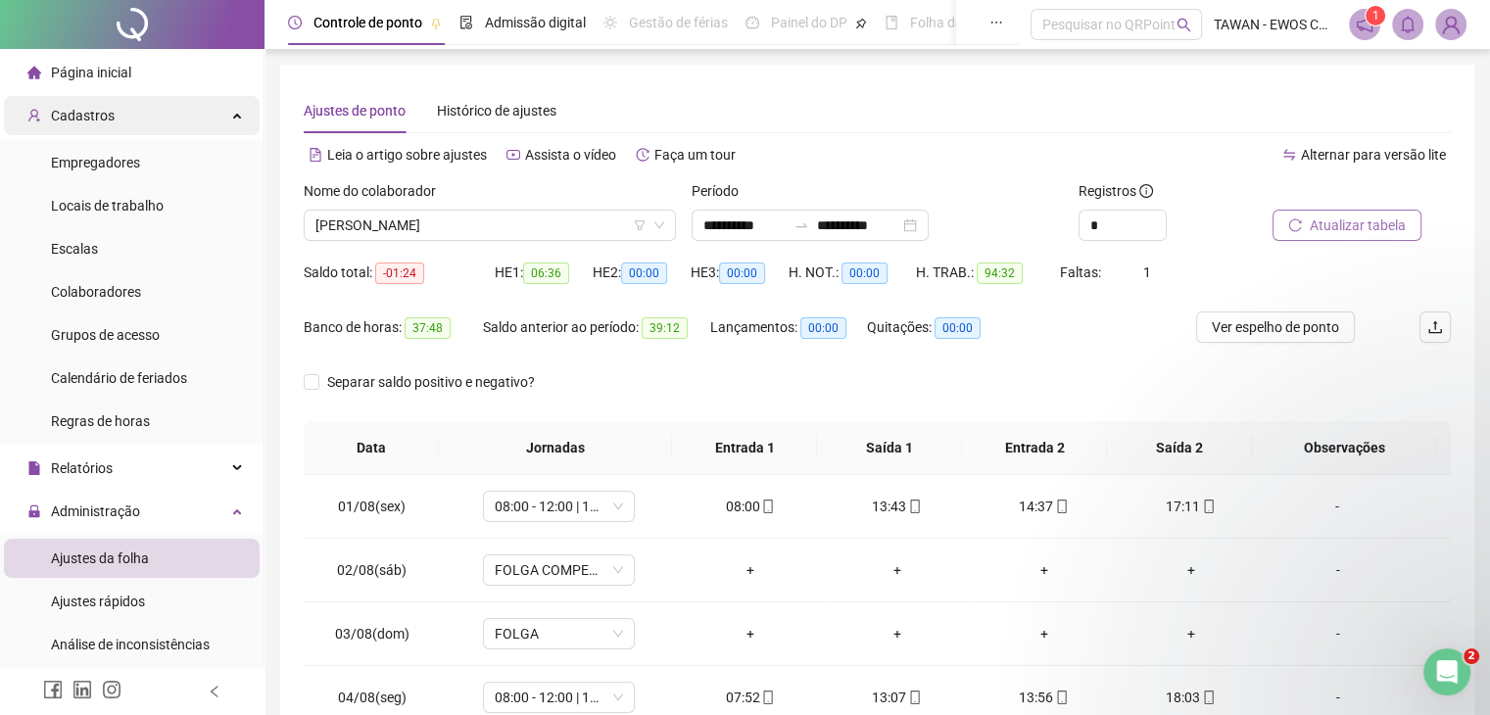
click at [227, 116] on div "Cadastros" at bounding box center [132, 115] width 256 height 39
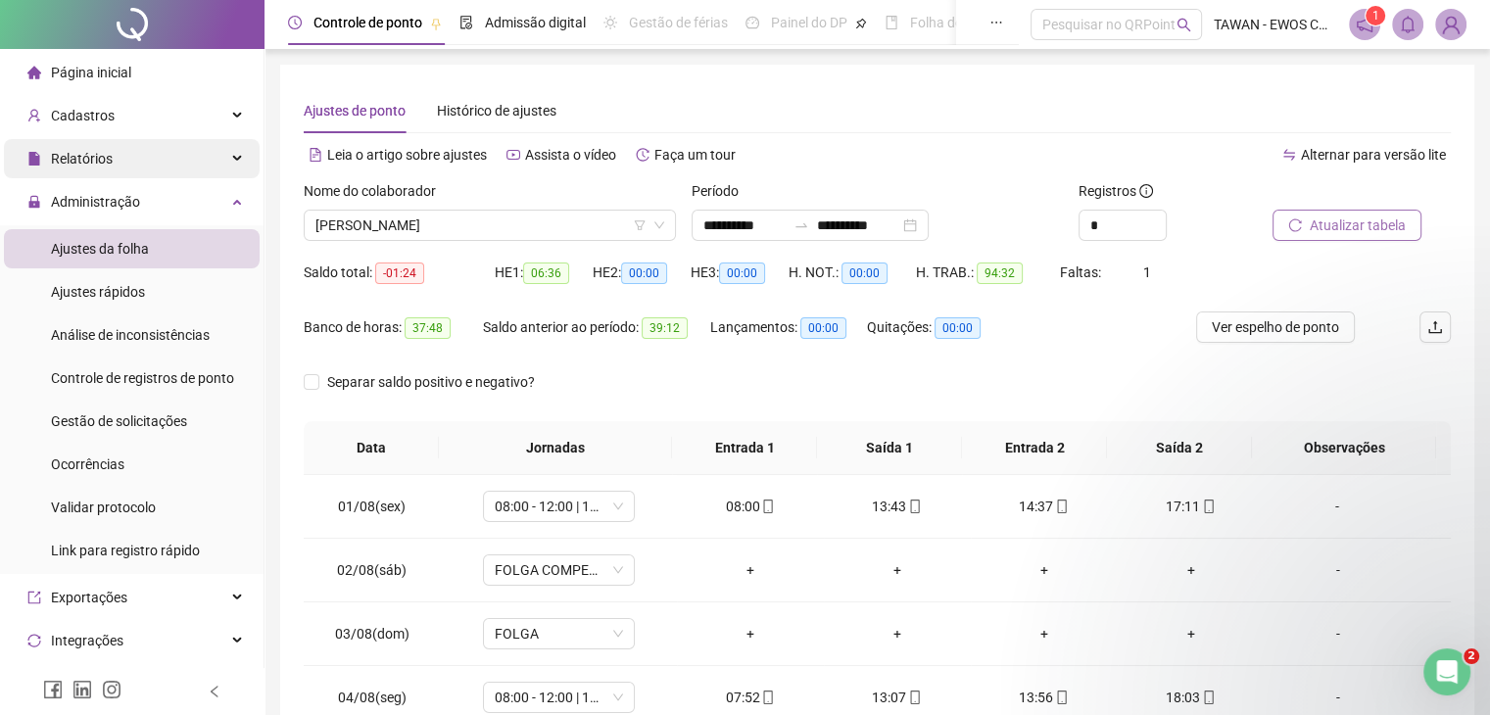
click at [218, 154] on div "Relatórios" at bounding box center [132, 158] width 256 height 39
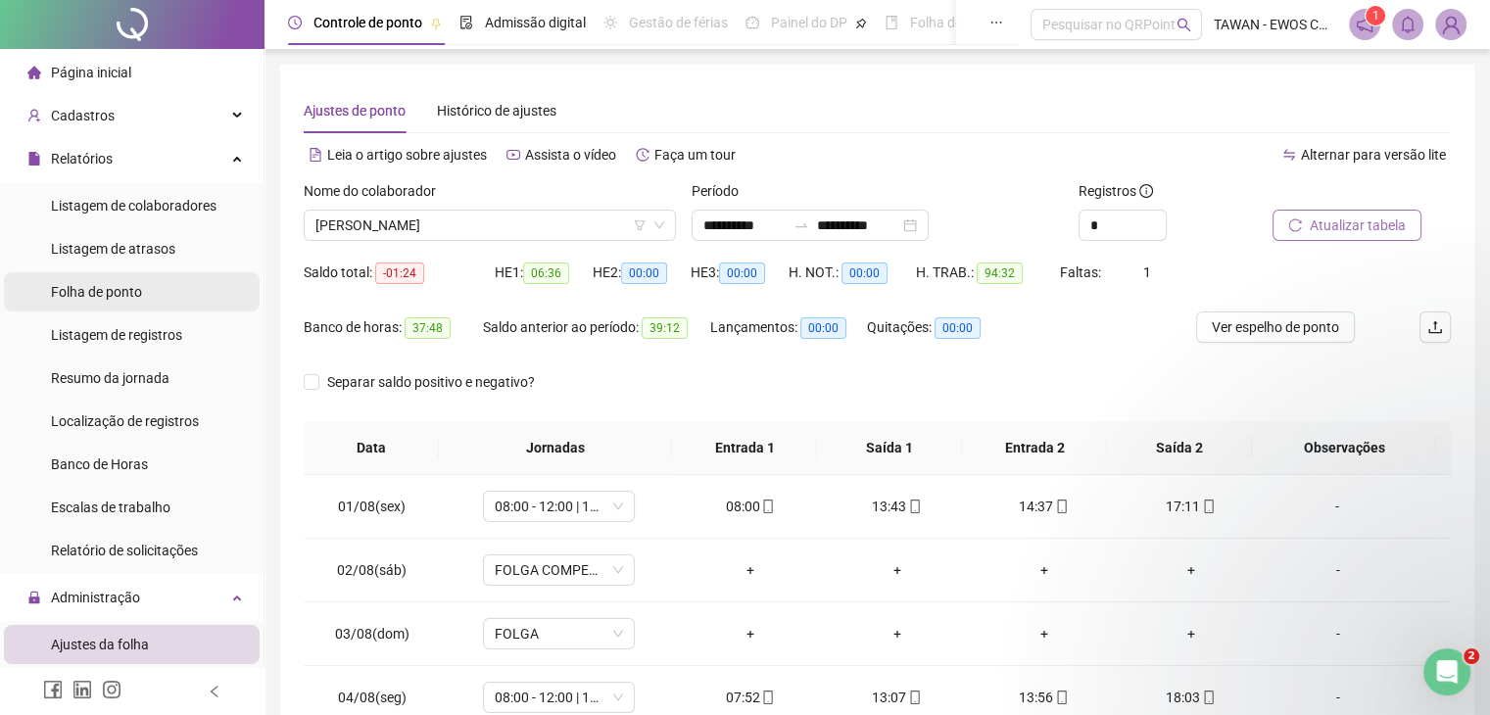
click at [71, 300] on span "Folha de ponto" at bounding box center [96, 292] width 91 height 16
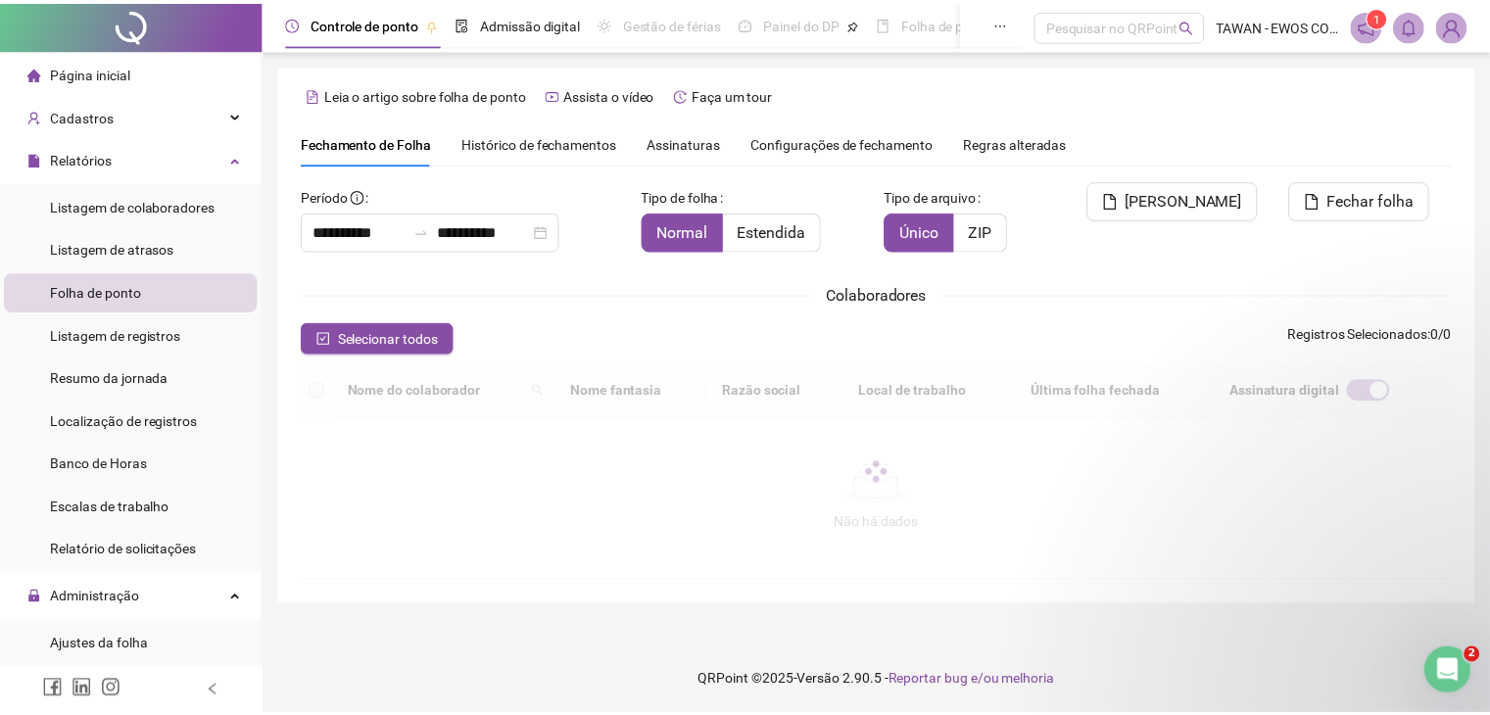
scroll to position [32, 0]
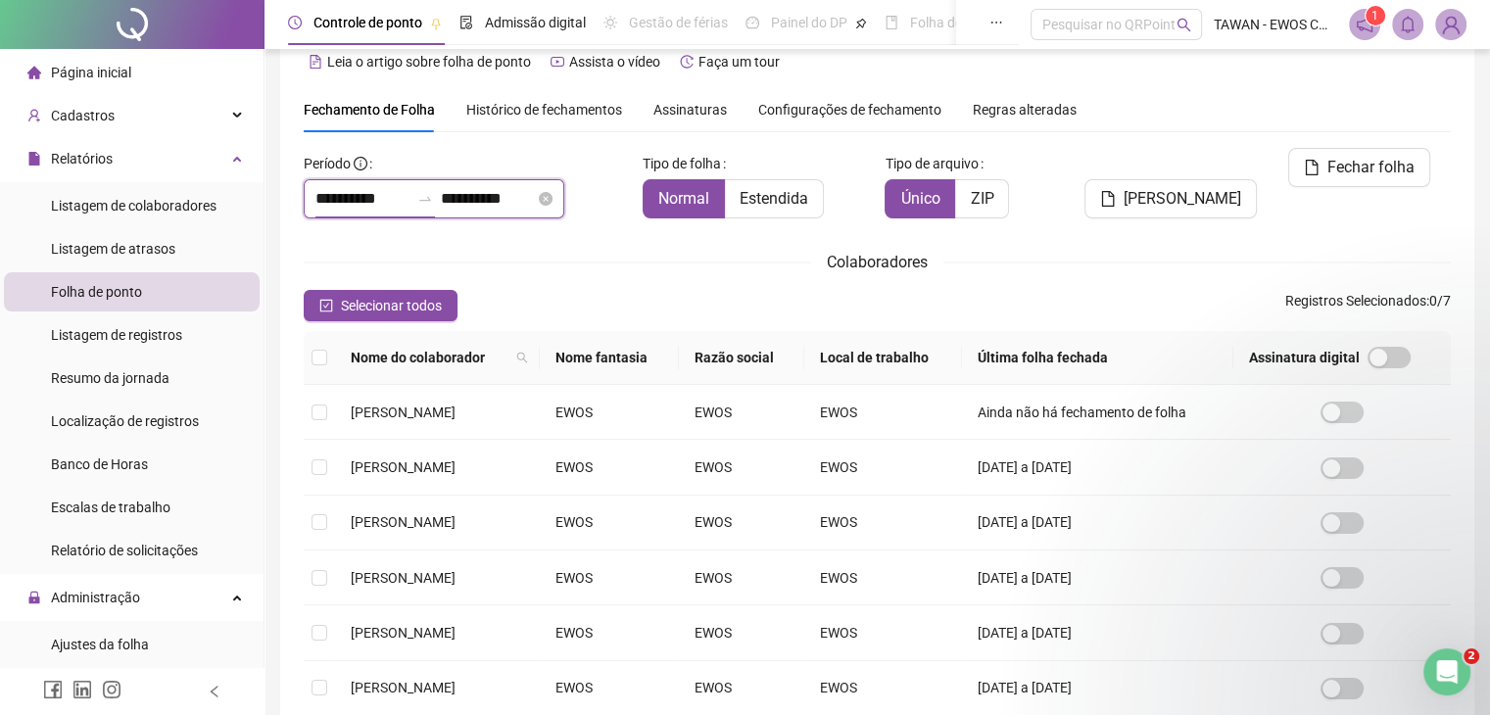
click at [404, 199] on input "**********" at bounding box center [363, 199] width 94 height 24
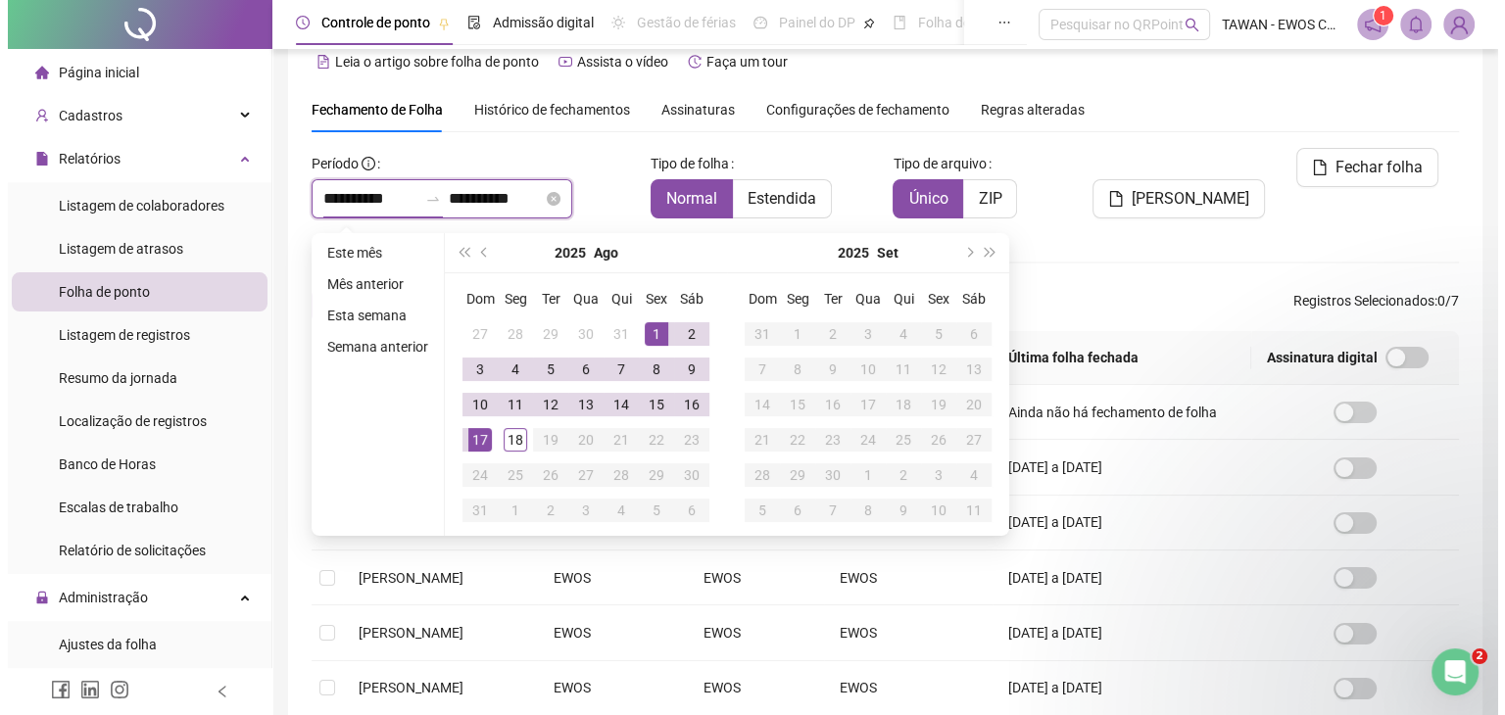
scroll to position [43, 0]
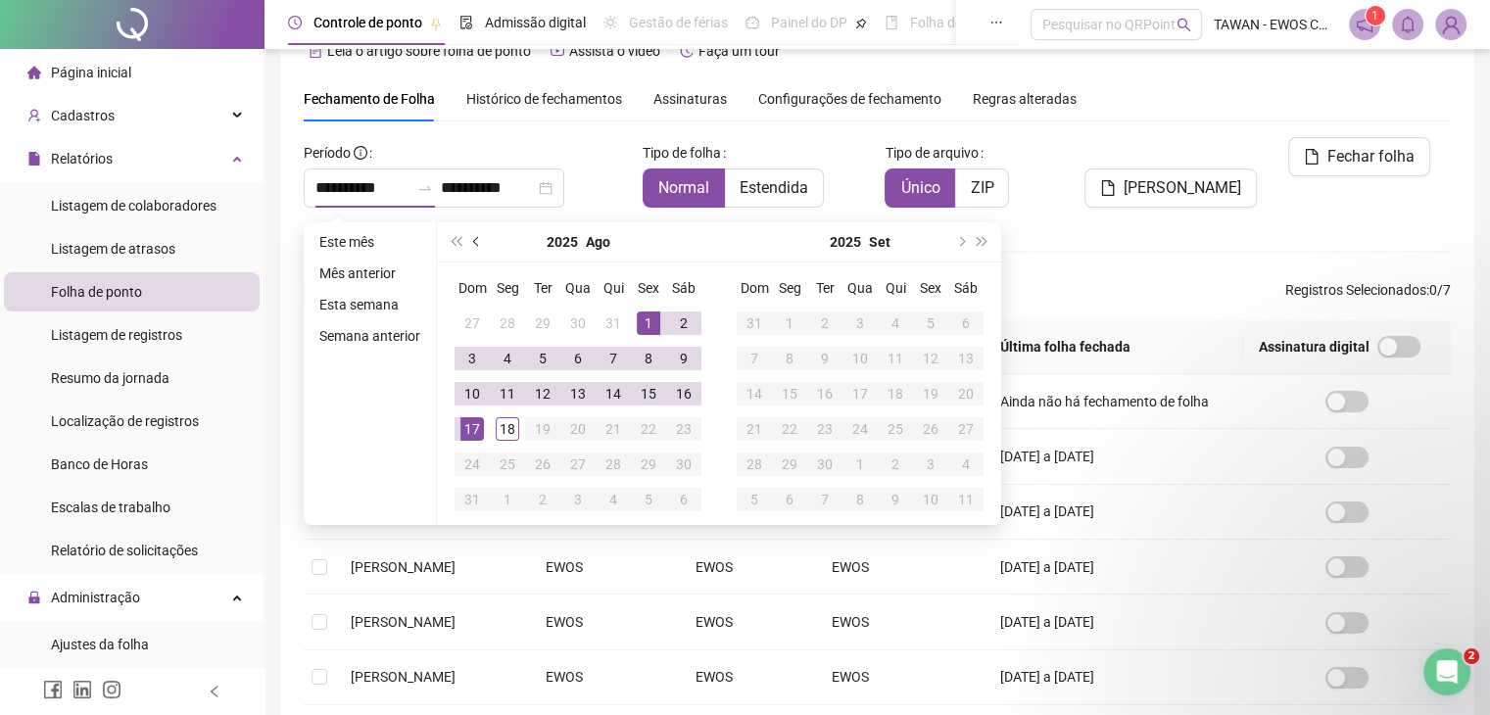
click at [473, 240] on span "prev-year" at bounding box center [478, 242] width 10 height 10
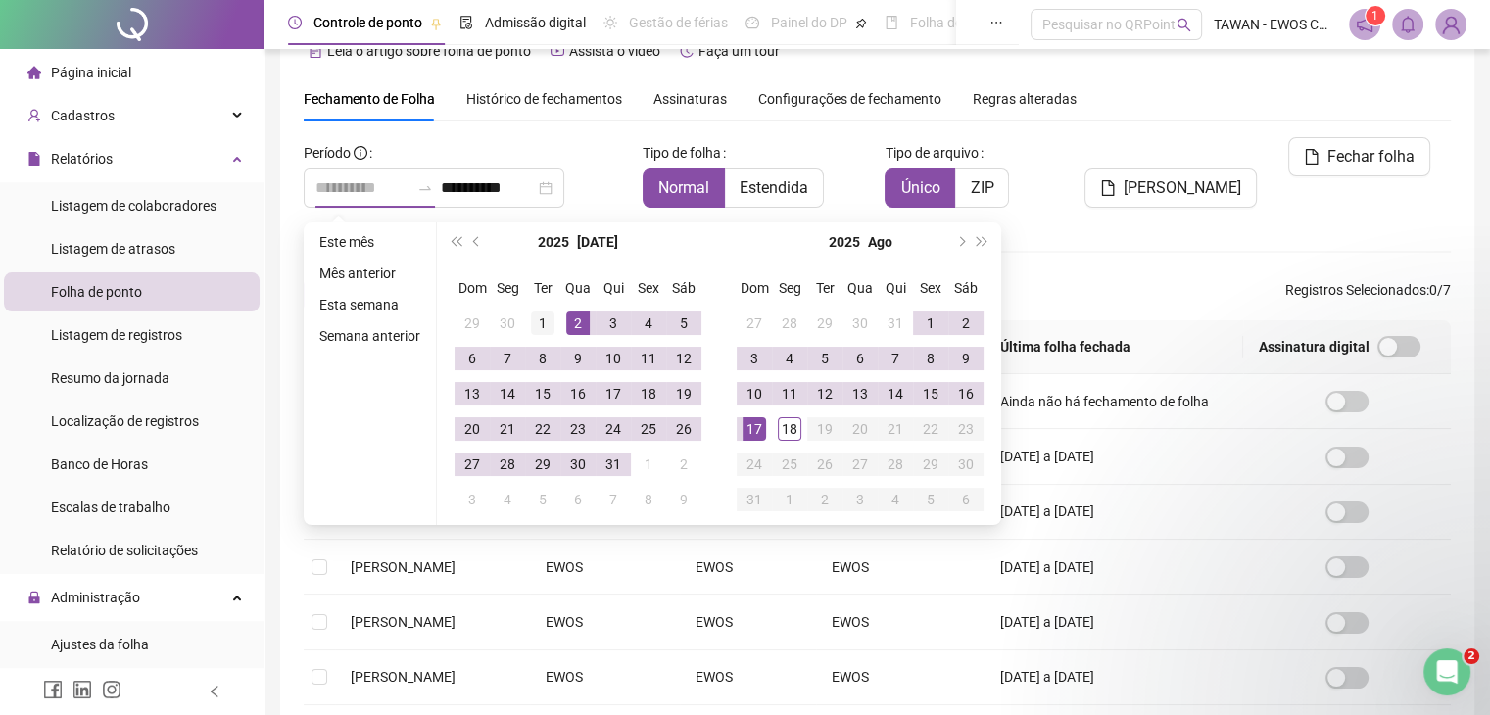
type input "**********"
click at [540, 314] on div "1" at bounding box center [543, 324] width 24 height 24
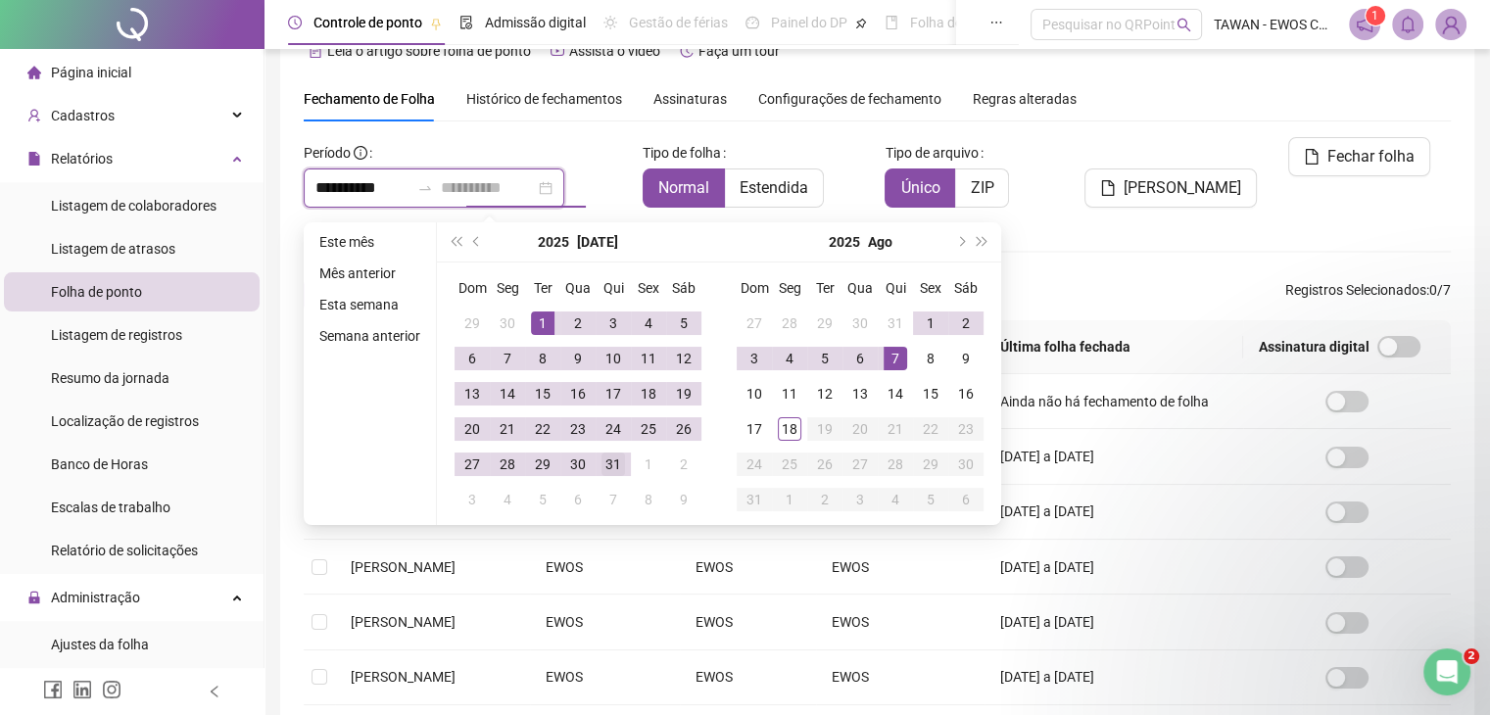
type input "**********"
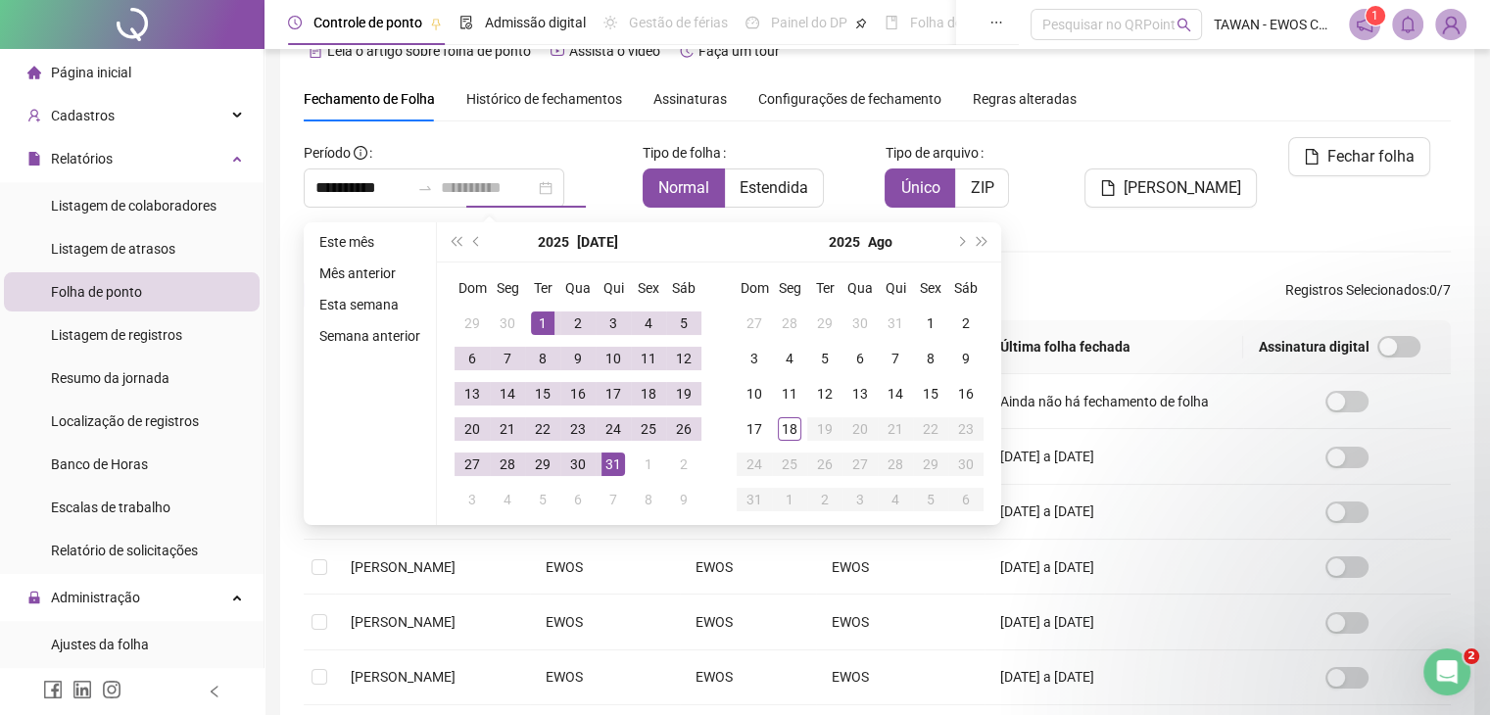
click at [615, 467] on div "31" at bounding box center [614, 465] width 24 height 24
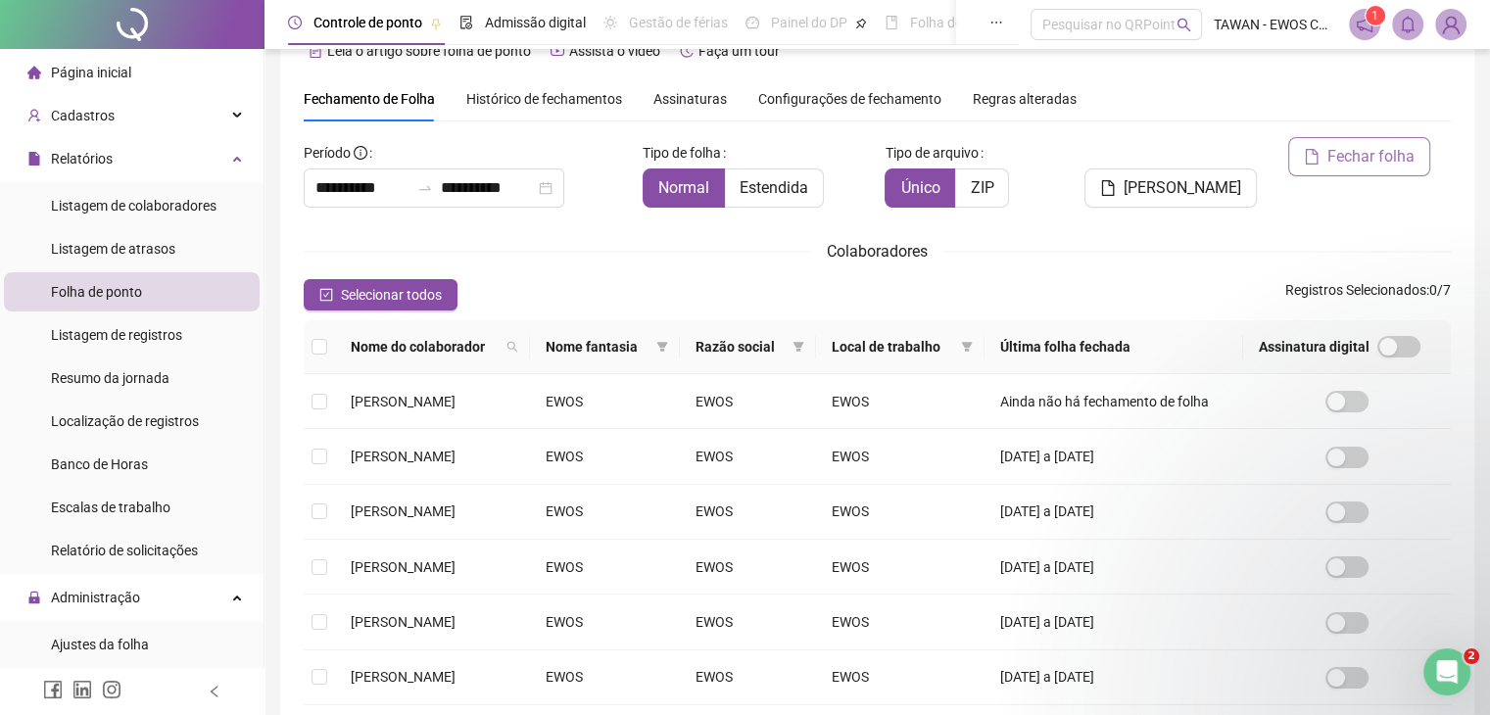
click at [1331, 151] on span "Fechar folha" at bounding box center [1371, 157] width 87 height 24
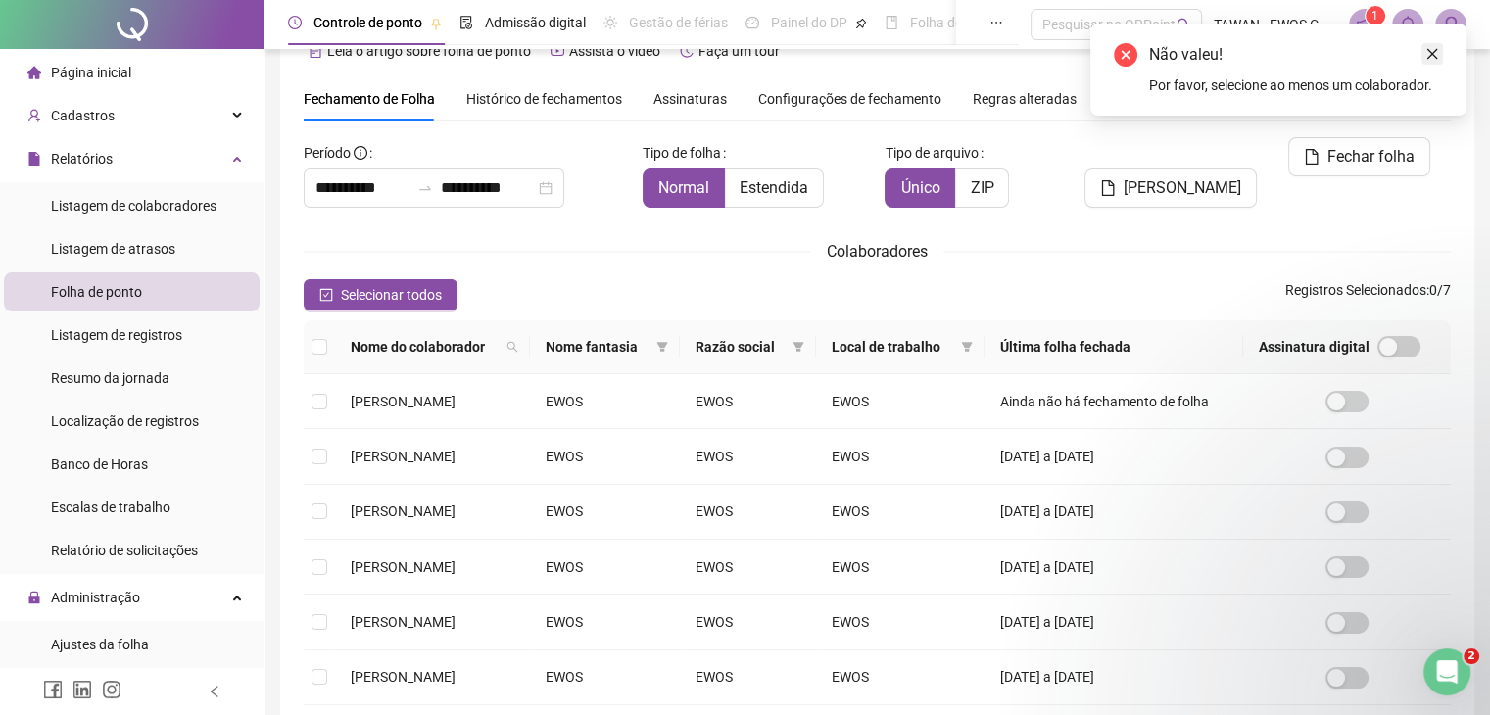
click at [1436, 54] on icon "close" at bounding box center [1433, 54] width 14 height 14
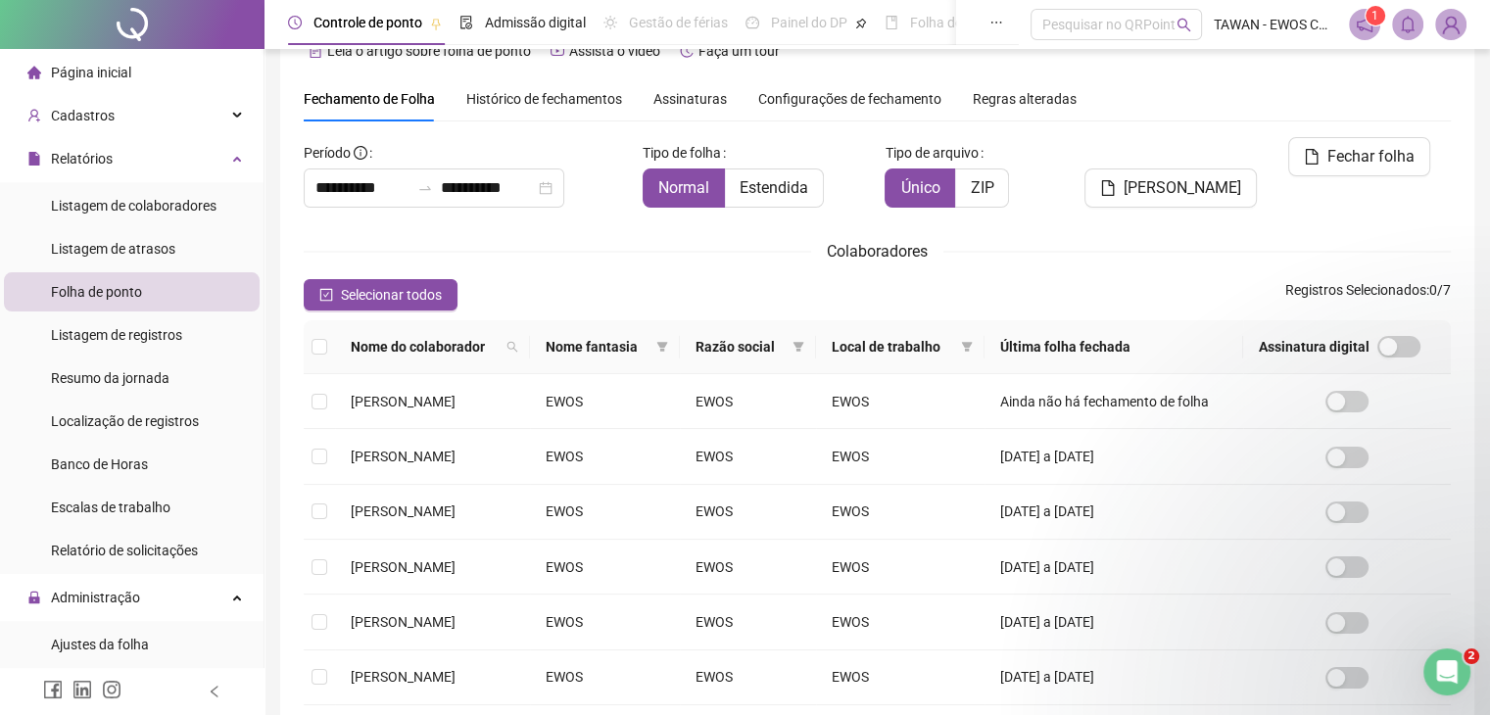
drag, startPoint x: 380, startPoint y: 298, endPoint x: 469, endPoint y: 326, distance: 93.6
click at [380, 297] on span "Selecionar todos" at bounding box center [391, 295] width 101 height 22
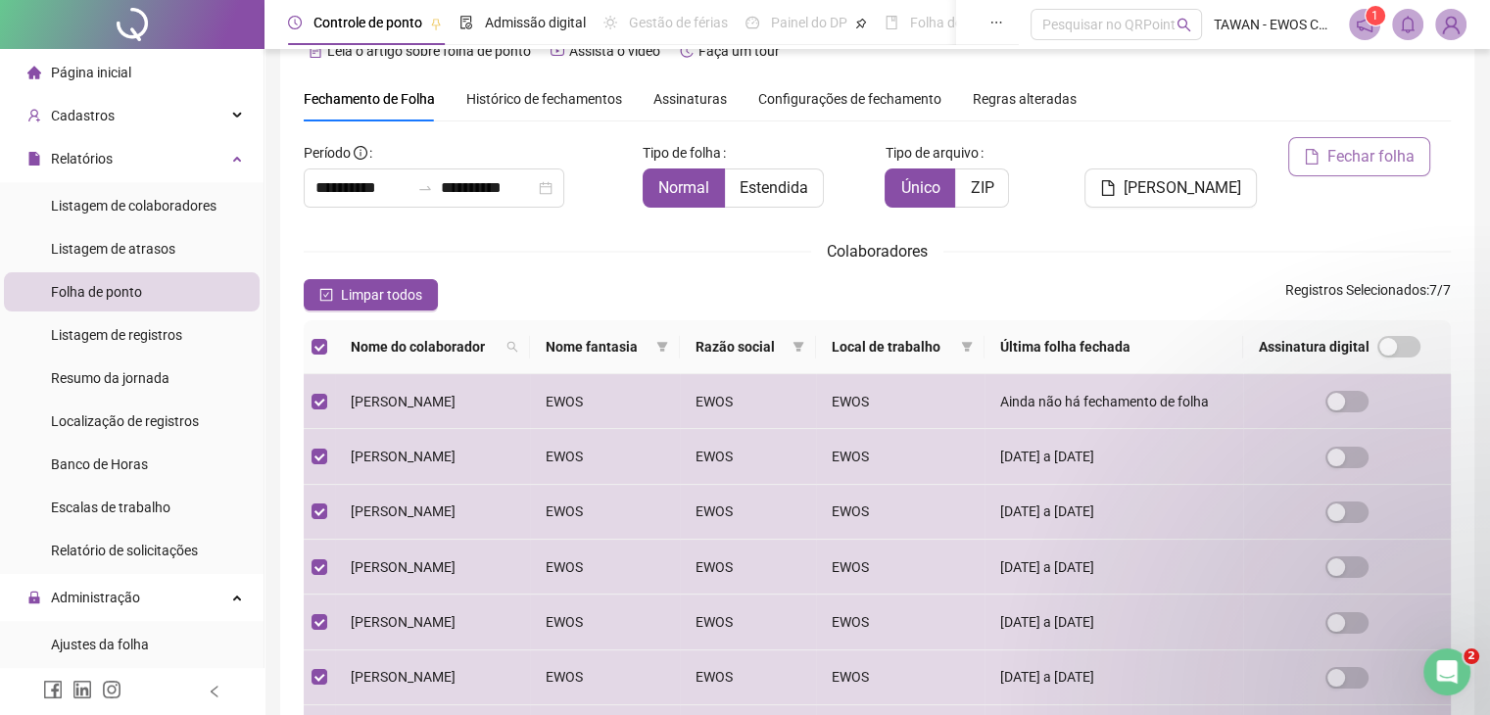
click at [1362, 157] on span "Fechar folha" at bounding box center [1371, 157] width 87 height 24
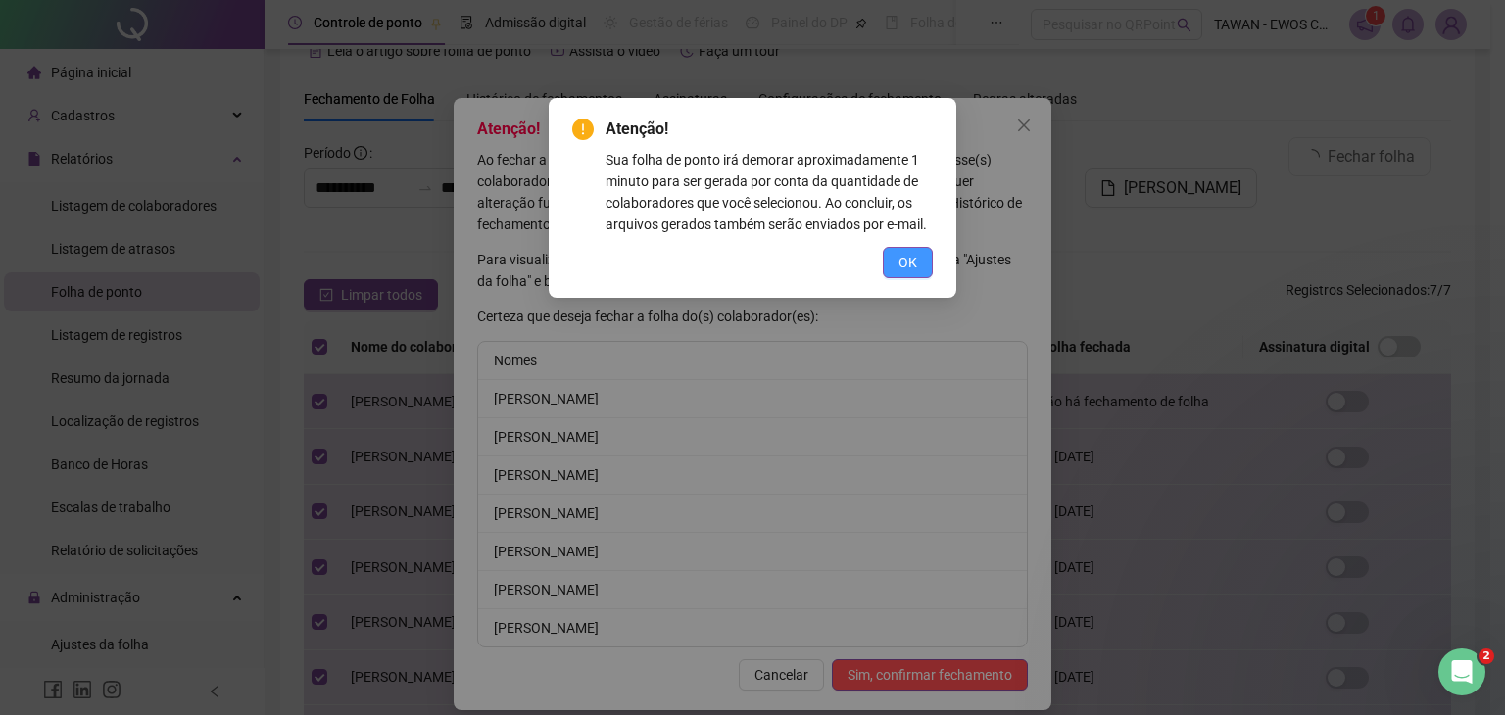
click at [907, 252] on span "OK" at bounding box center [908, 263] width 19 height 22
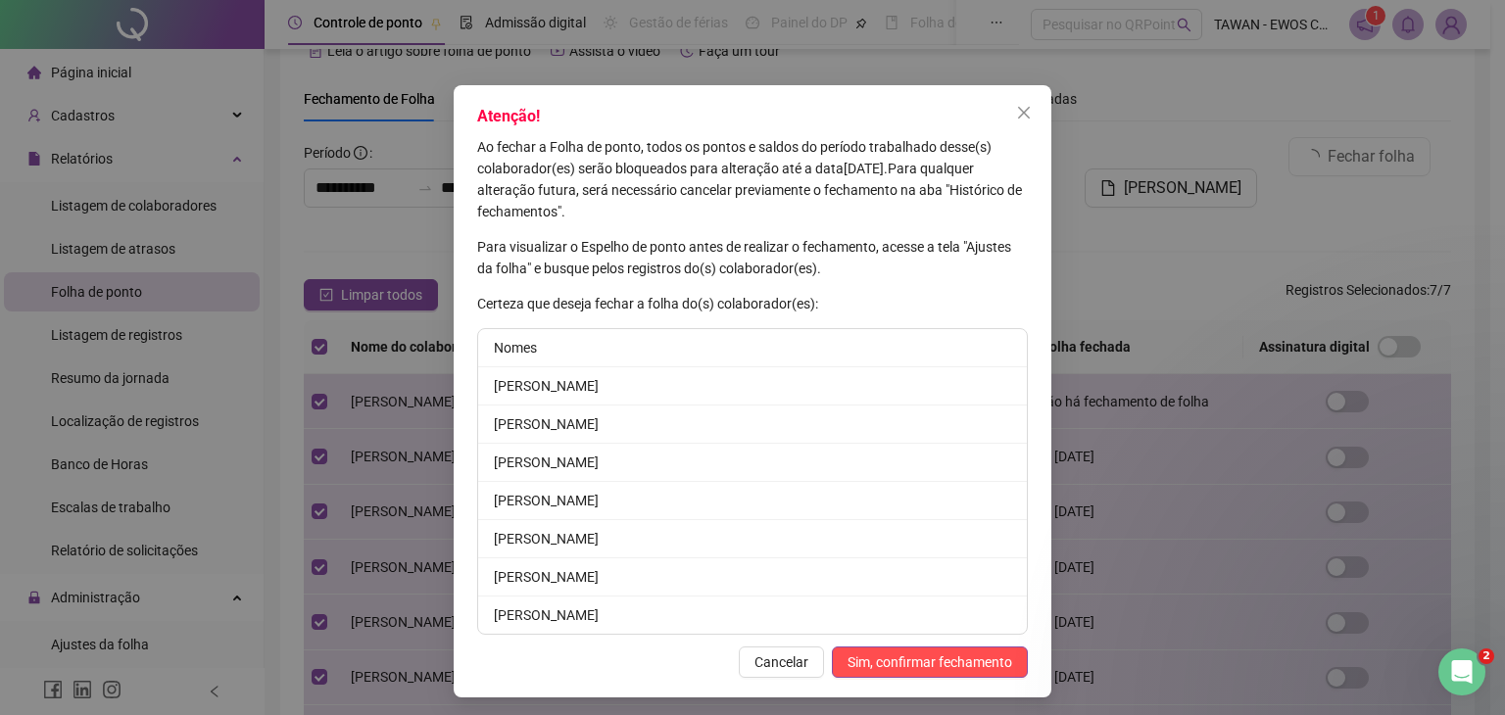
scroll to position [17, 0]
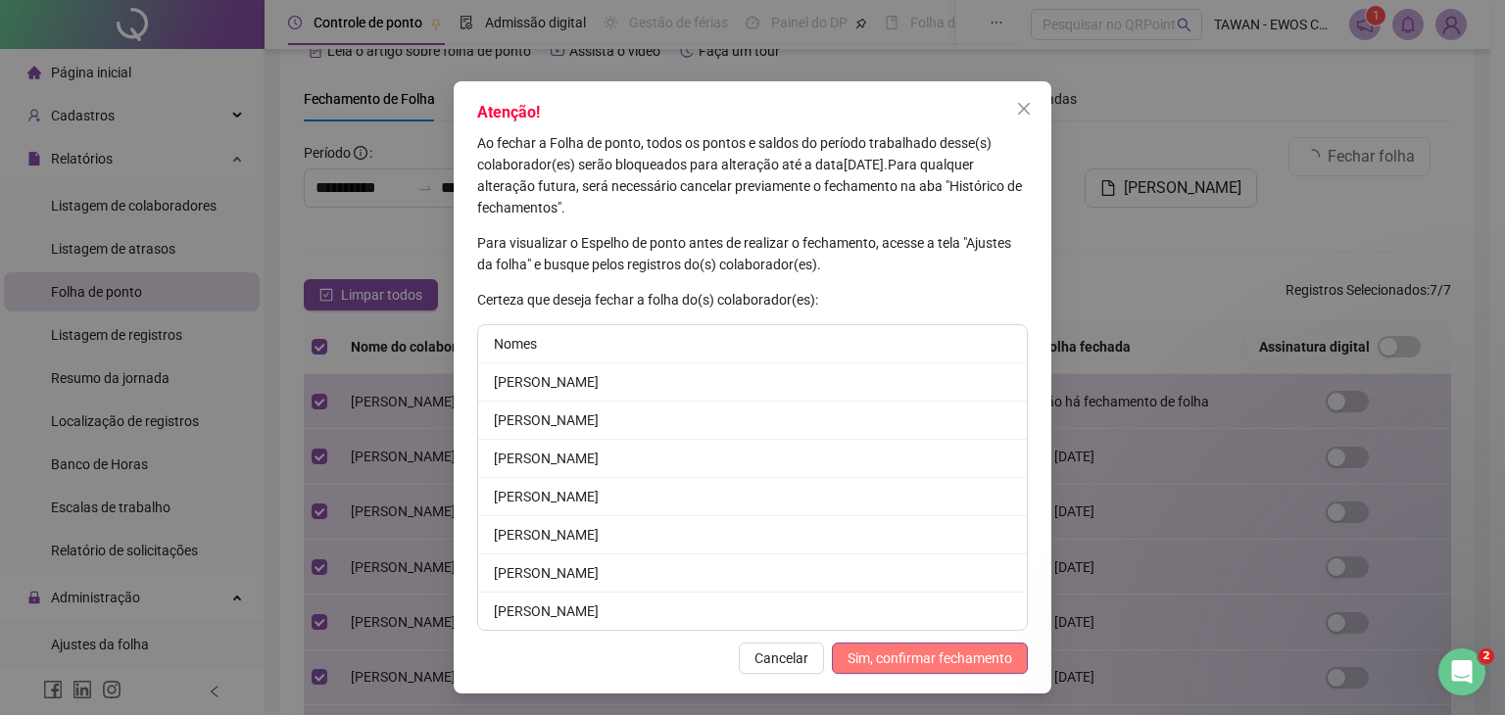
click at [943, 648] on span "Sim, confirmar fechamento" at bounding box center [930, 659] width 165 height 22
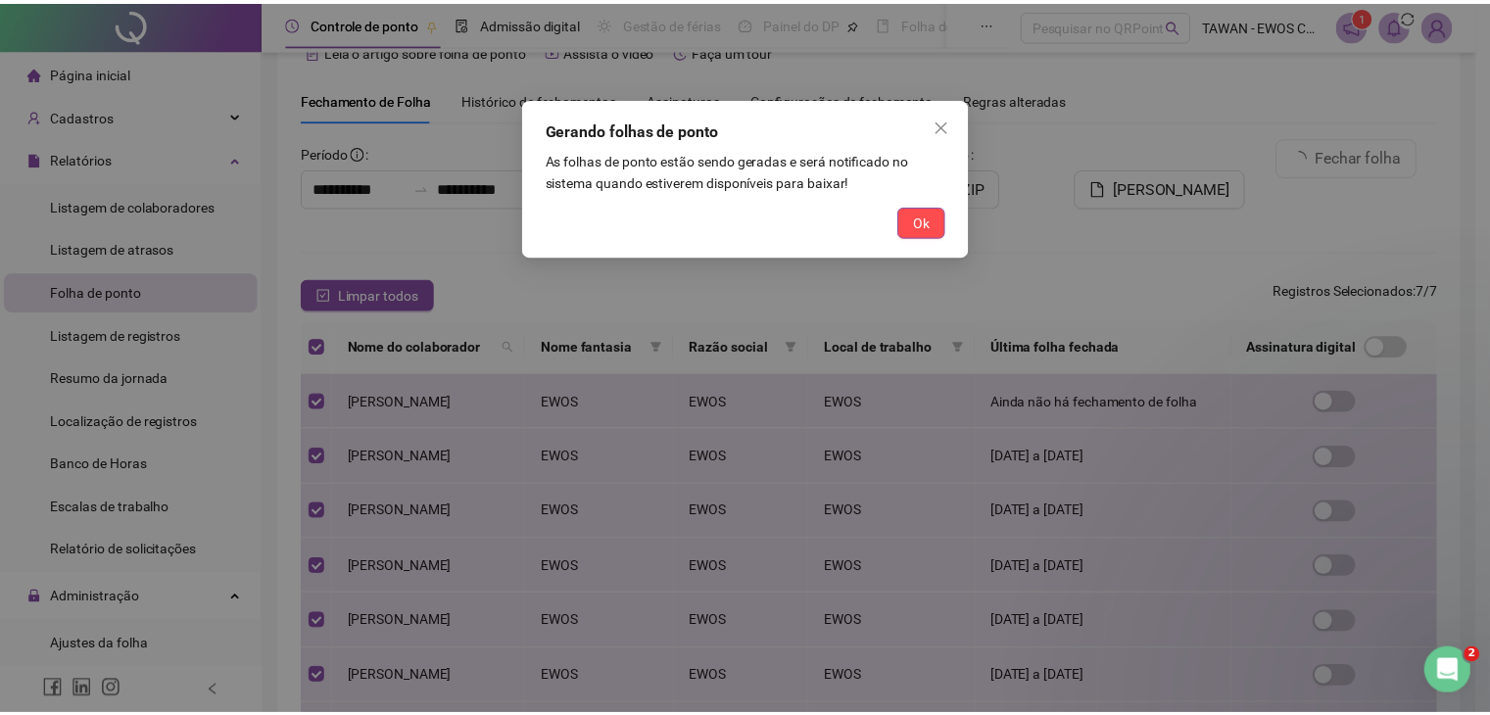
scroll to position [0, 0]
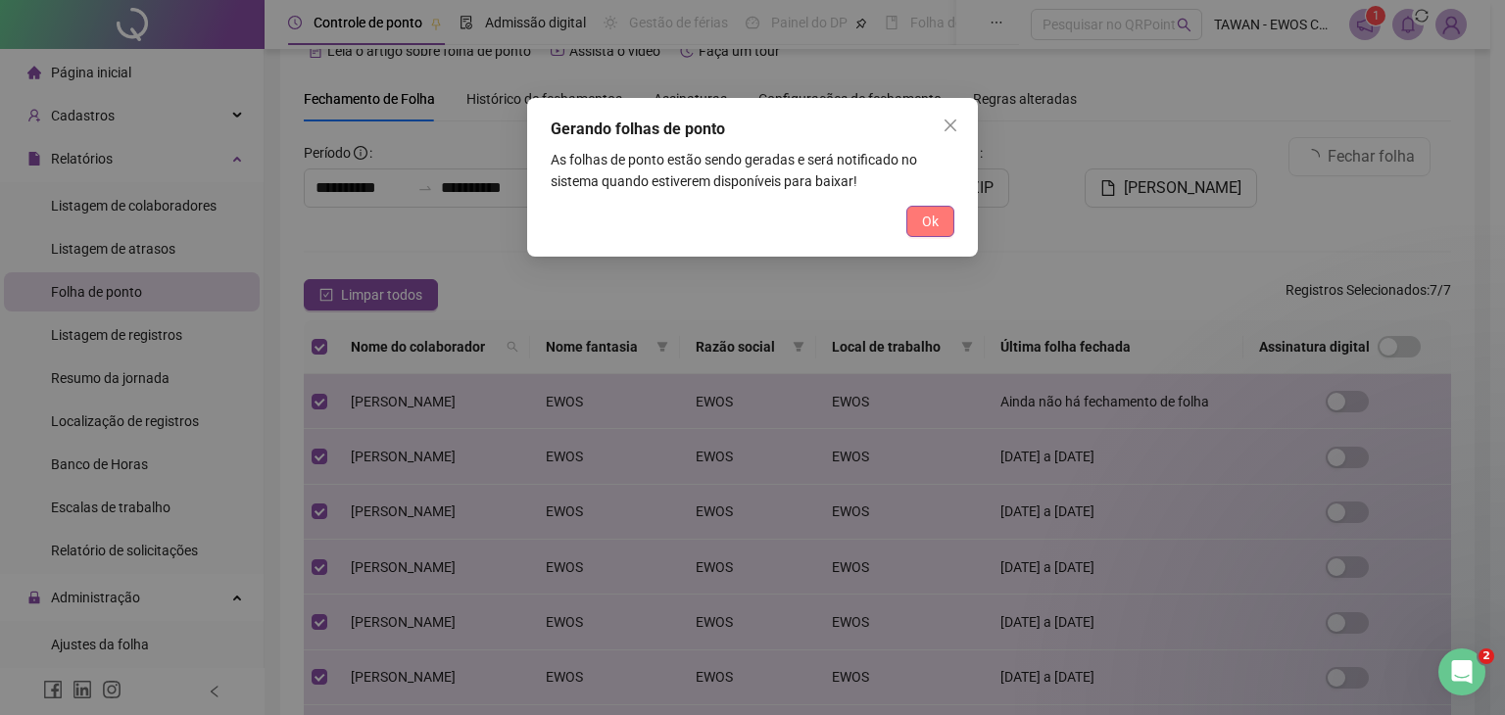
click at [937, 223] on span "Ok" at bounding box center [930, 222] width 17 height 22
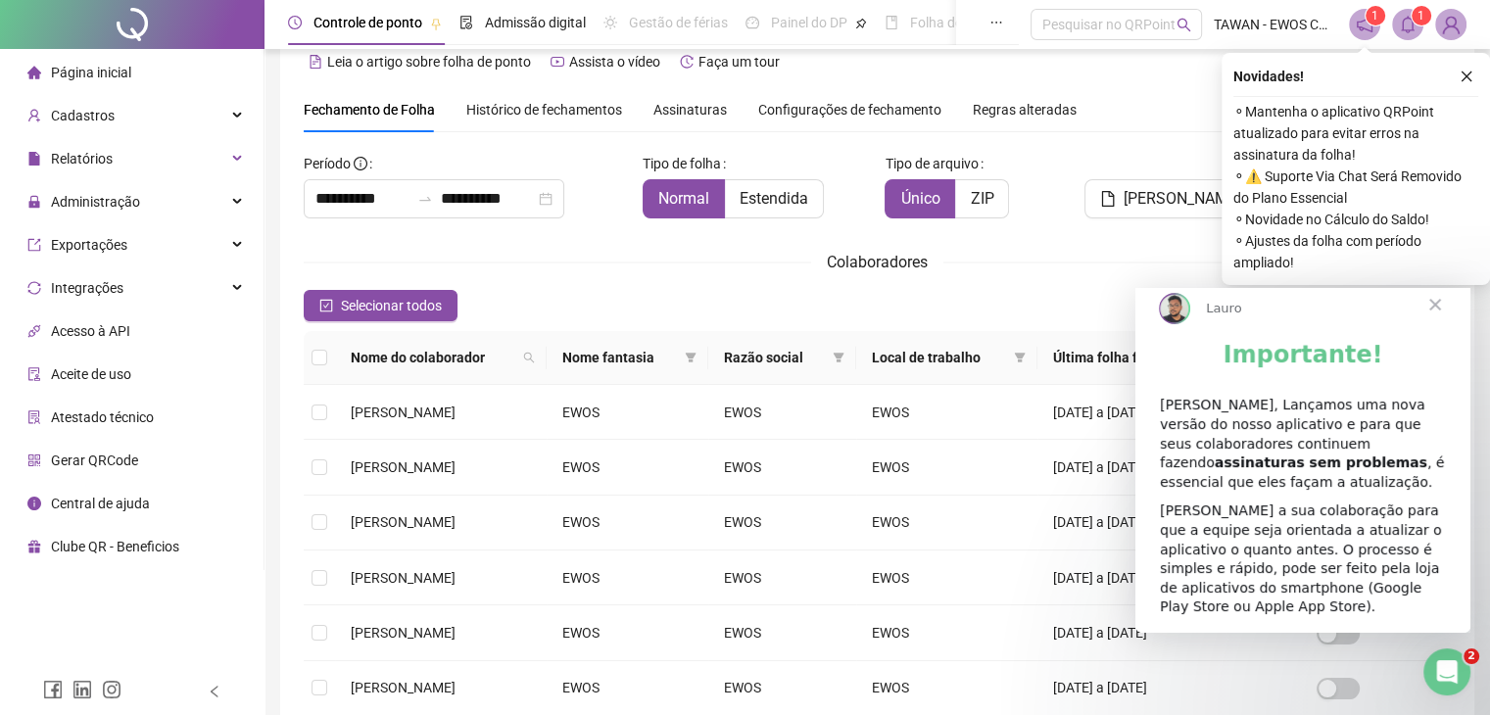
click at [1446, 315] on span "Fechar" at bounding box center [1435, 304] width 71 height 71
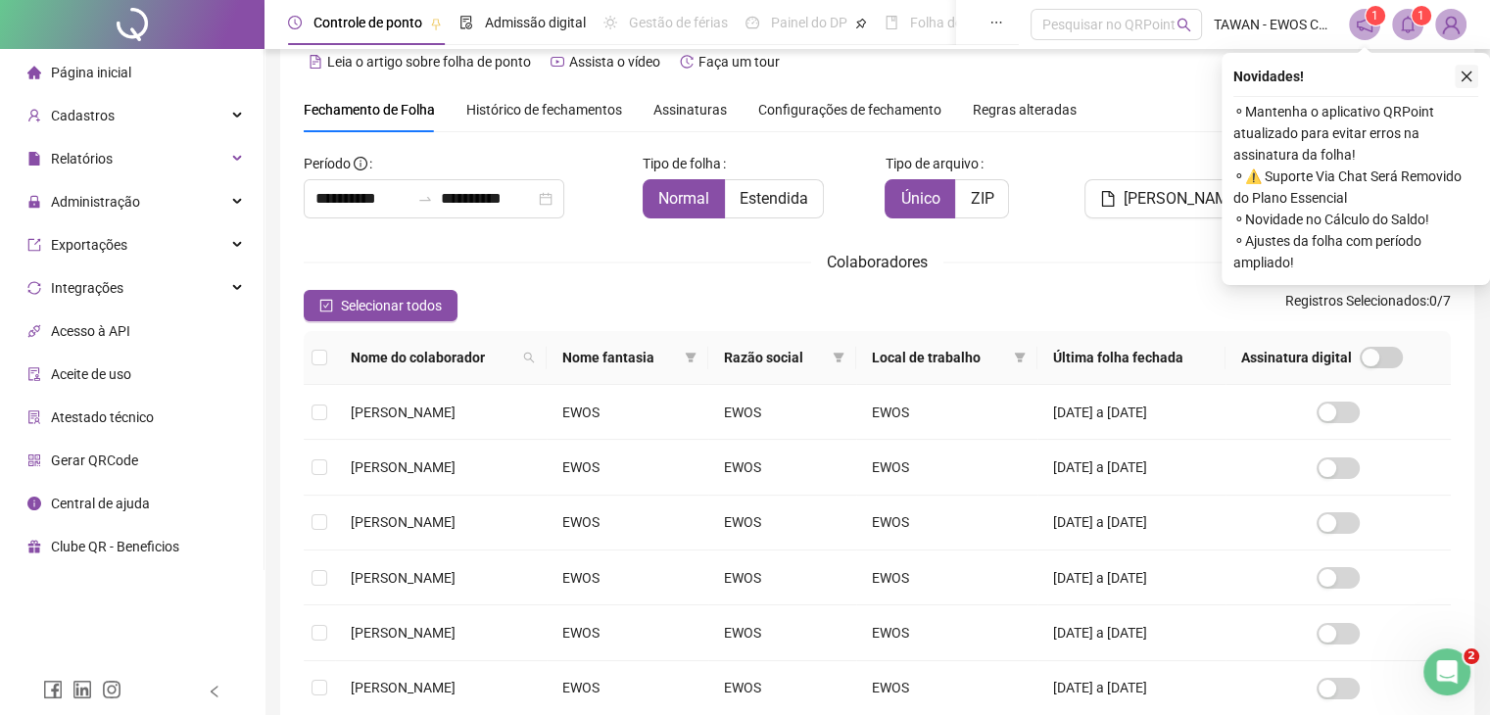
click at [1465, 82] on icon "close" at bounding box center [1467, 77] width 14 height 14
